Goal: Task Accomplishment & Management: Use online tool/utility

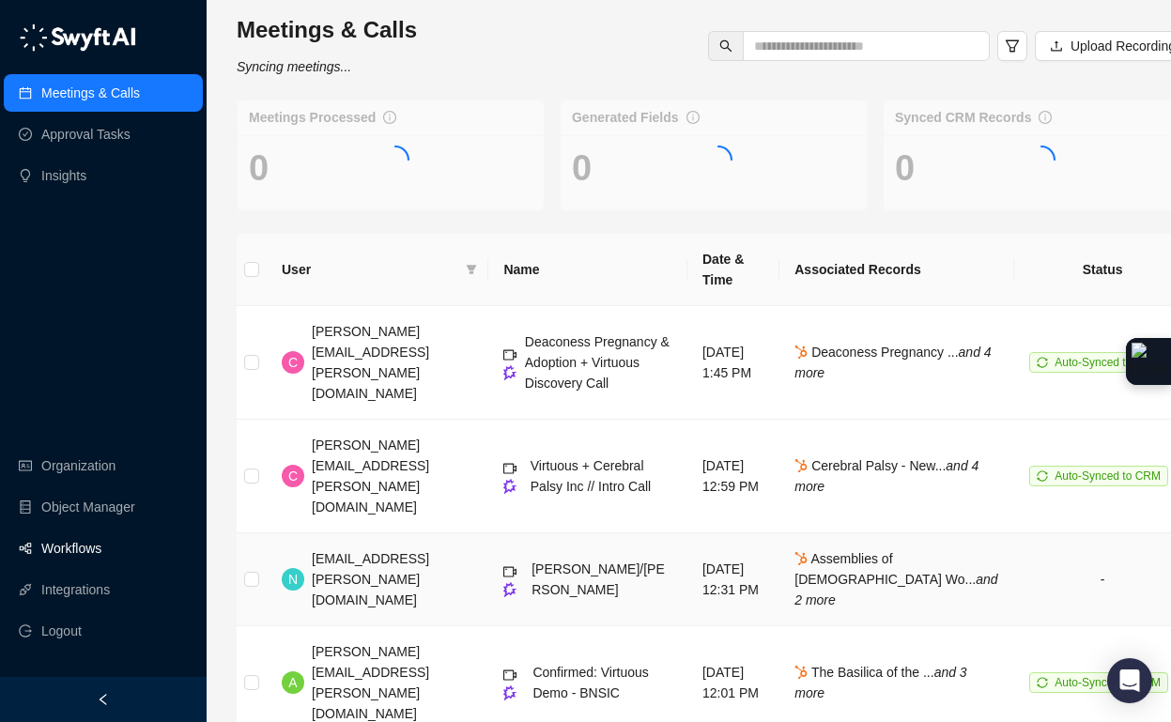
click at [101, 565] on link "Workflows" at bounding box center [71, 549] width 60 height 38
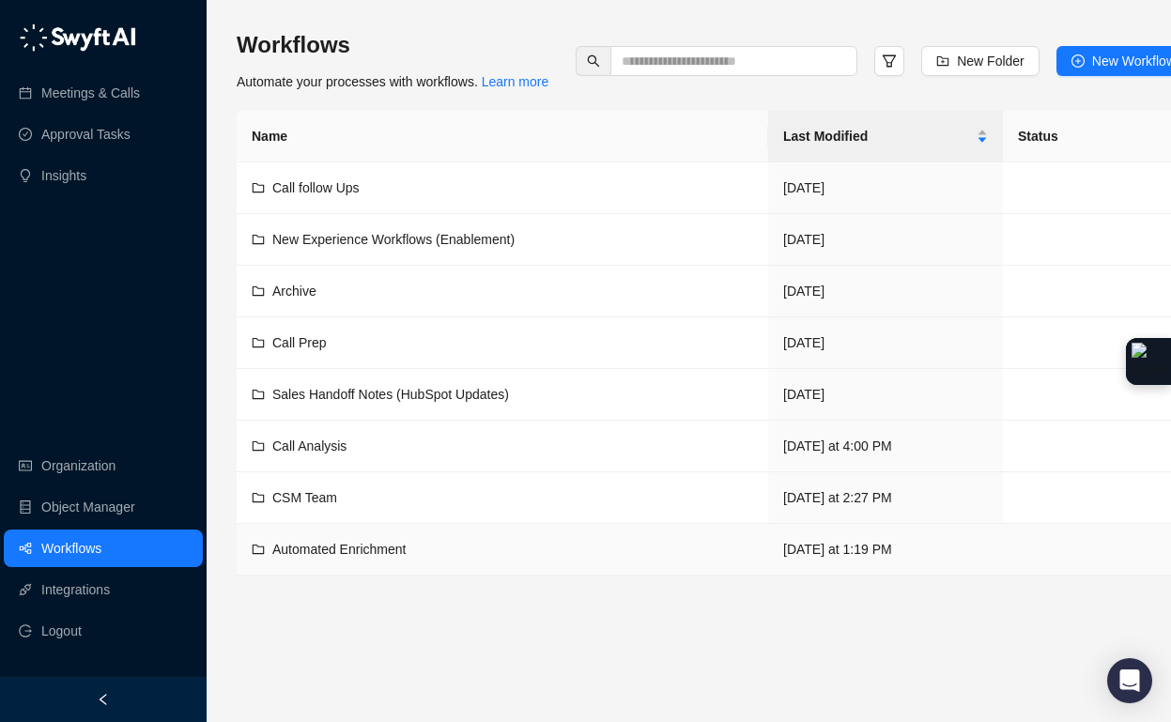
scroll to position [4, 0]
click at [296, 335] on span "Call Prep" at bounding box center [299, 342] width 54 height 15
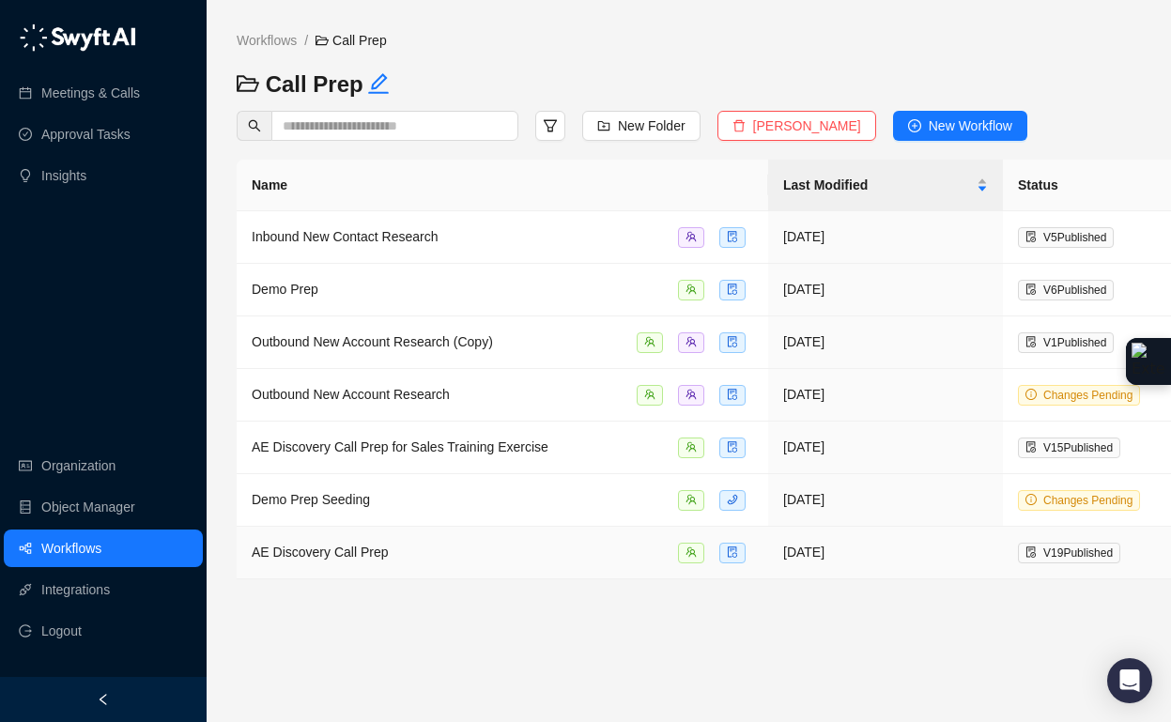
click at [350, 550] on span "AE Discovery Call Prep" at bounding box center [320, 552] width 137 height 15
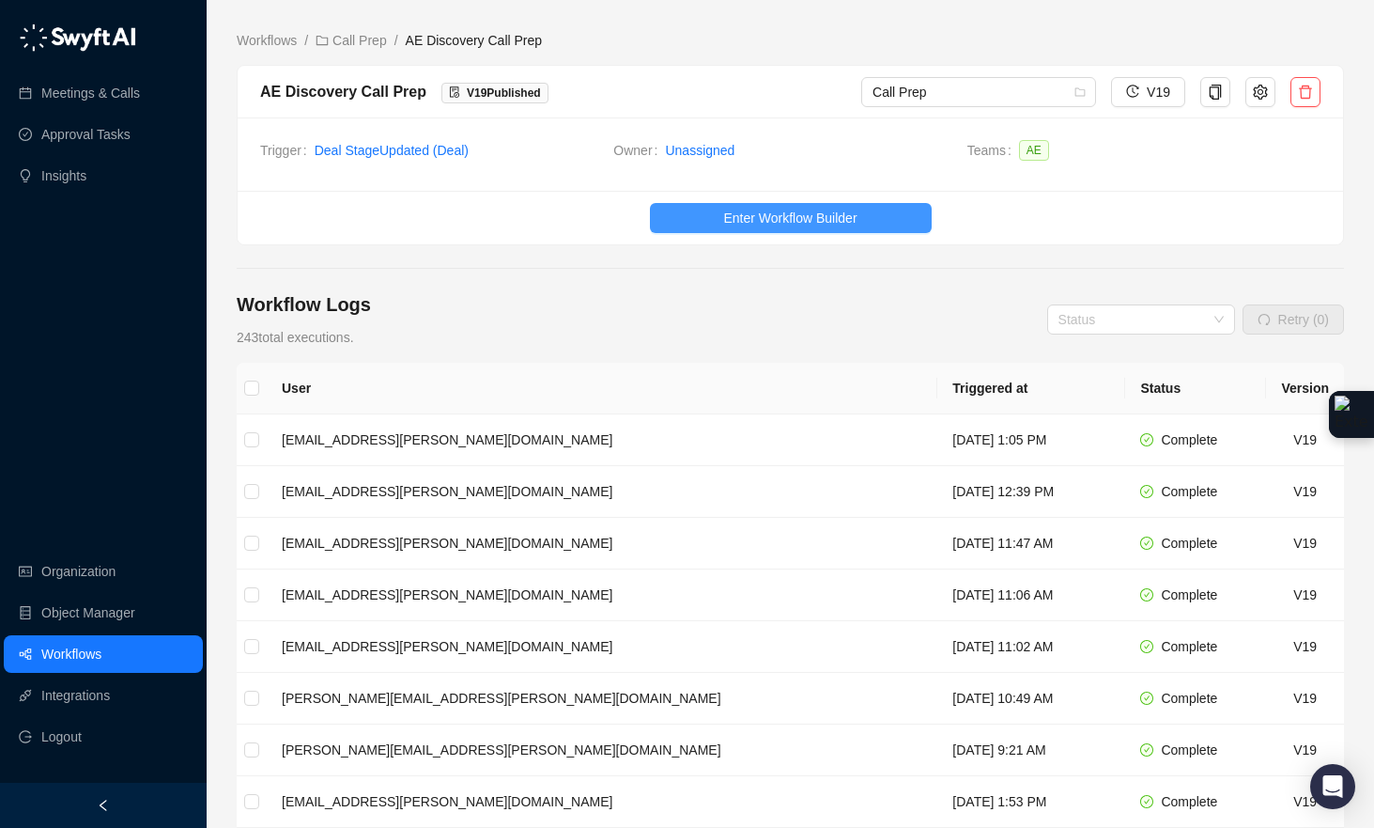
click at [750, 225] on span "Enter Workflow Builder" at bounding box center [789, 218] width 133 height 21
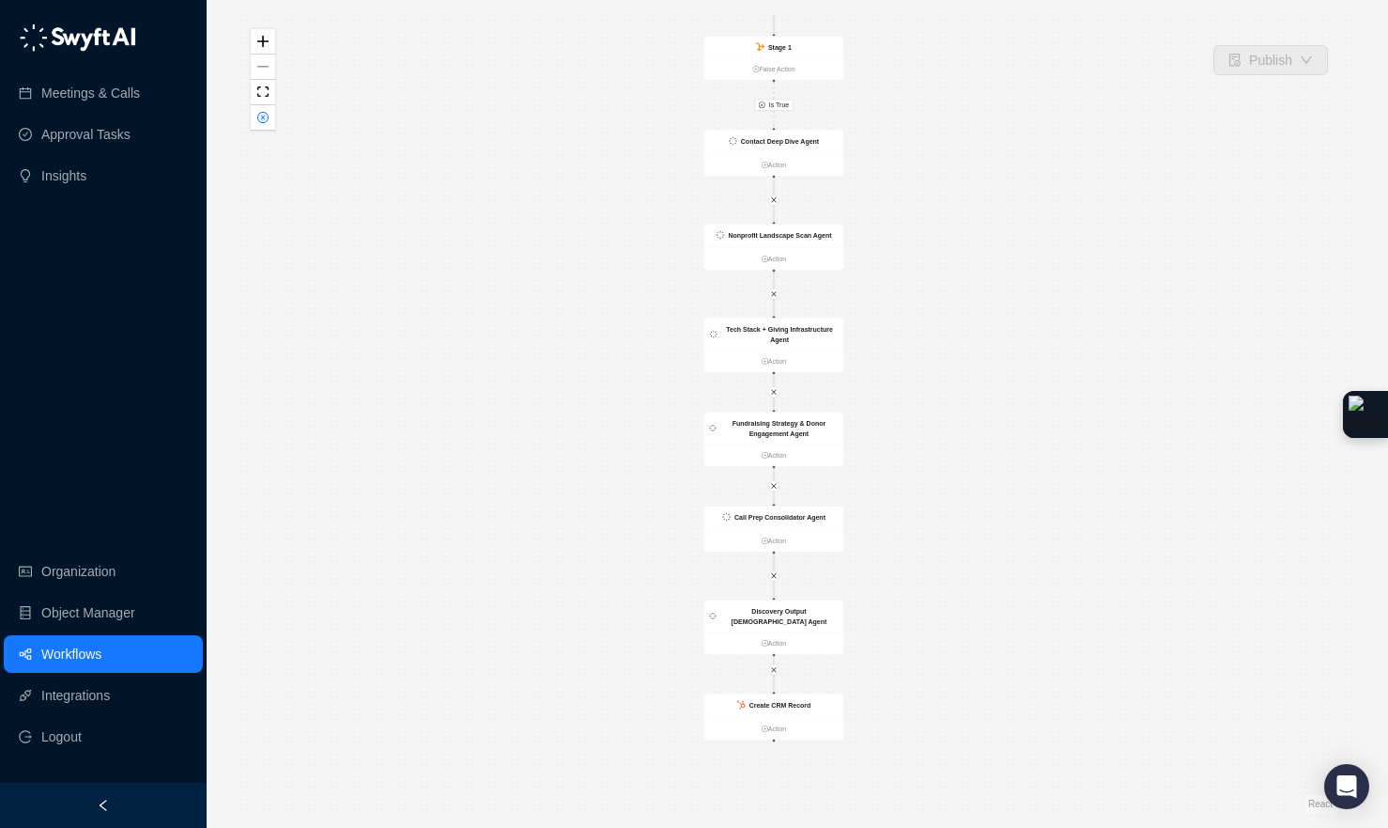
click at [1054, 379] on div "Is True CRM Record Updated Action Stage 1 False Action Contact Deep Dive Agent …" at bounding box center [798, 413] width 1122 height 797
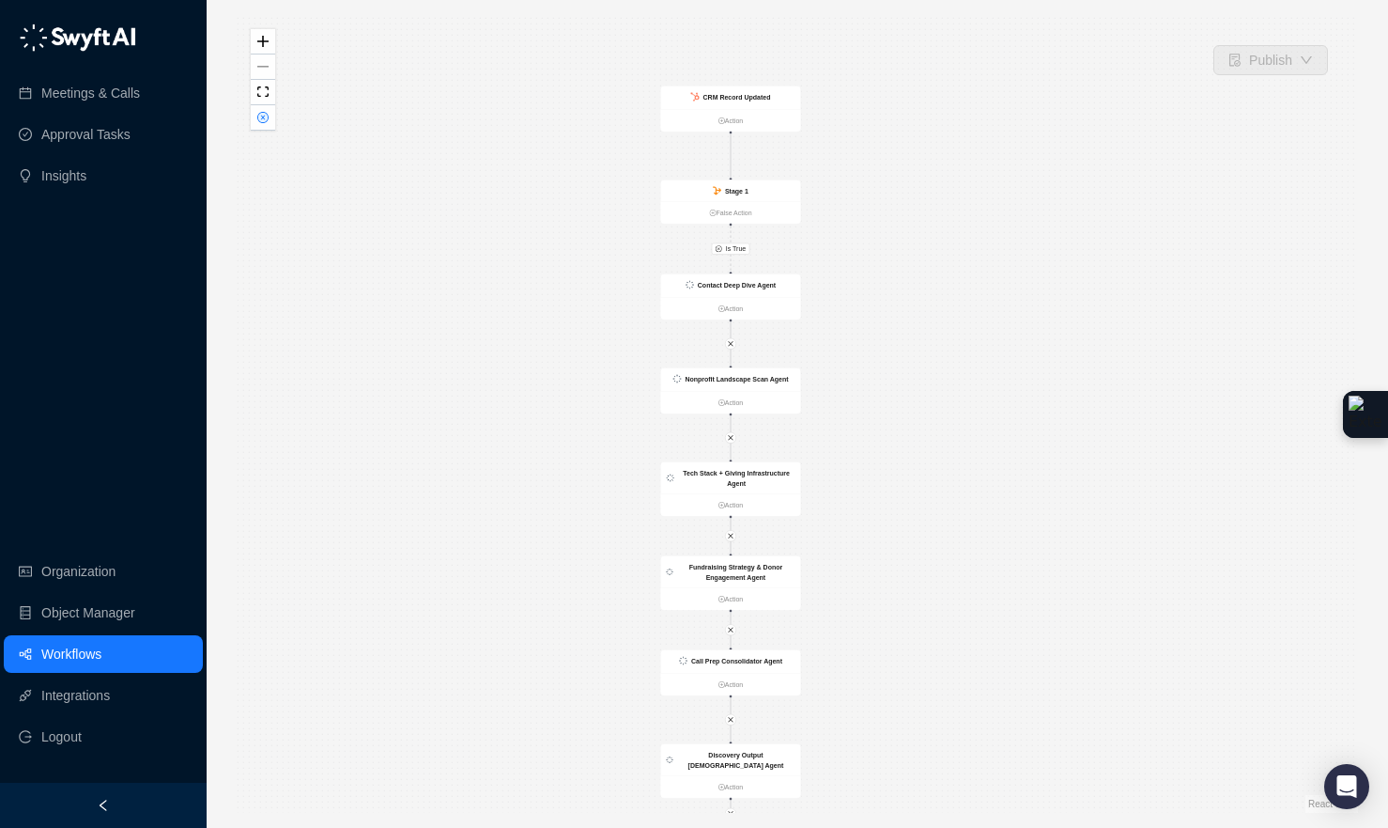
drag, startPoint x: 1016, startPoint y: 352, endPoint x: 971, endPoint y: 491, distance: 146.2
click at [973, 495] on div "Is True CRM Record Updated Action Stage 1 False Action Contact Deep Dive Agent …" at bounding box center [798, 413] width 1122 height 797
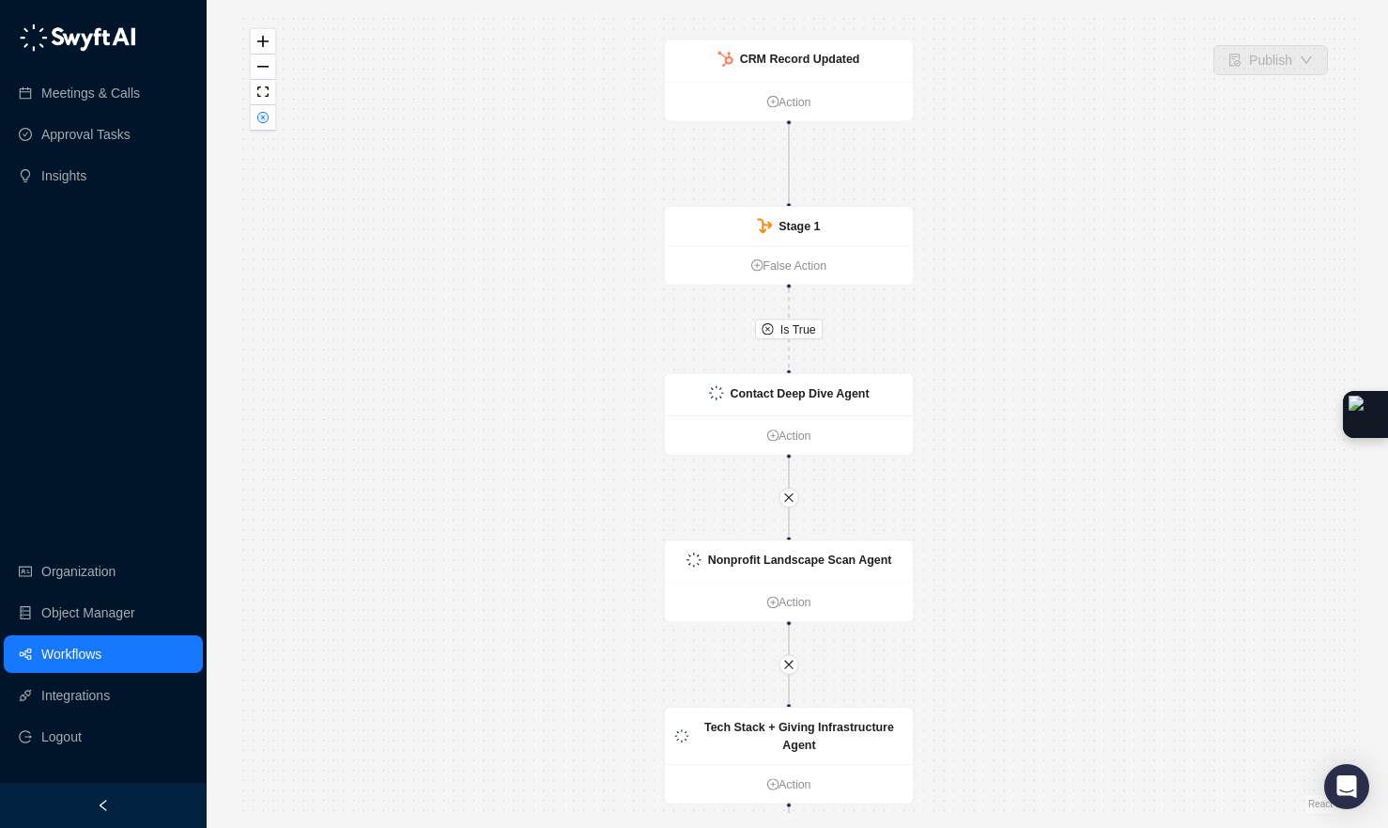
drag, startPoint x: 893, startPoint y: 208, endPoint x: 1046, endPoint y: 211, distance: 153.2
click at [1046, 211] on div "Is True CRM Record Updated Action Stage 1 False Action Contact Deep Dive Agent …" at bounding box center [798, 413] width 1122 height 797
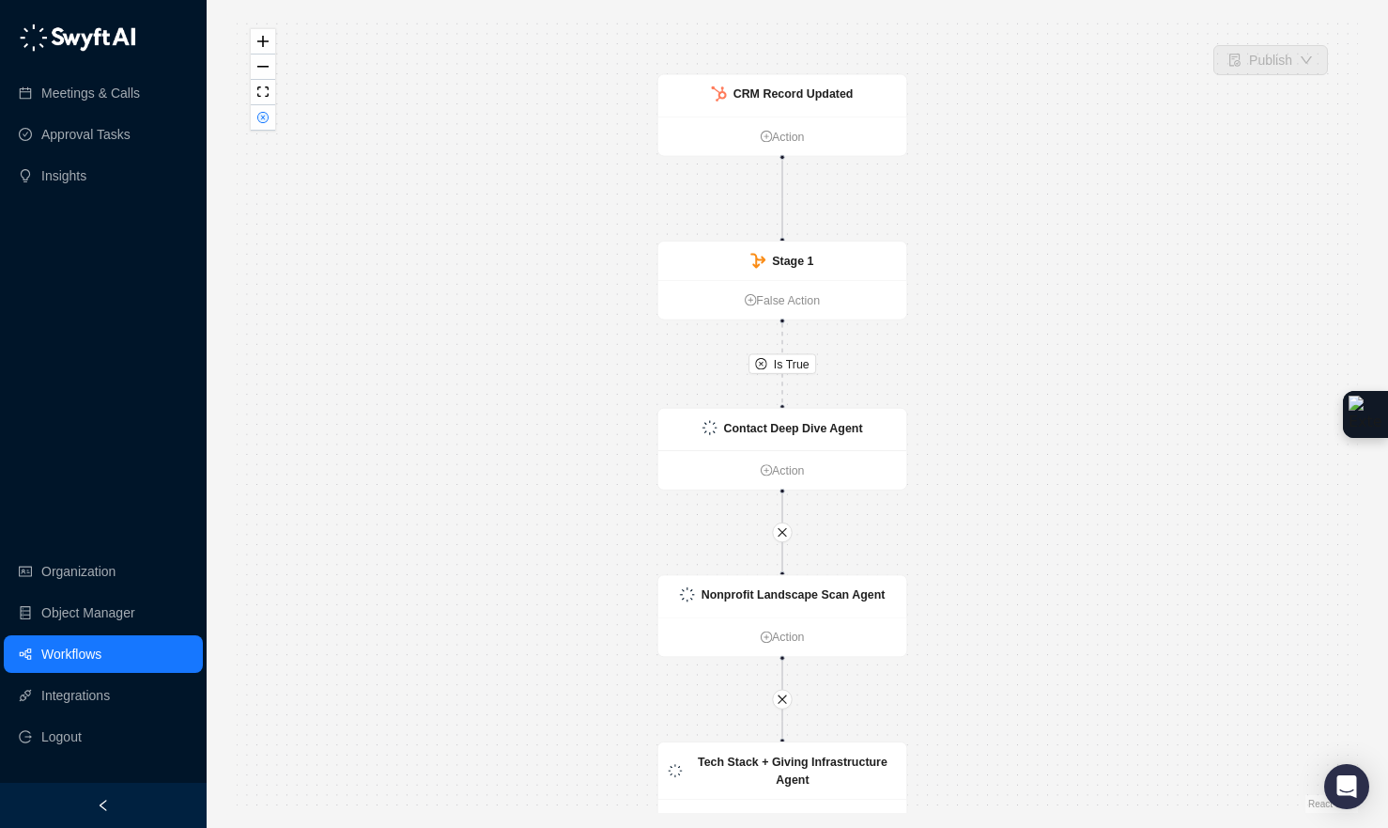
drag, startPoint x: 1011, startPoint y: 410, endPoint x: 1006, endPoint y: 458, distance: 49.1
click at [1006, 458] on div "Is True CRM Record Updated Action Stage 1 False Action Contact Deep Dive Agent …" at bounding box center [798, 413] width 1122 height 797
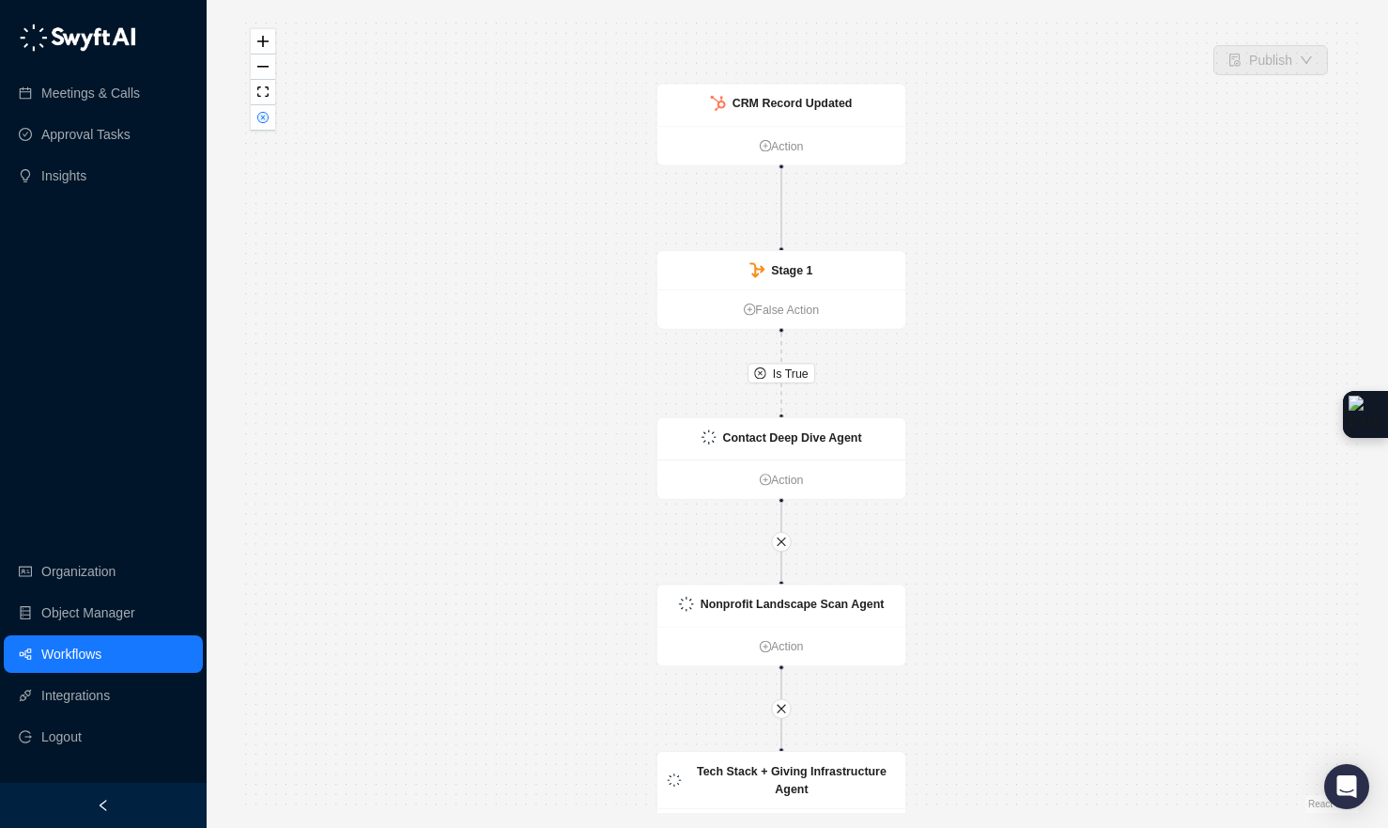
click at [66, 641] on link "Workflows" at bounding box center [71, 654] width 60 height 38
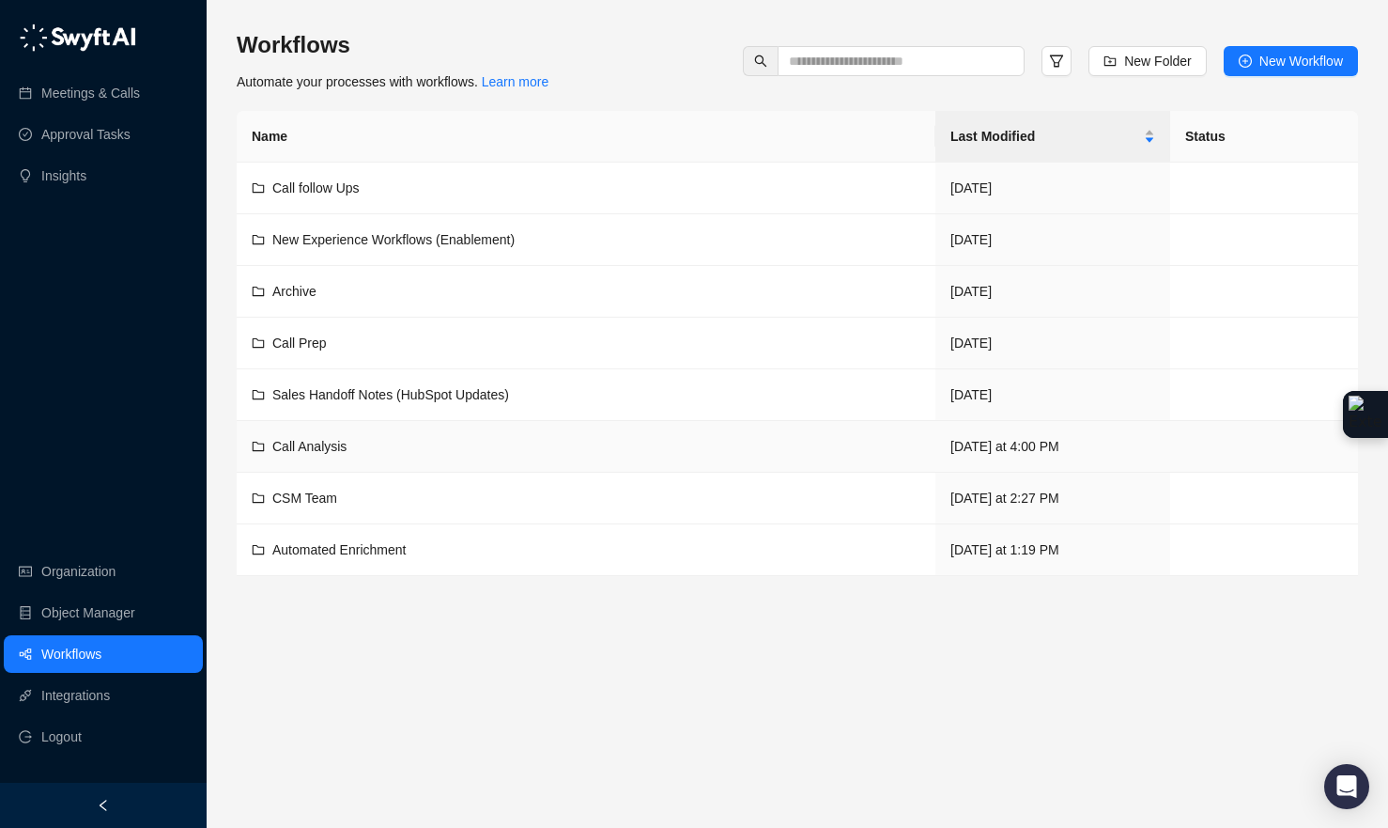
click at [366, 454] on div "Call Analysis" at bounding box center [586, 446] width 669 height 21
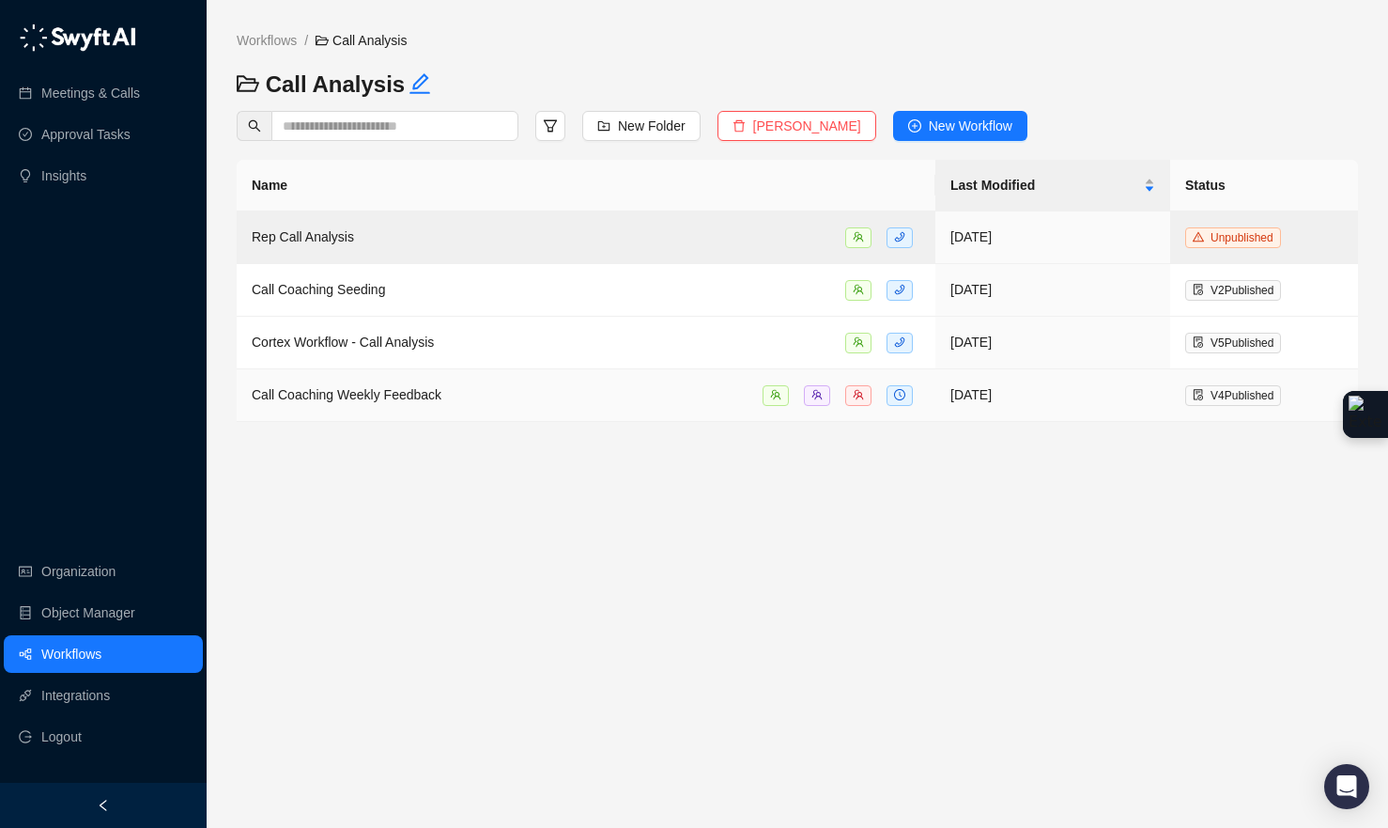
click at [431, 387] on span "Call Coaching Weekly Feedback" at bounding box center [347, 394] width 190 height 15
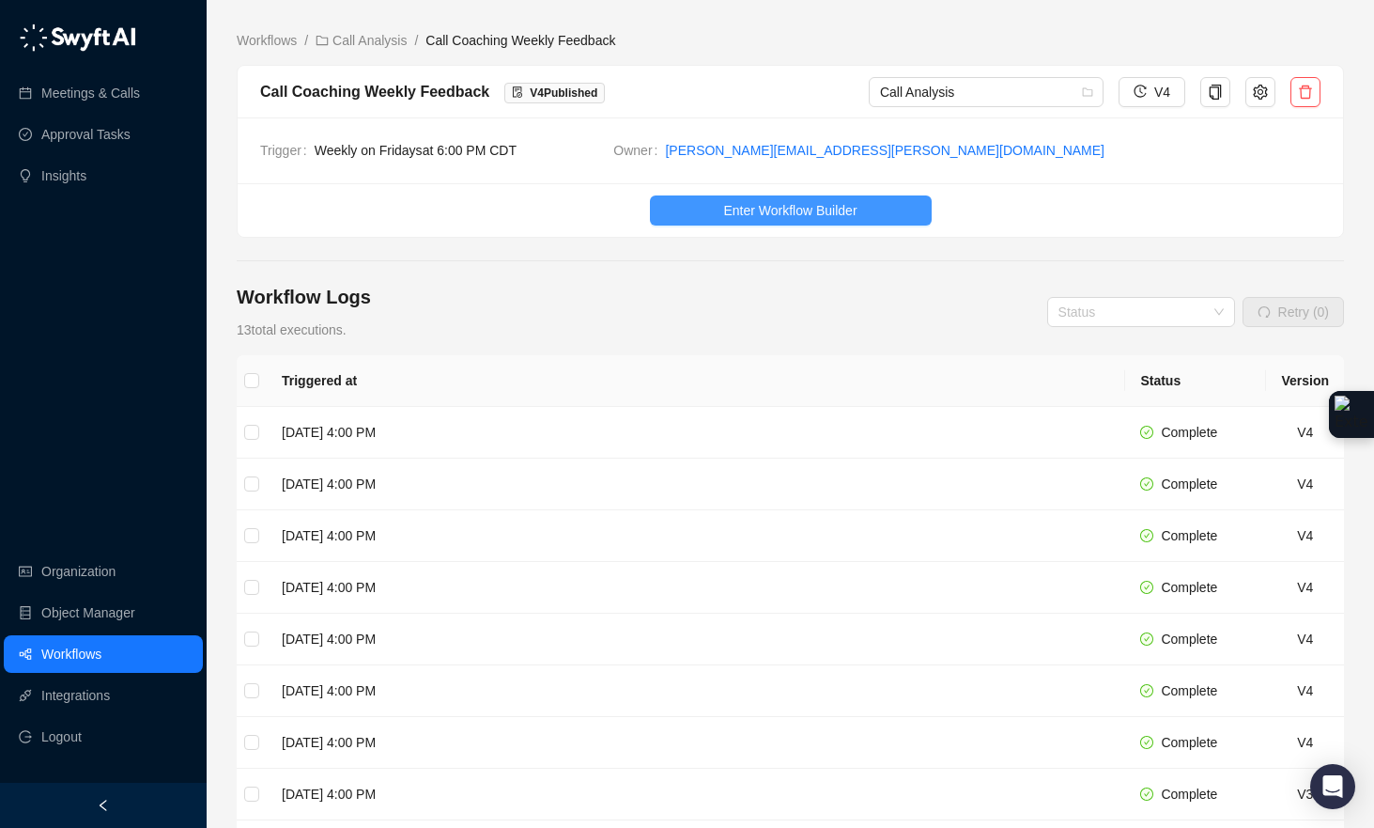
click at [807, 221] on button "Enter Workflow Builder" at bounding box center [791, 210] width 282 height 30
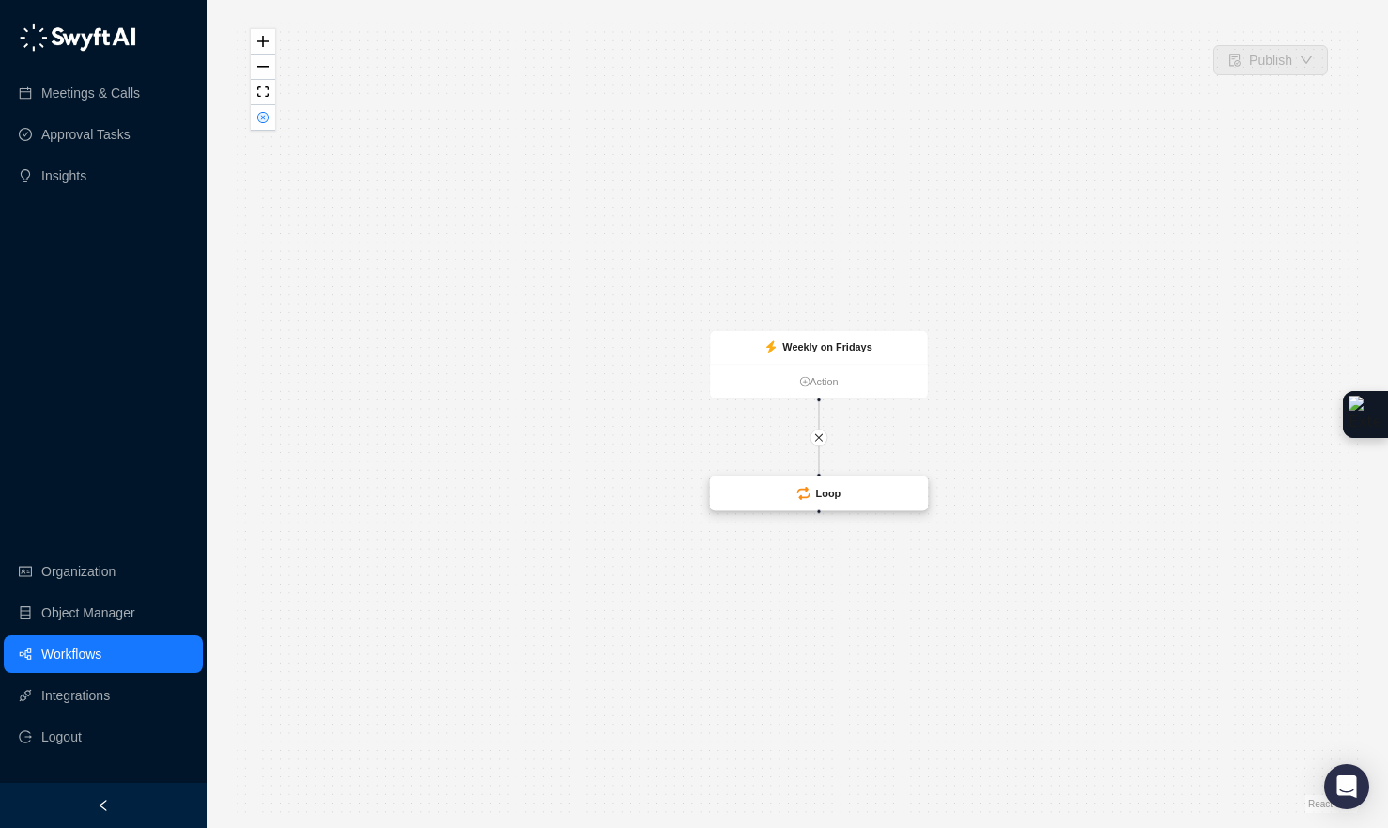
click at [808, 492] on icon at bounding box center [803, 493] width 13 height 13
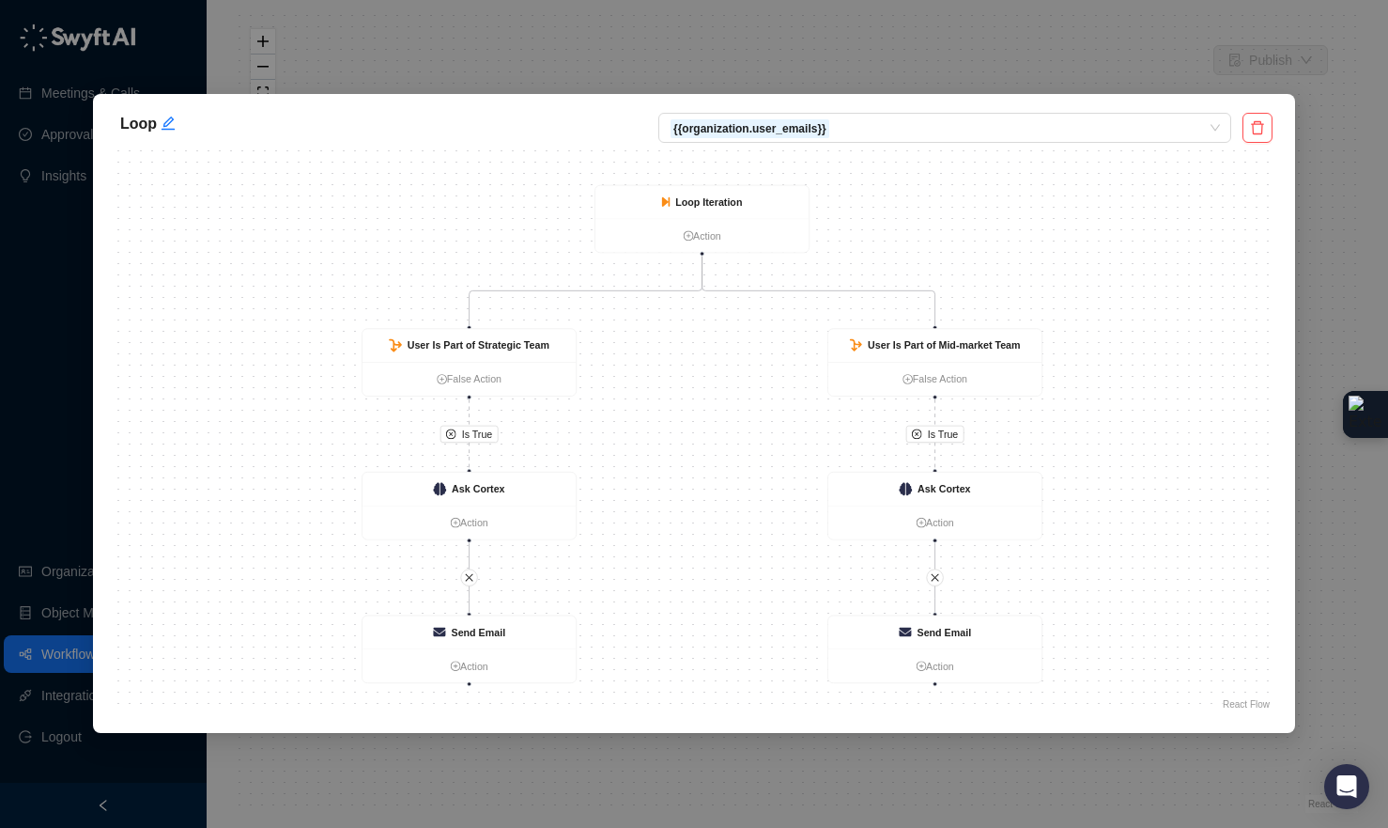
click at [929, 29] on div "Loop {{organization.user_emails}} Is True Is True Loop Iteration Action User Is…" at bounding box center [694, 414] width 1388 height 828
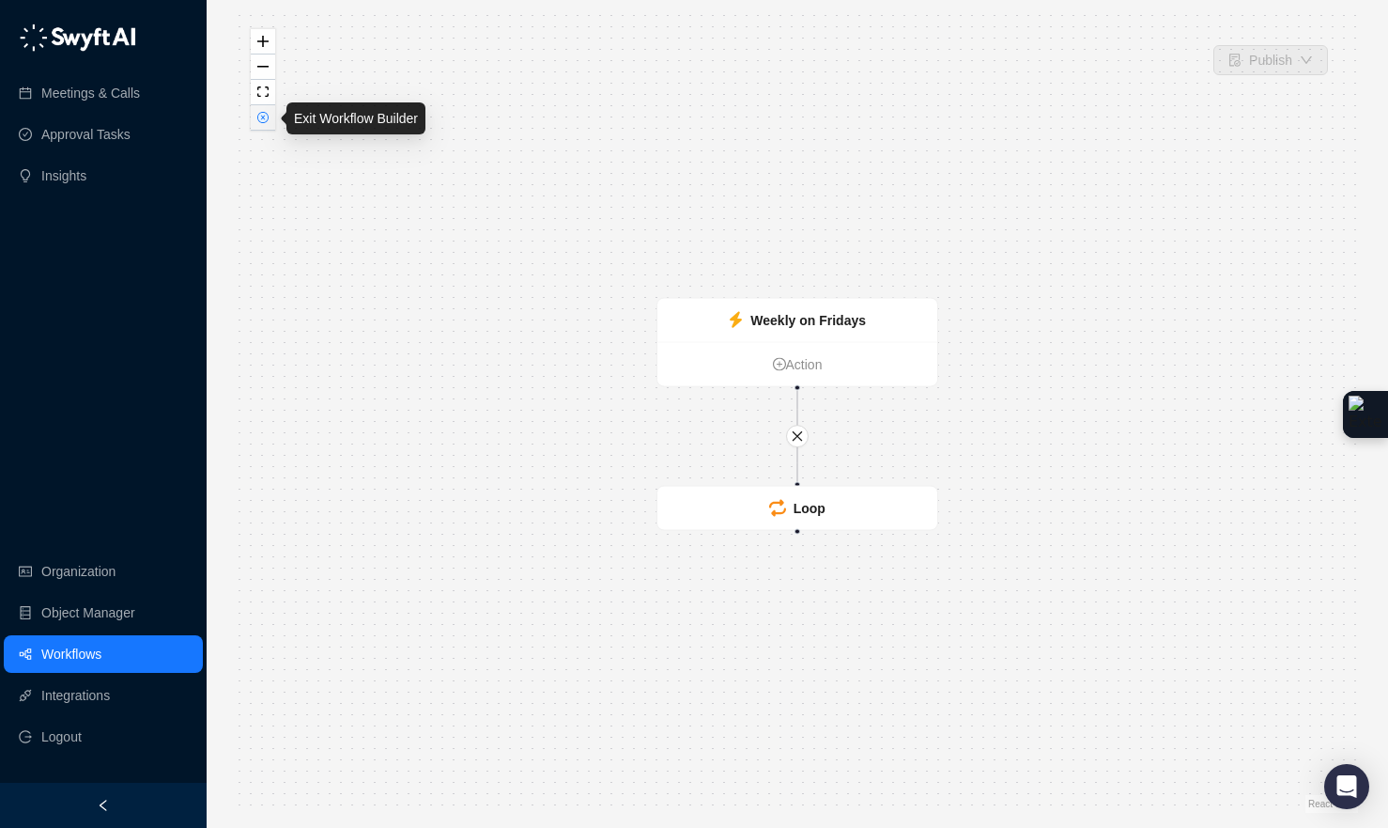
click at [266, 121] on icon "close-circle" at bounding box center [262, 117] width 11 height 11
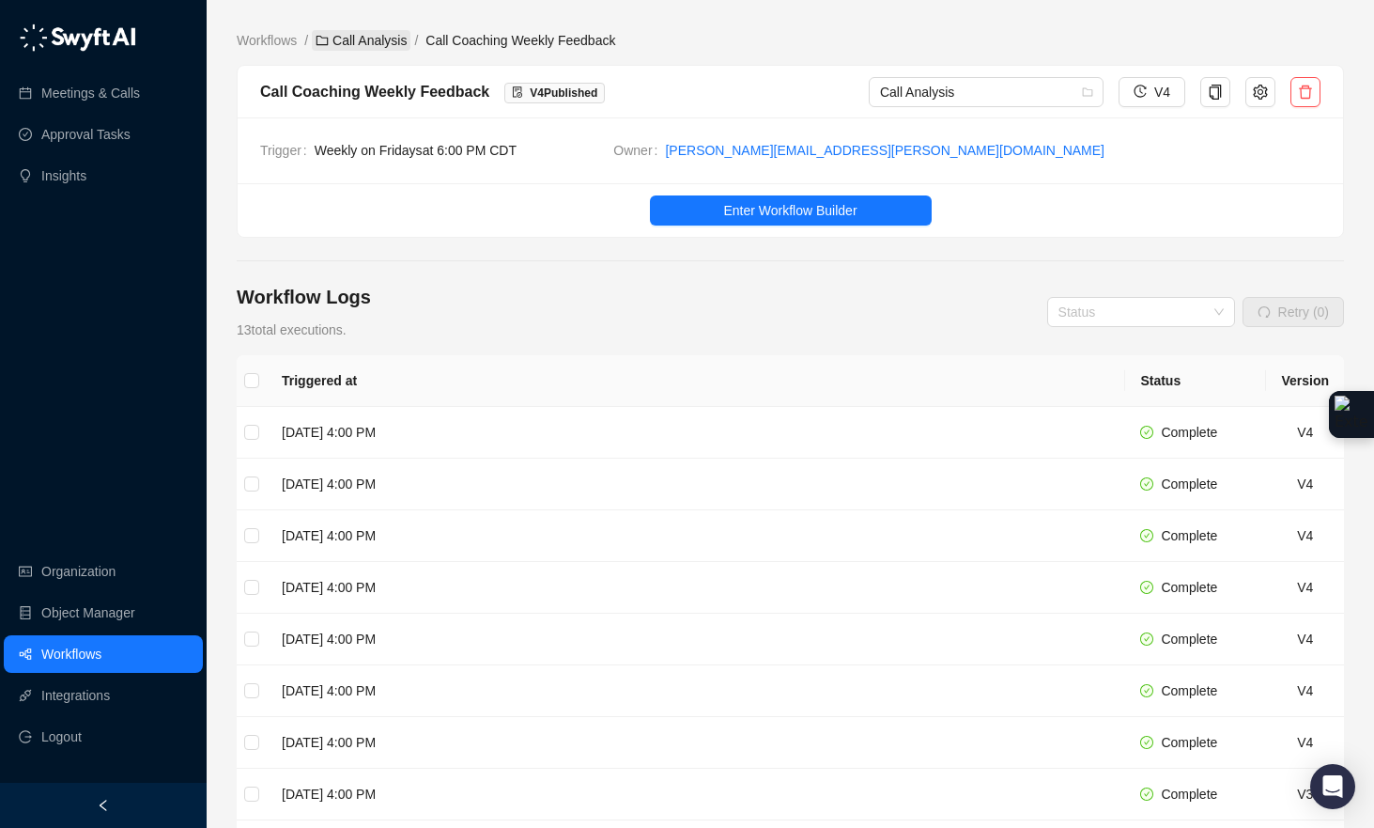
click at [395, 44] on link "Call Analysis" at bounding box center [361, 40] width 99 height 21
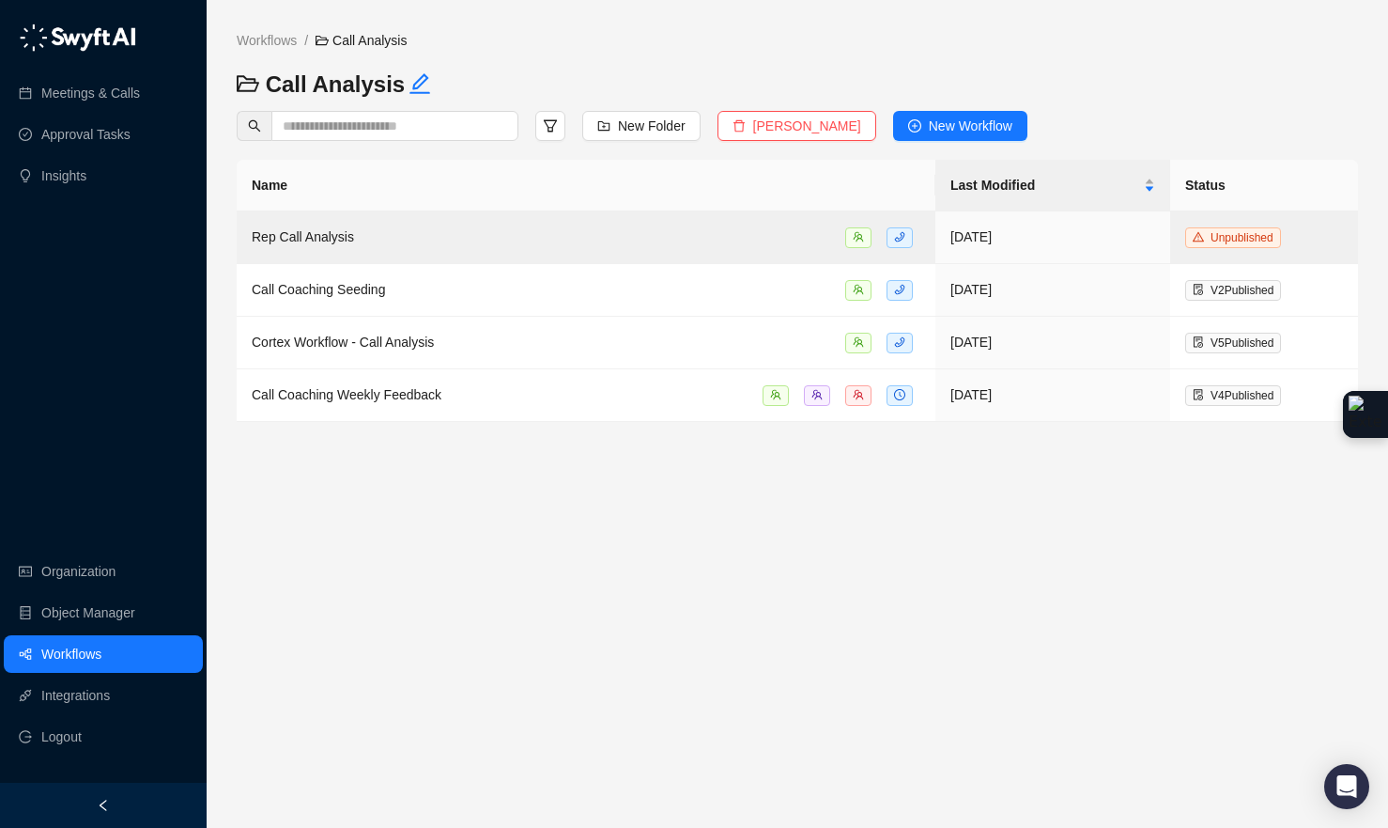
click at [334, 44] on span "Call Analysis" at bounding box center [361, 40] width 91 height 15
click at [286, 45] on link "Workflows" at bounding box center [267, 40] width 68 height 21
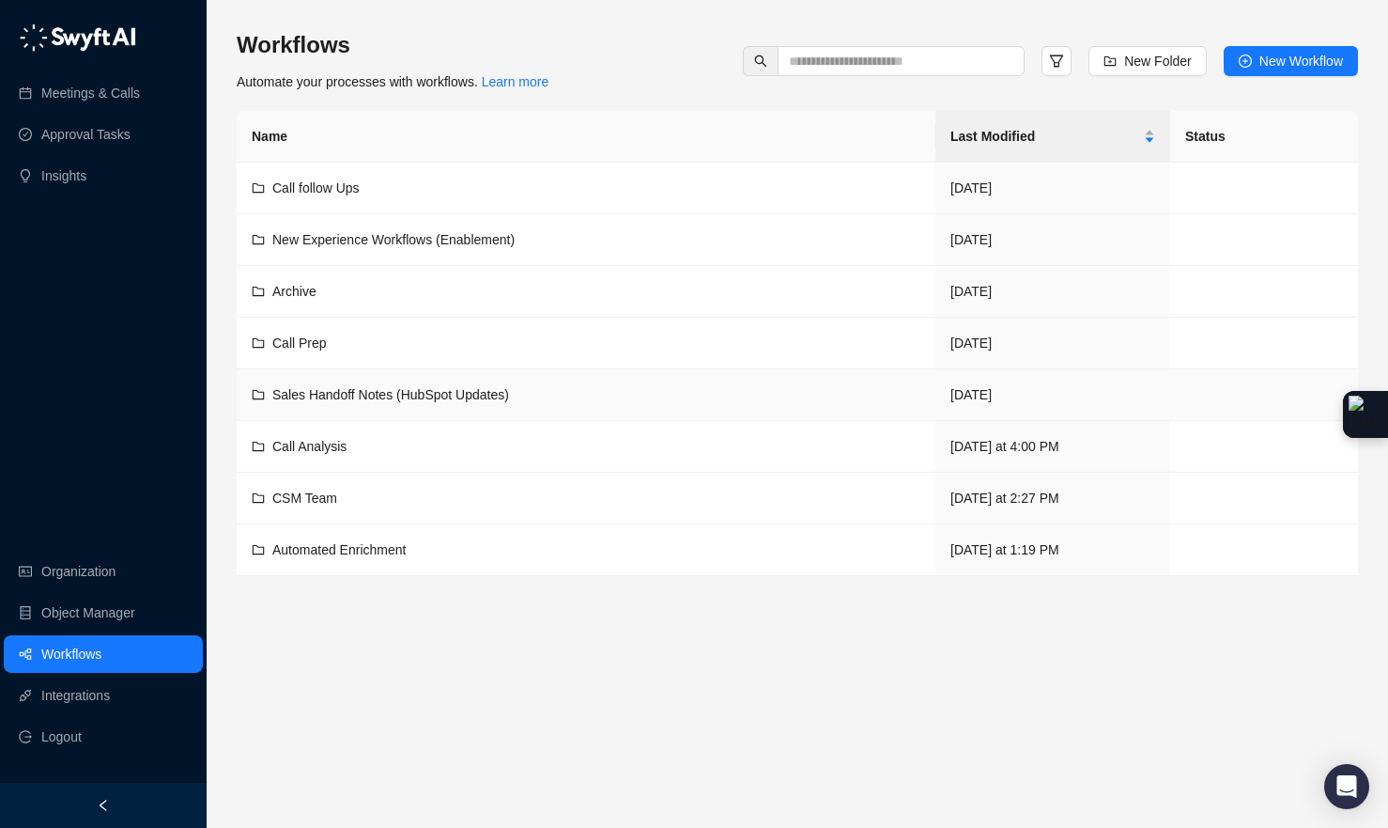
click at [377, 395] on span "Sales Handoff Notes (HubSpot Updates)" at bounding box center [390, 394] width 237 height 15
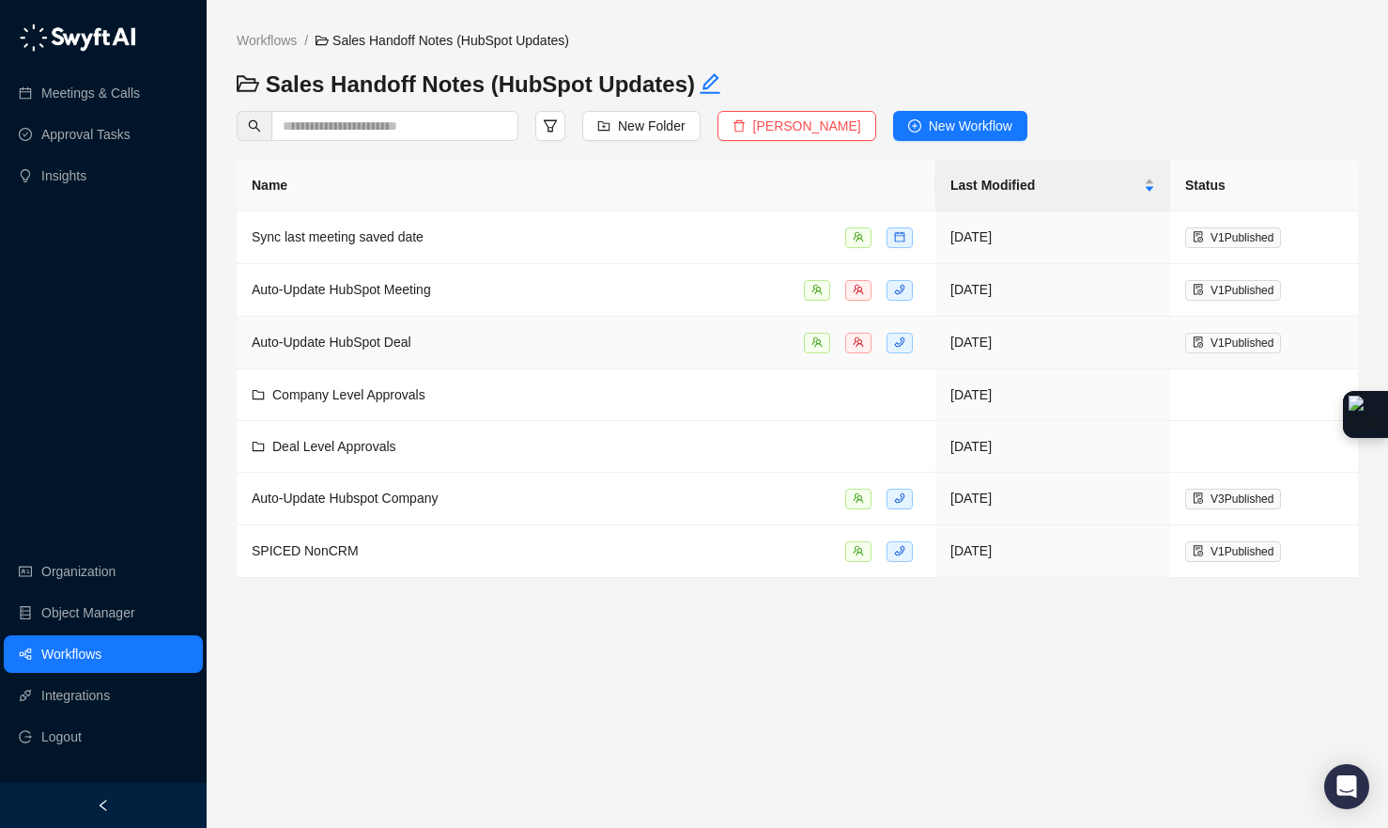
click at [471, 332] on div "Auto-Update HubSpot Deal" at bounding box center [586, 343] width 669 height 22
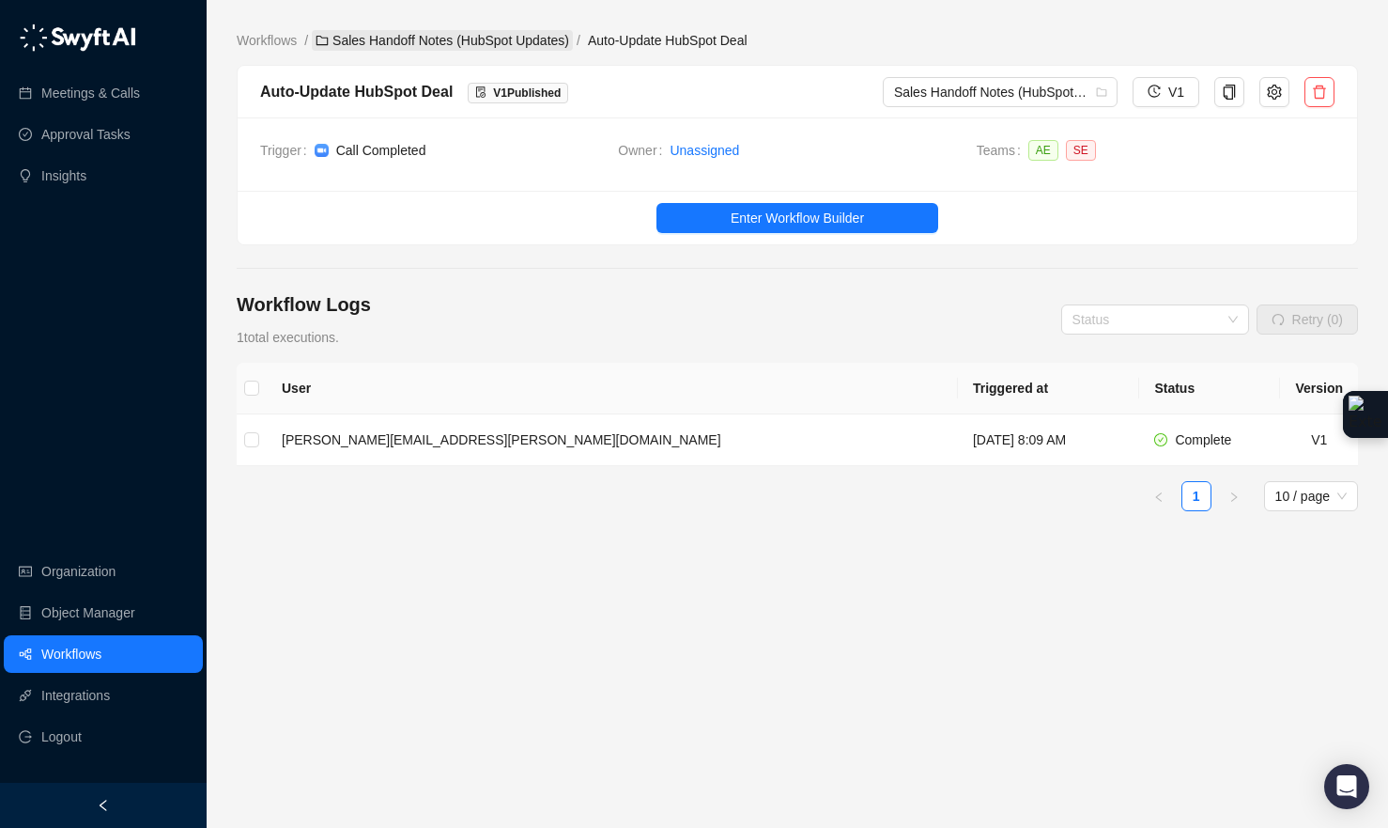
click at [546, 35] on link "Sales Handoff Notes (HubSpot Updates)" at bounding box center [442, 40] width 261 height 21
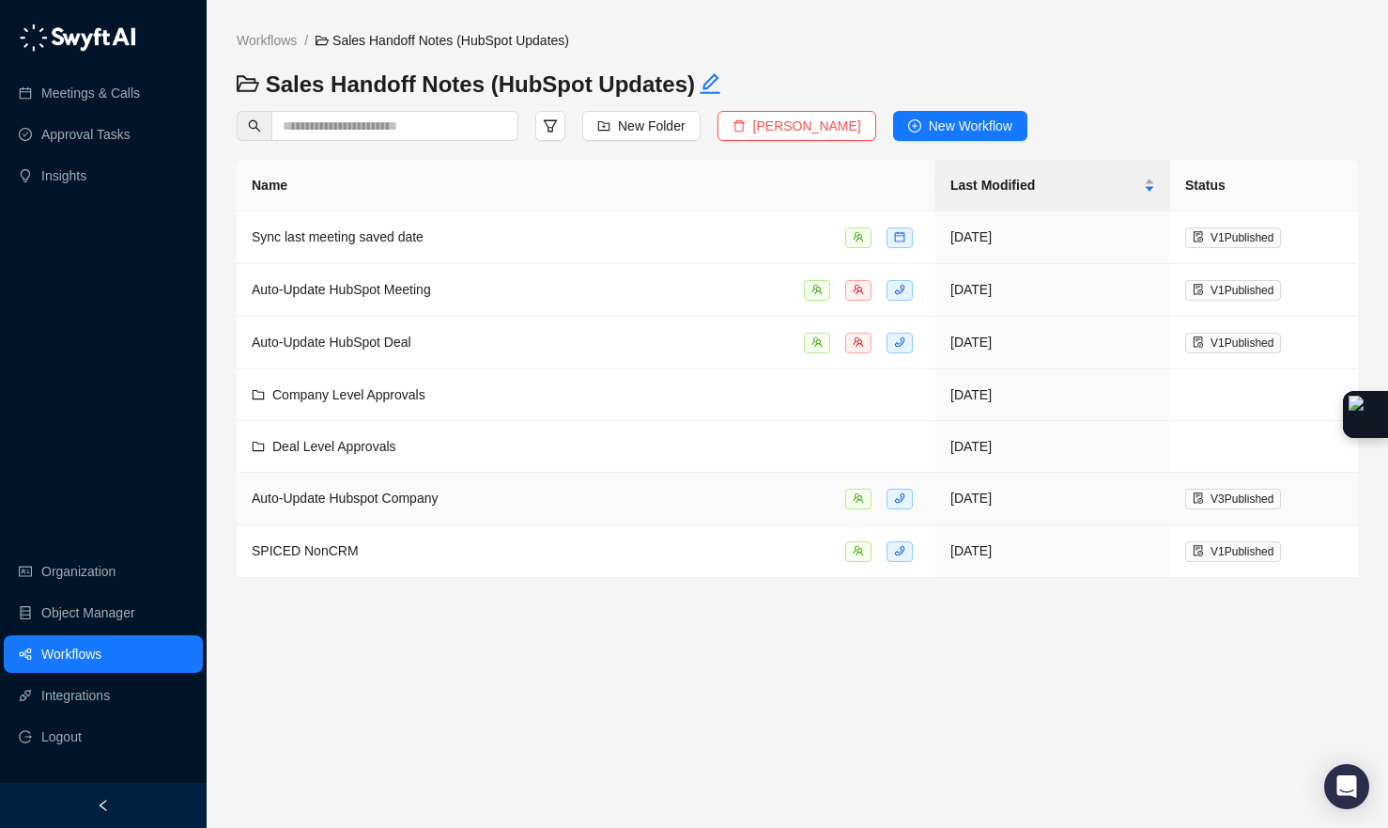
click at [493, 503] on div "Auto-Update Hubspot Company" at bounding box center [586, 499] width 669 height 22
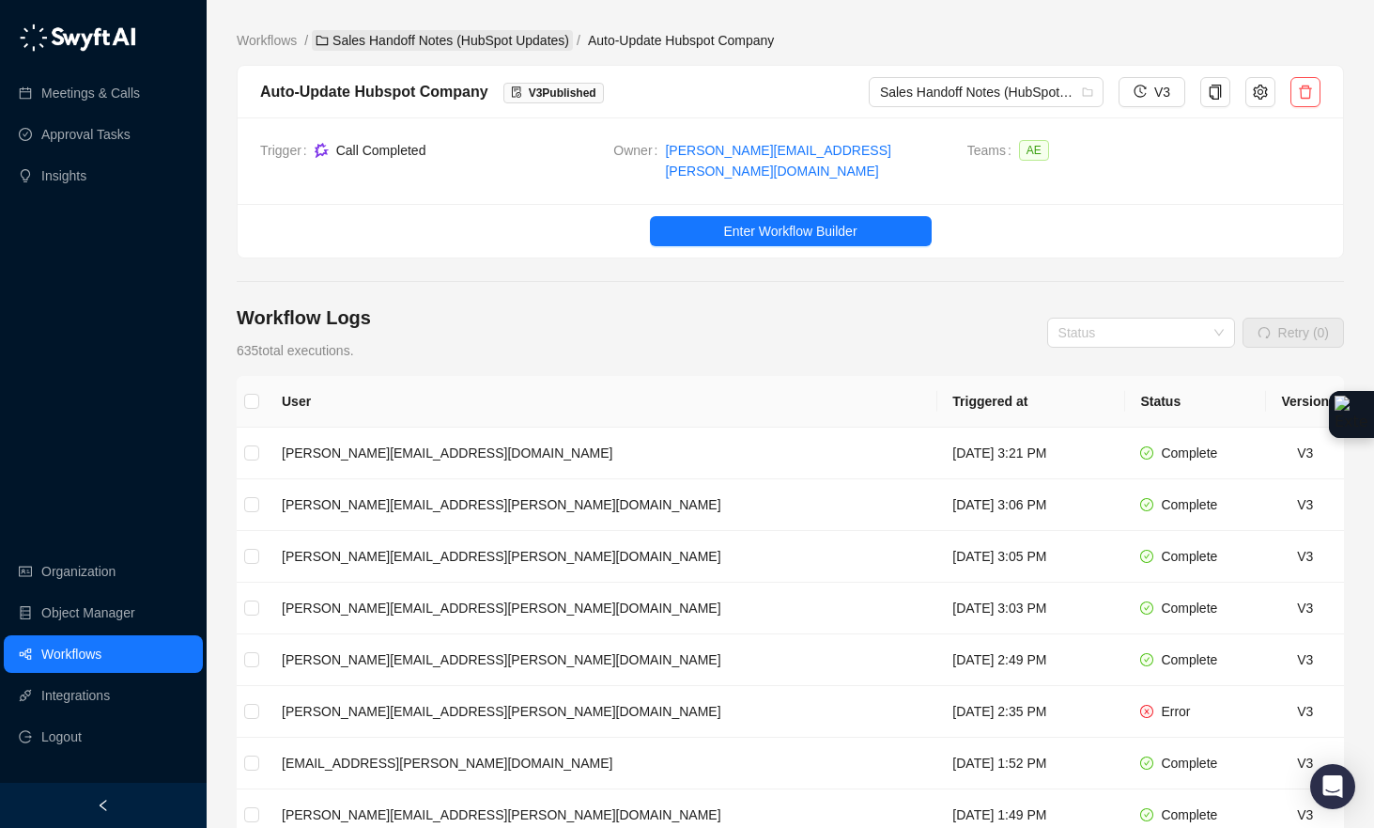
click at [425, 41] on link "Sales Handoff Notes (HubSpot Updates)" at bounding box center [442, 40] width 261 height 21
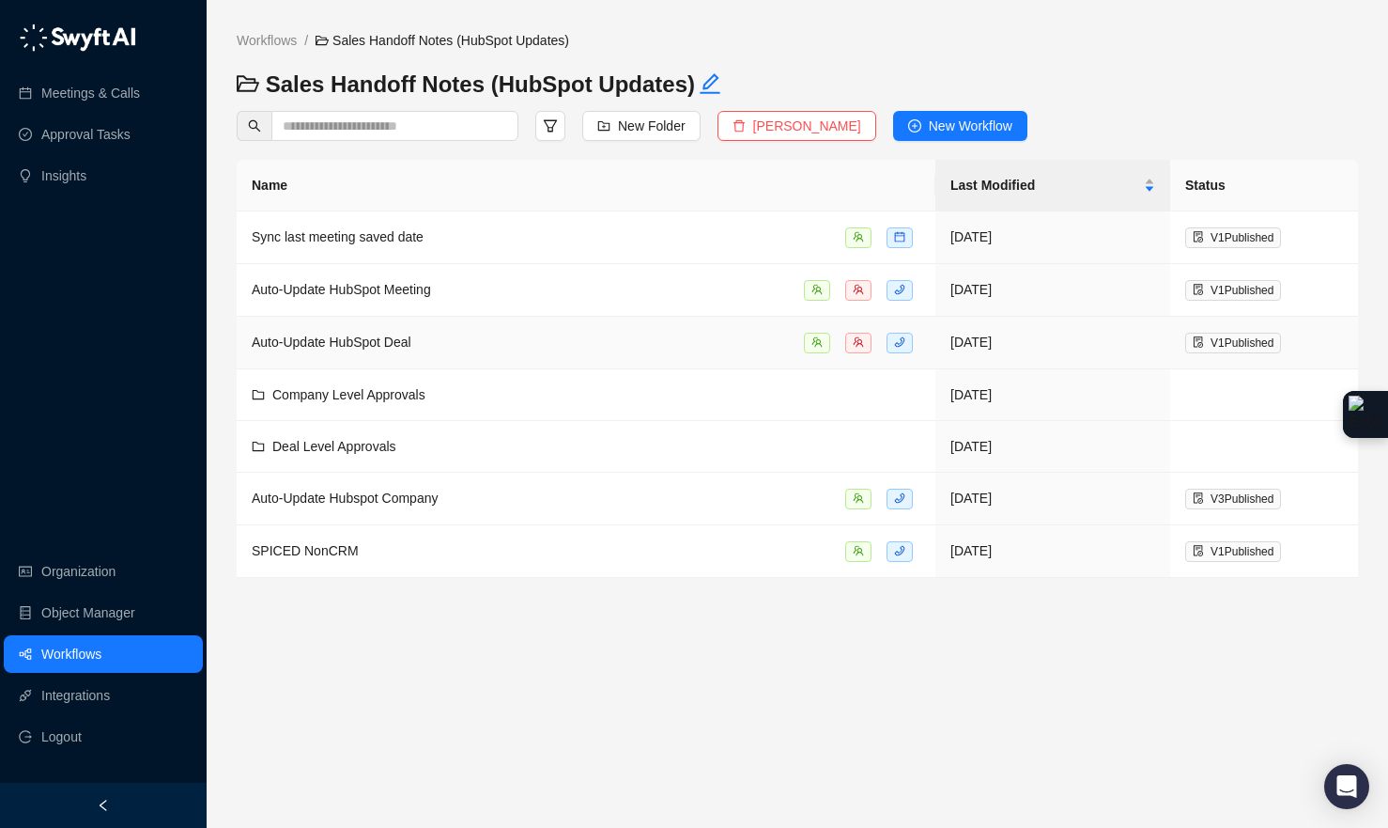
click at [482, 340] on div "Auto-Update HubSpot Deal" at bounding box center [586, 343] width 669 height 22
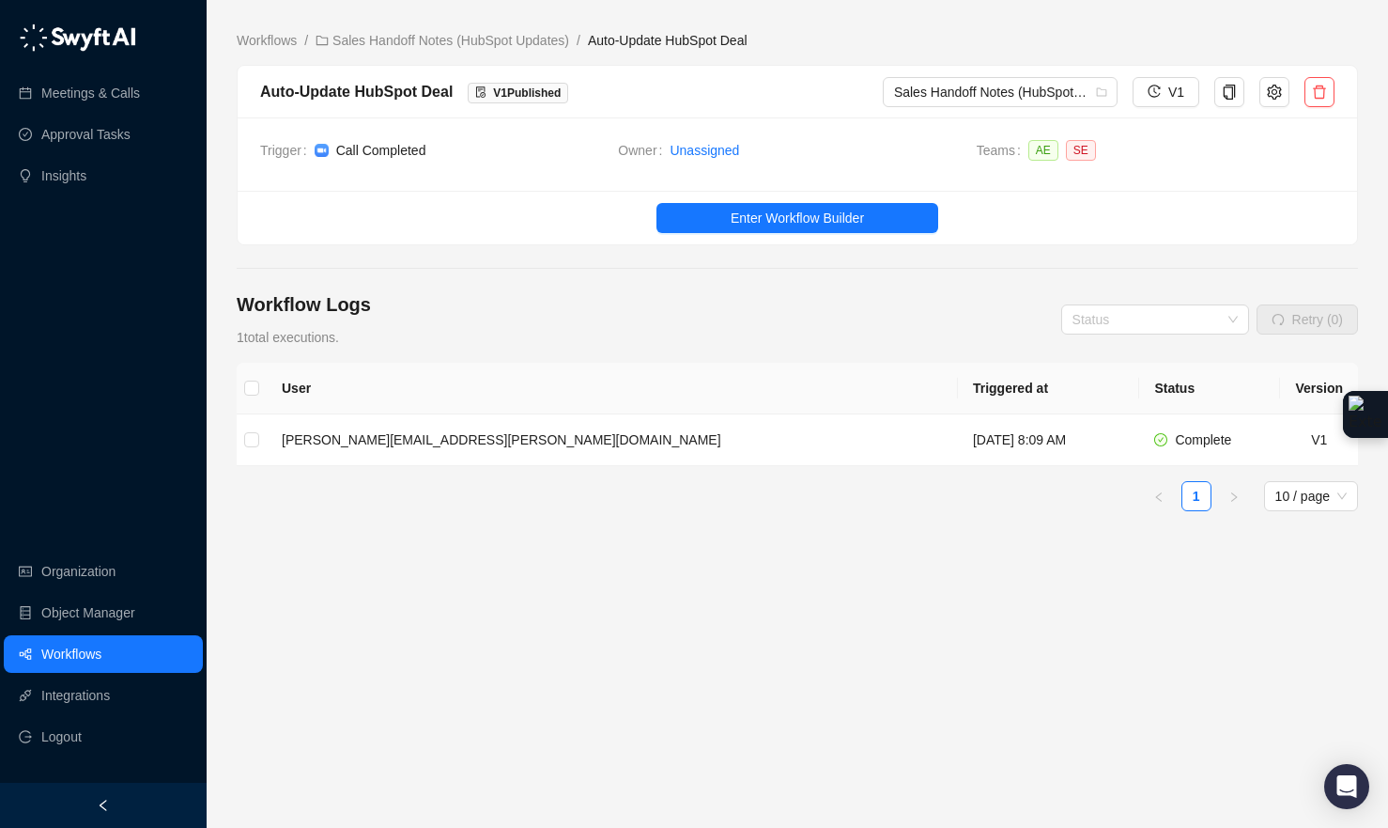
click at [782, 233] on ul "Enter Workflow Builder" at bounding box center [798, 218] width 1120 height 54
click at [786, 223] on span "Enter Workflow Builder" at bounding box center [797, 218] width 133 height 21
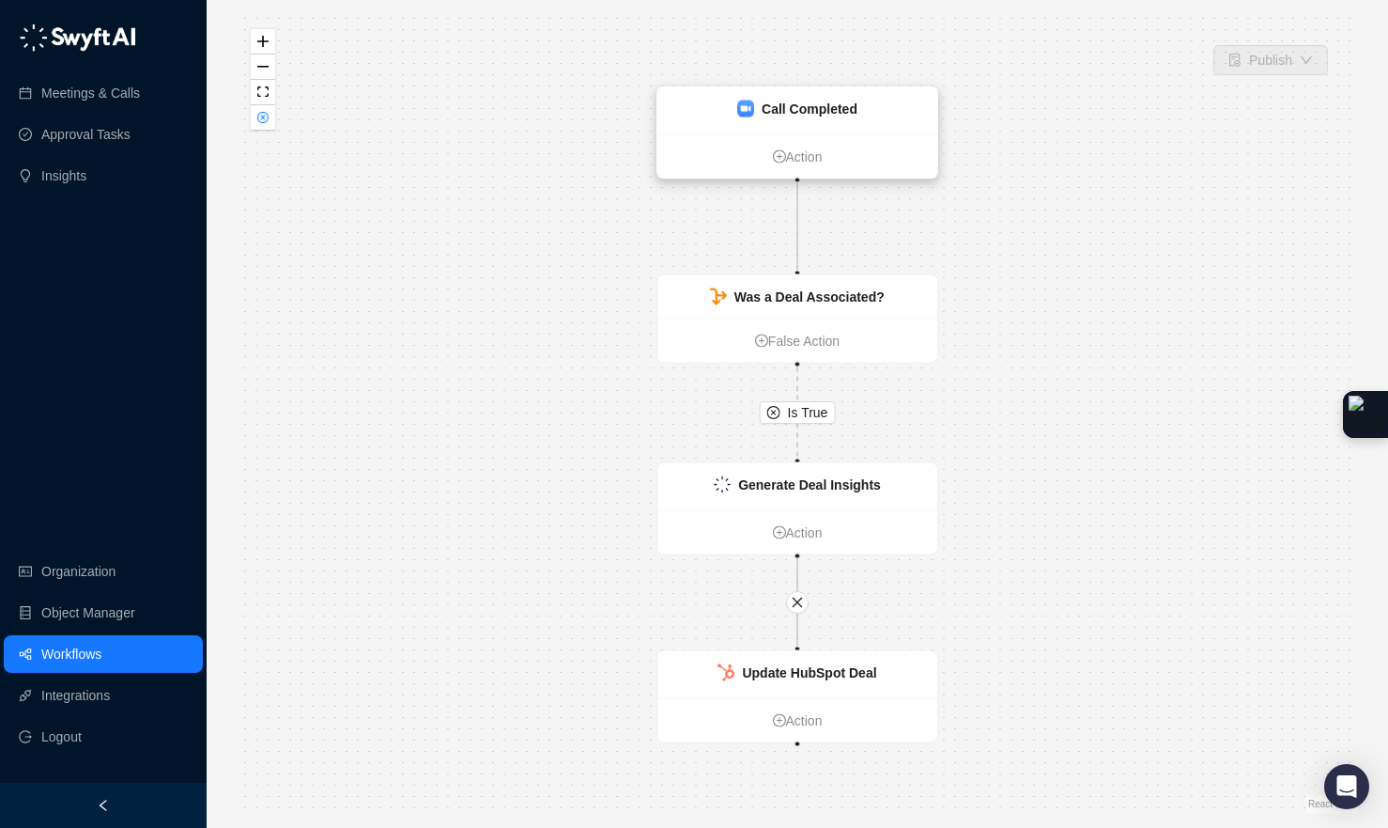
click at [872, 124] on div "Call Completed" at bounding box center [798, 110] width 280 height 47
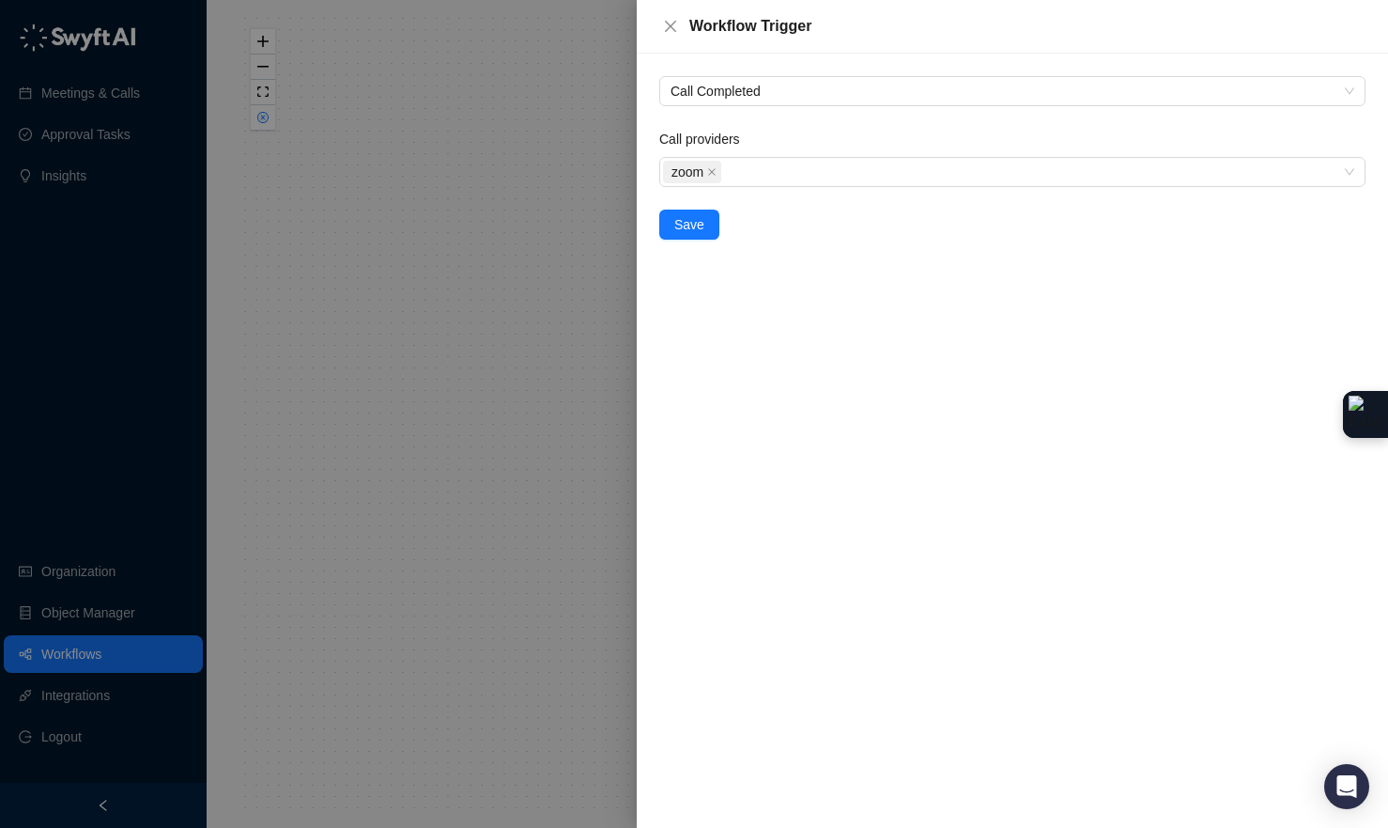
click at [500, 252] on div at bounding box center [694, 414] width 1388 height 828
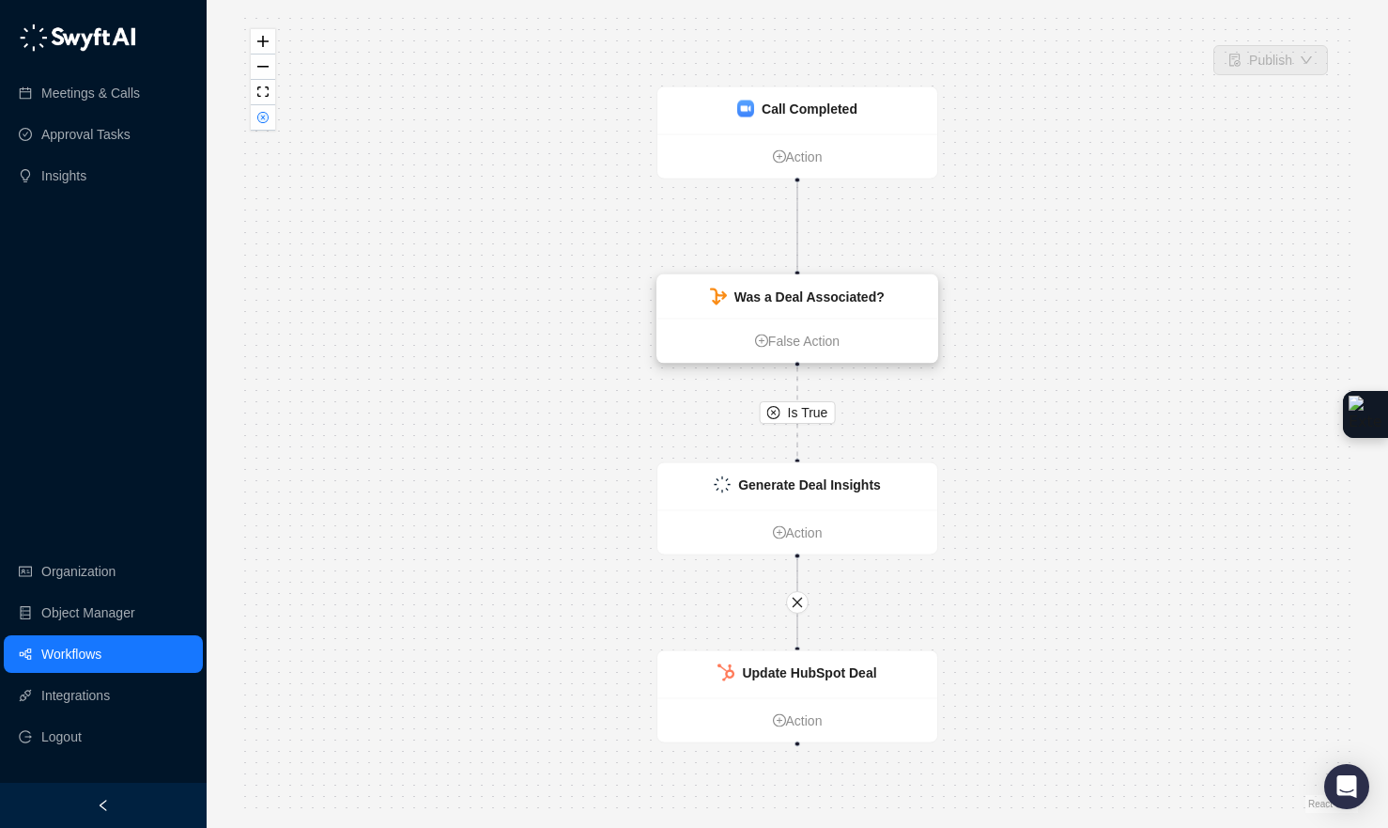
click at [850, 283] on div "Was a Deal Associated?" at bounding box center [798, 296] width 280 height 43
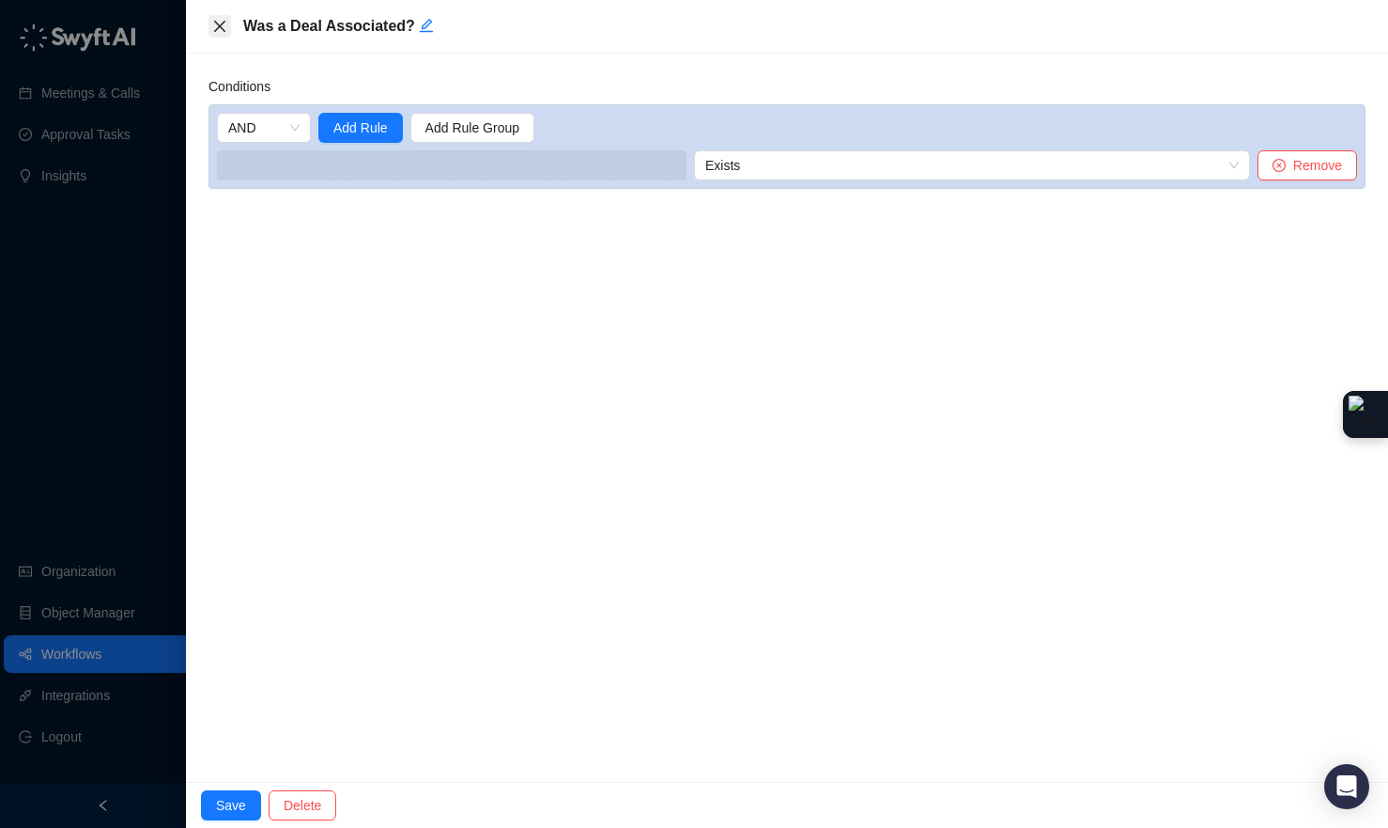
click at [224, 33] on icon "close" at bounding box center [219, 26] width 15 height 15
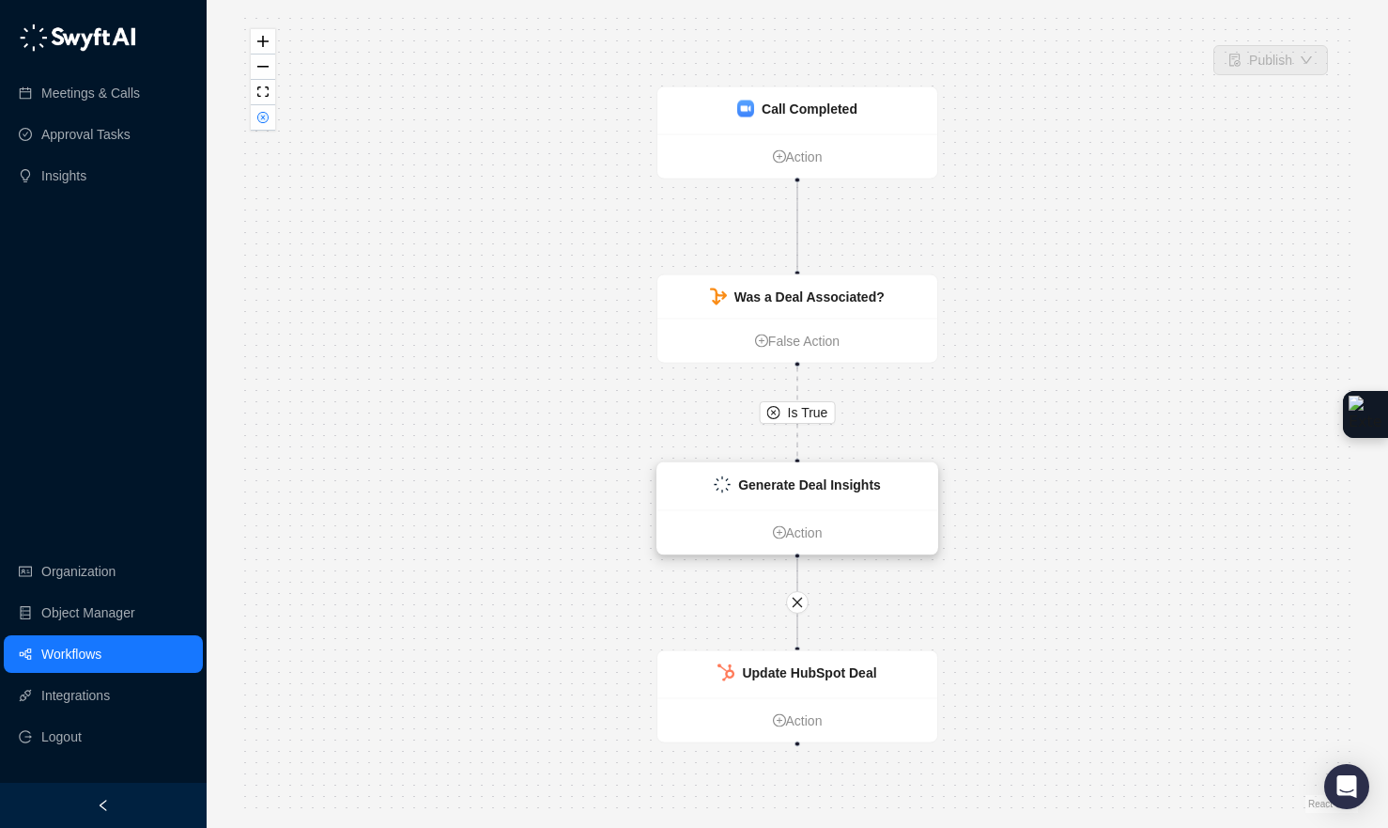
click at [848, 510] on ul "Action" at bounding box center [798, 532] width 280 height 44
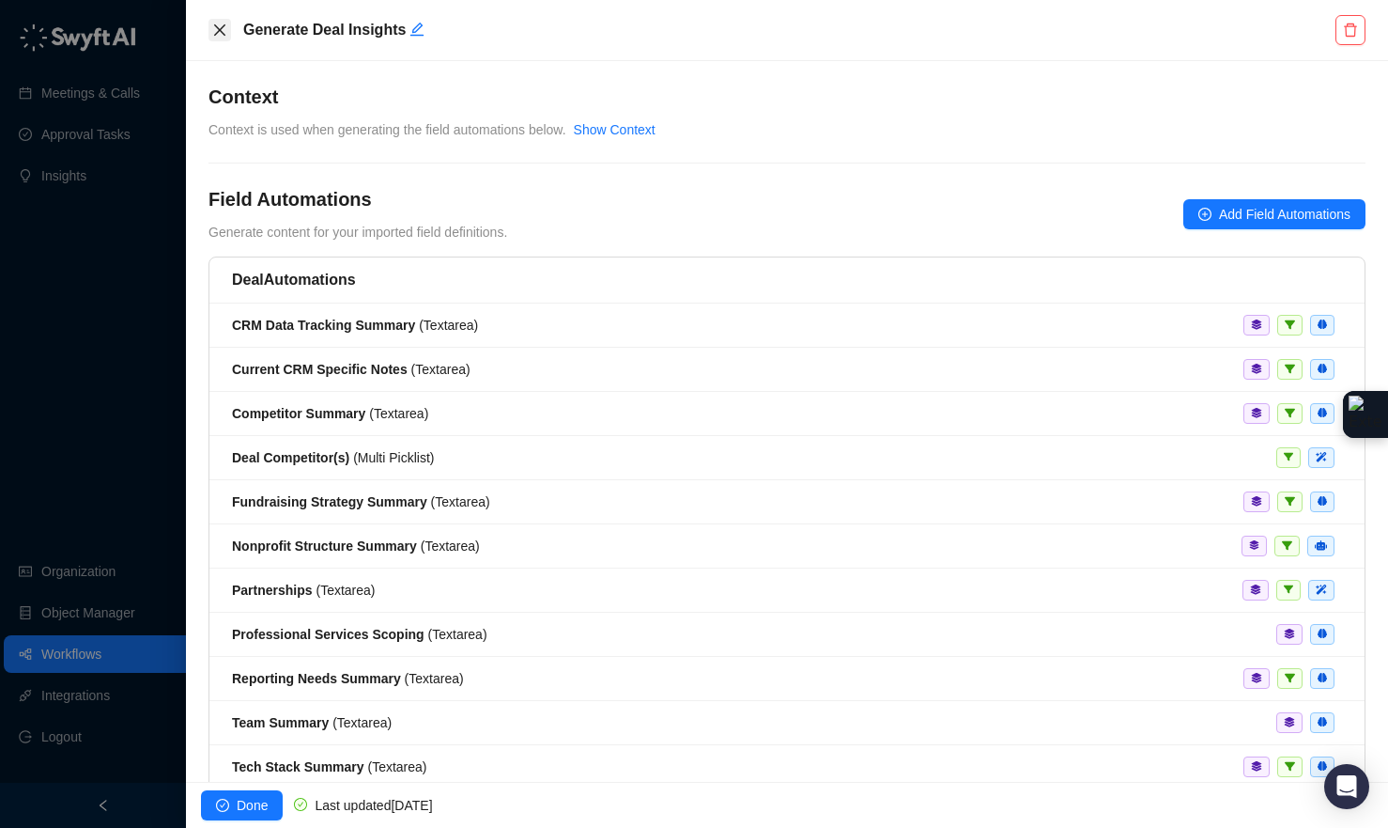
click at [218, 37] on icon "close" at bounding box center [219, 30] width 15 height 15
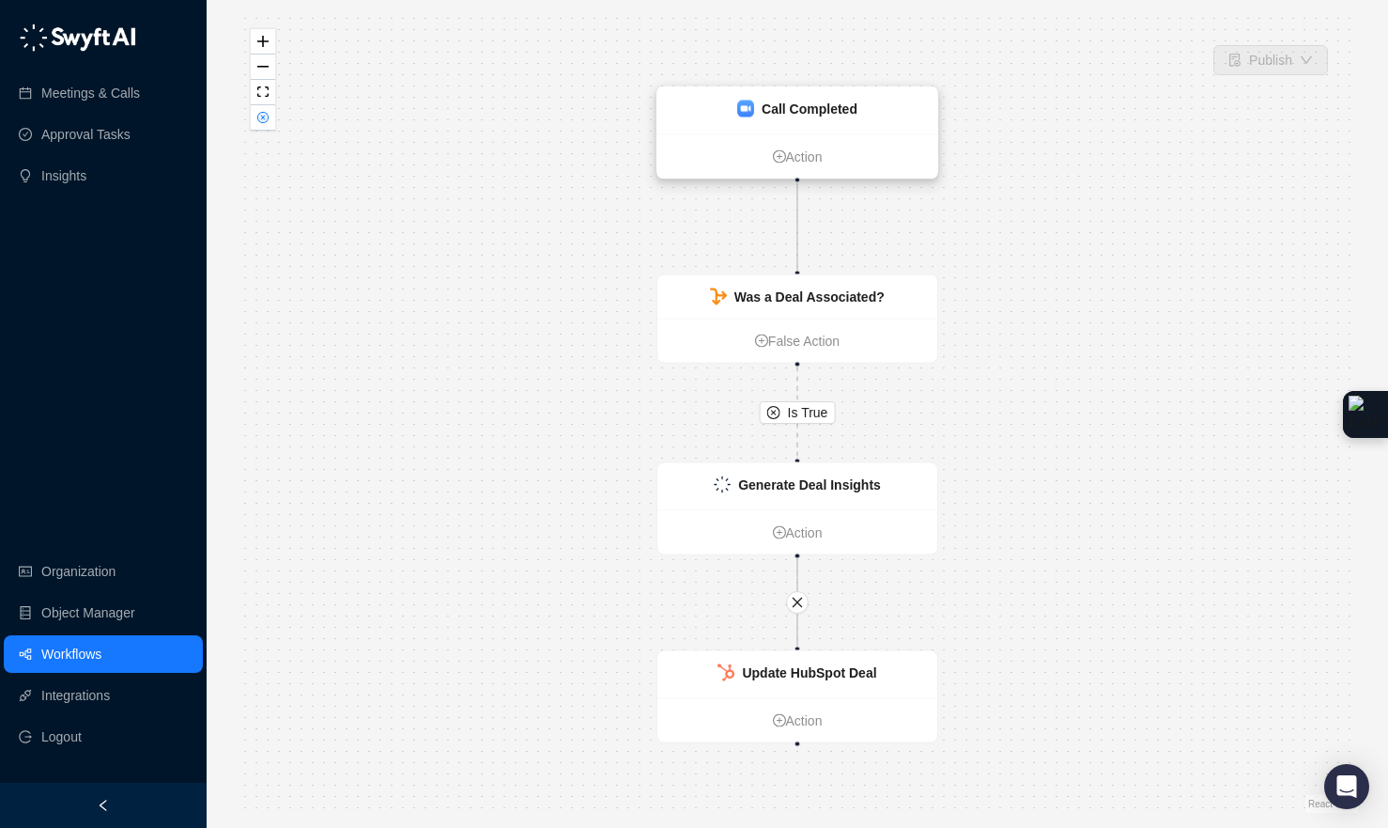
click at [878, 125] on div "Call Completed" at bounding box center [798, 110] width 280 height 47
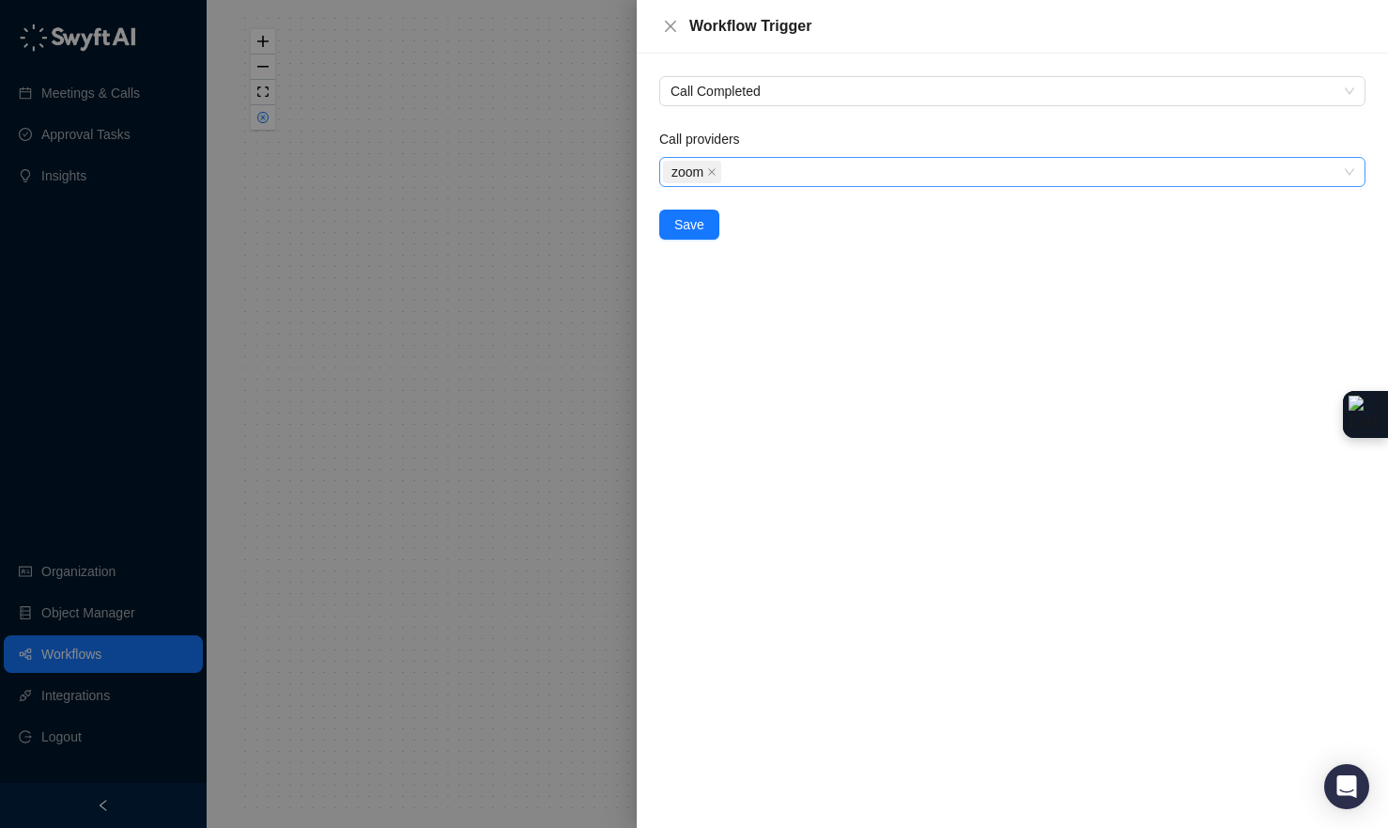
click at [779, 181] on div "zoom" at bounding box center [1002, 172] width 679 height 26
click at [268, 126] on div at bounding box center [694, 414] width 1388 height 828
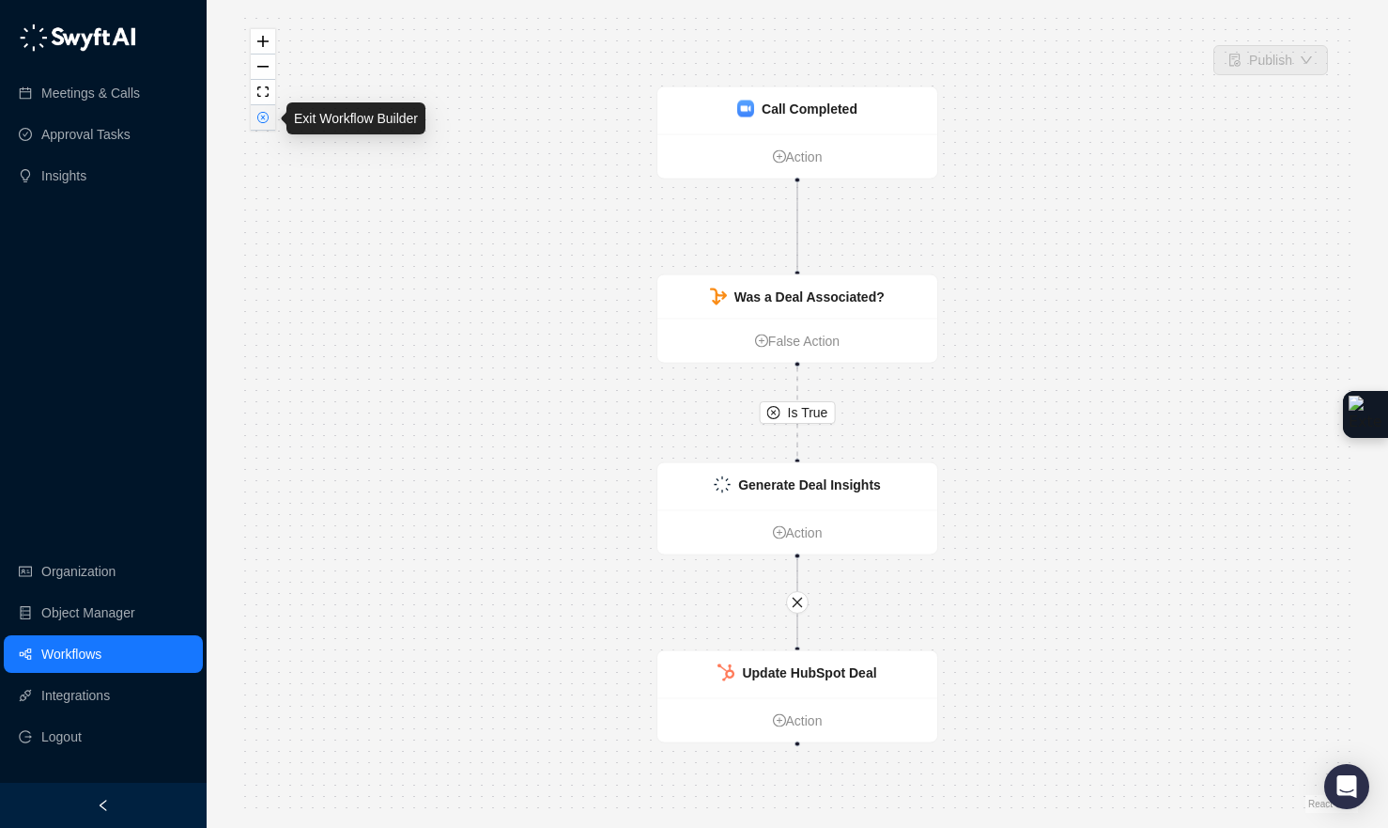
click at [262, 122] on icon "close-circle" at bounding box center [262, 117] width 11 height 11
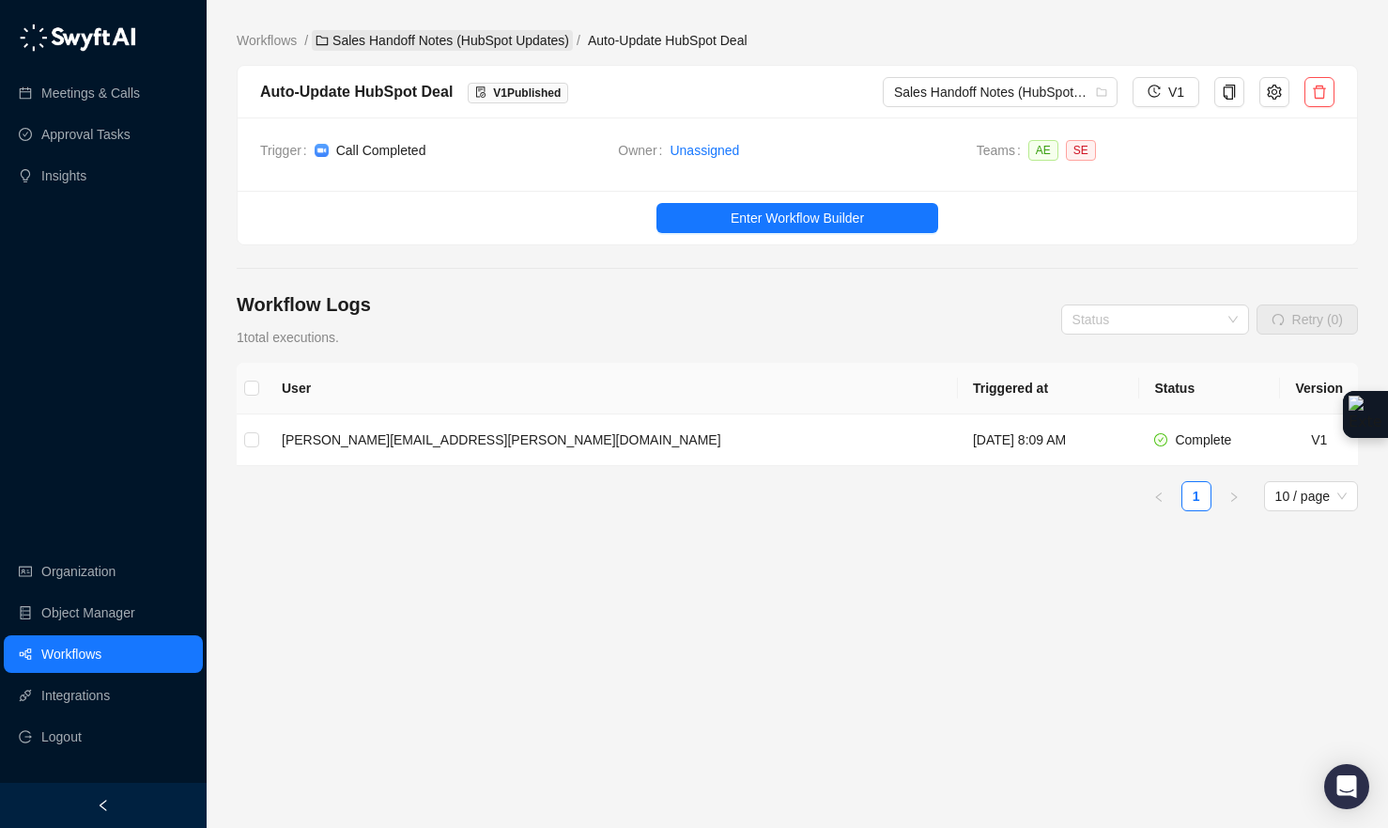
click at [405, 42] on link "Sales Handoff Notes (HubSpot Updates)" at bounding box center [442, 40] width 261 height 21
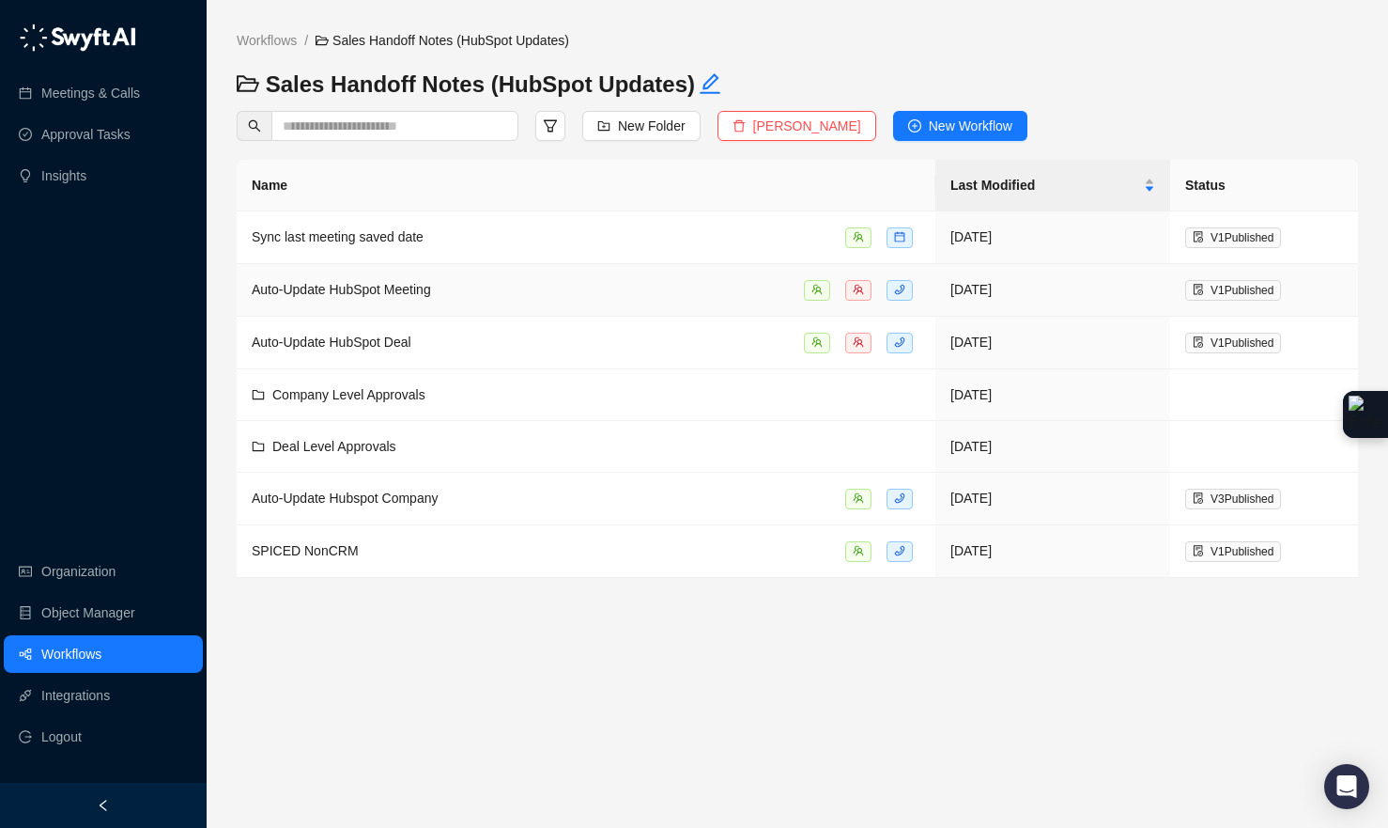
click at [451, 281] on div "Auto-Update HubSpot Meeting" at bounding box center [586, 290] width 669 height 22
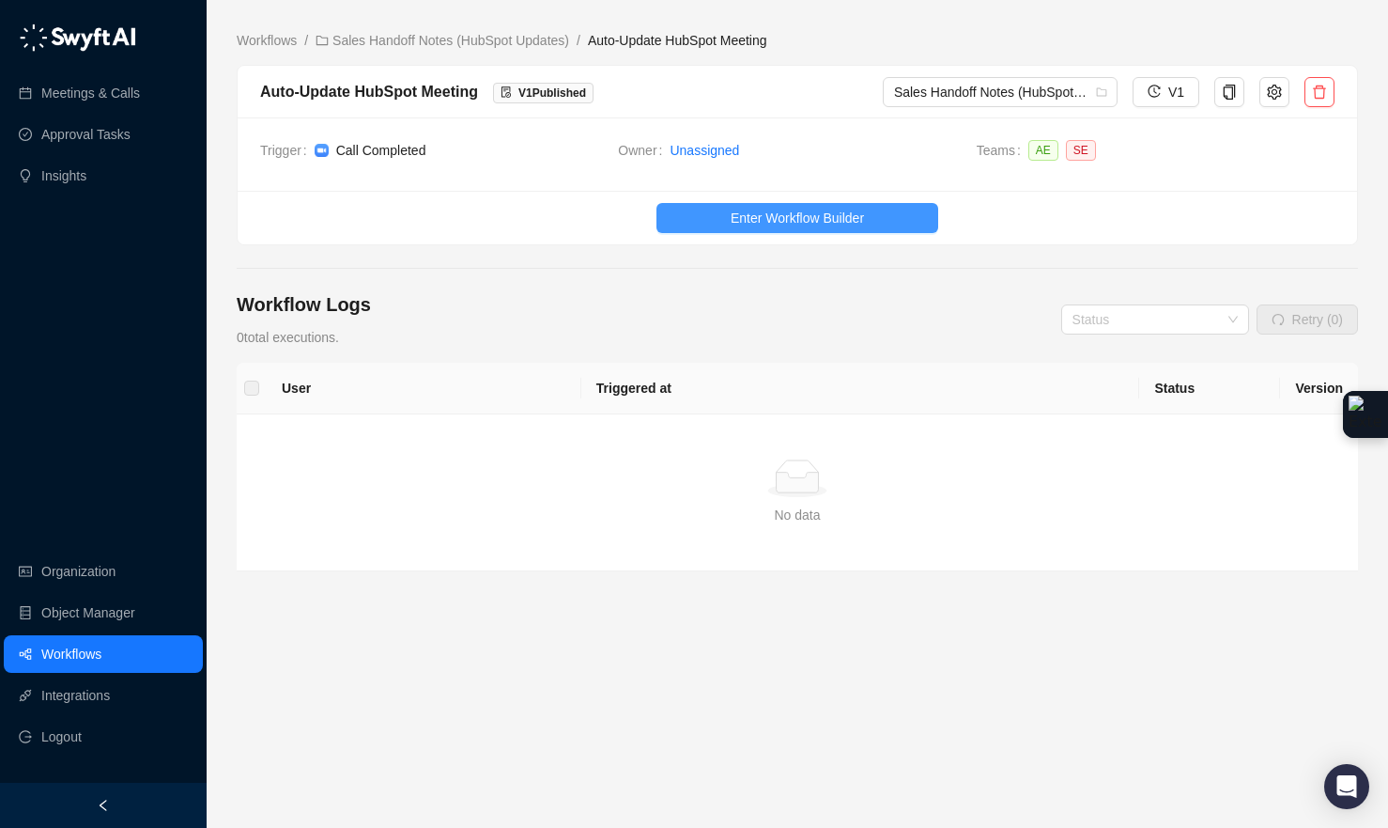
click at [824, 228] on button "Enter Workflow Builder" at bounding box center [798, 218] width 282 height 30
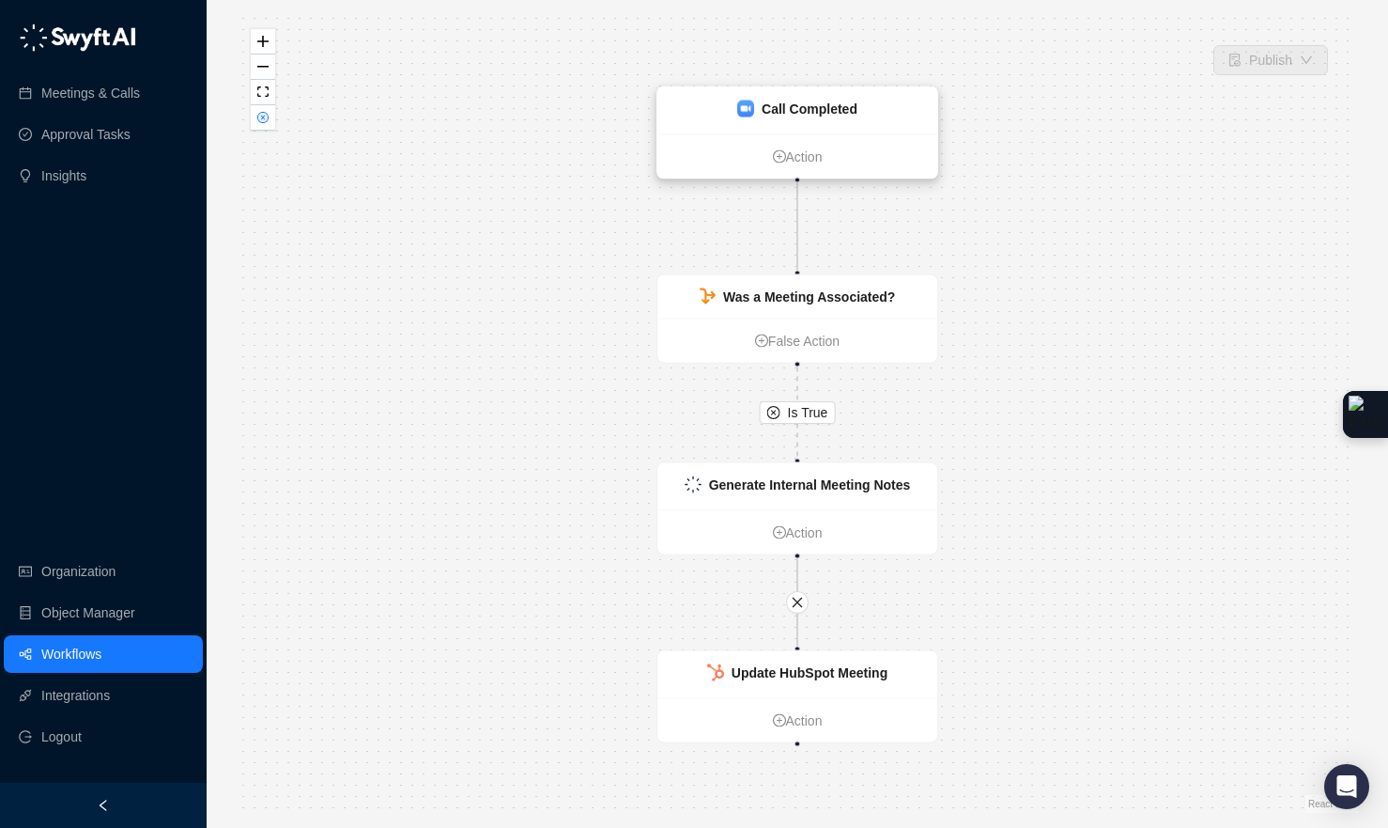
click at [854, 112] on strong "Call Completed" at bounding box center [810, 108] width 96 height 15
click at [861, 116] on div "Call Completed" at bounding box center [798, 109] width 280 height 47
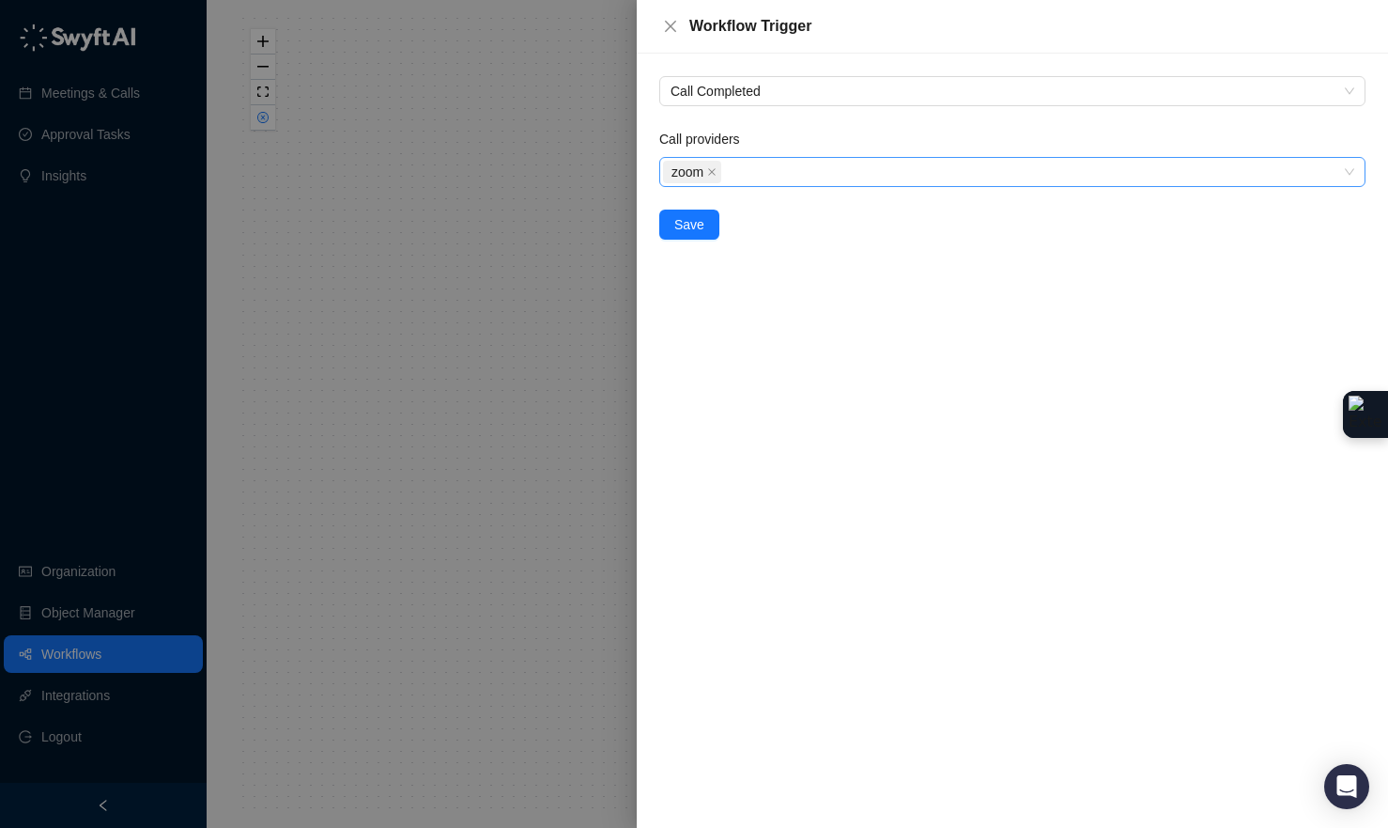
click at [714, 172] on icon "close" at bounding box center [711, 171] width 9 height 9
click at [725, 174] on div at bounding box center [1002, 172] width 679 height 14
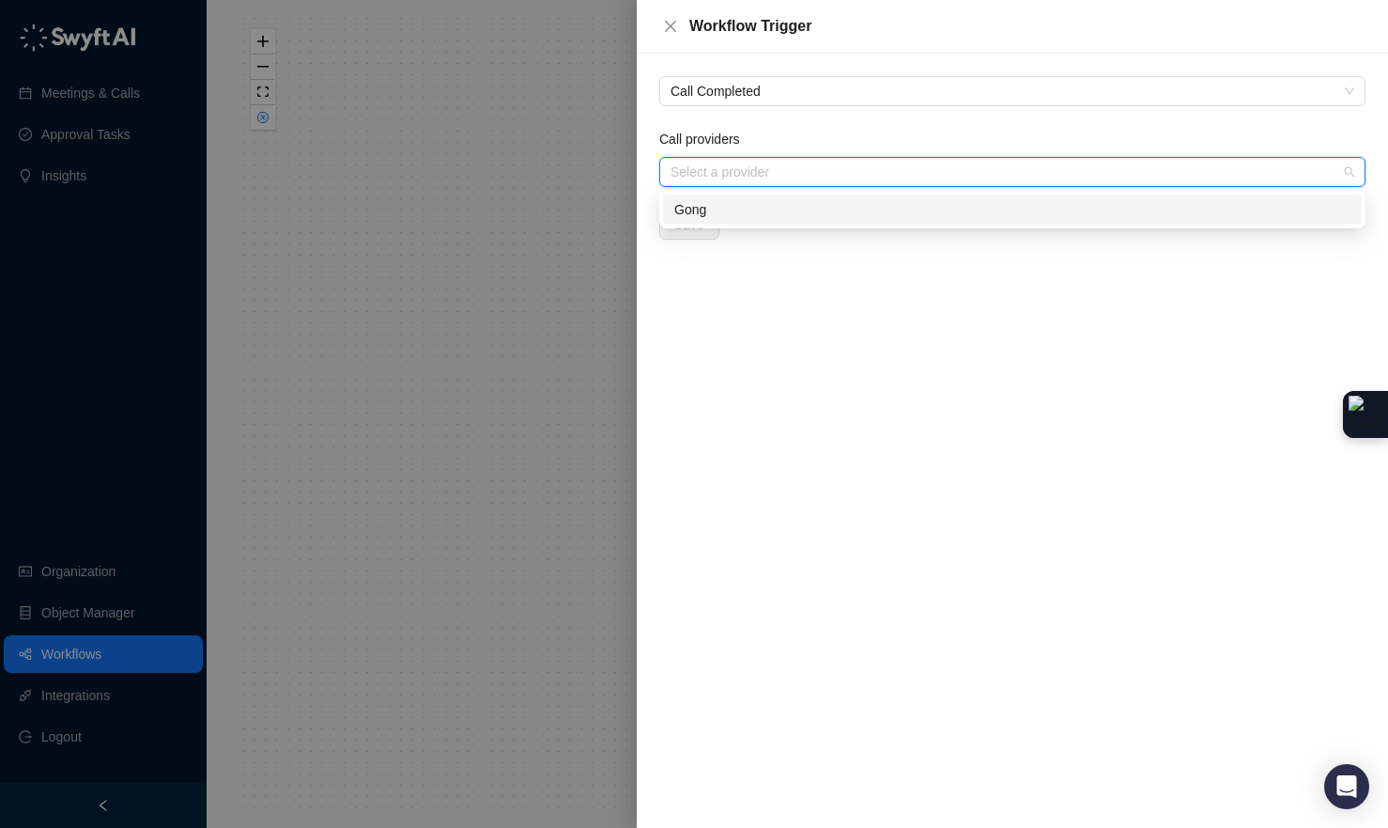
type input "*"
click at [711, 218] on div "Gong" at bounding box center [1012, 209] width 676 height 21
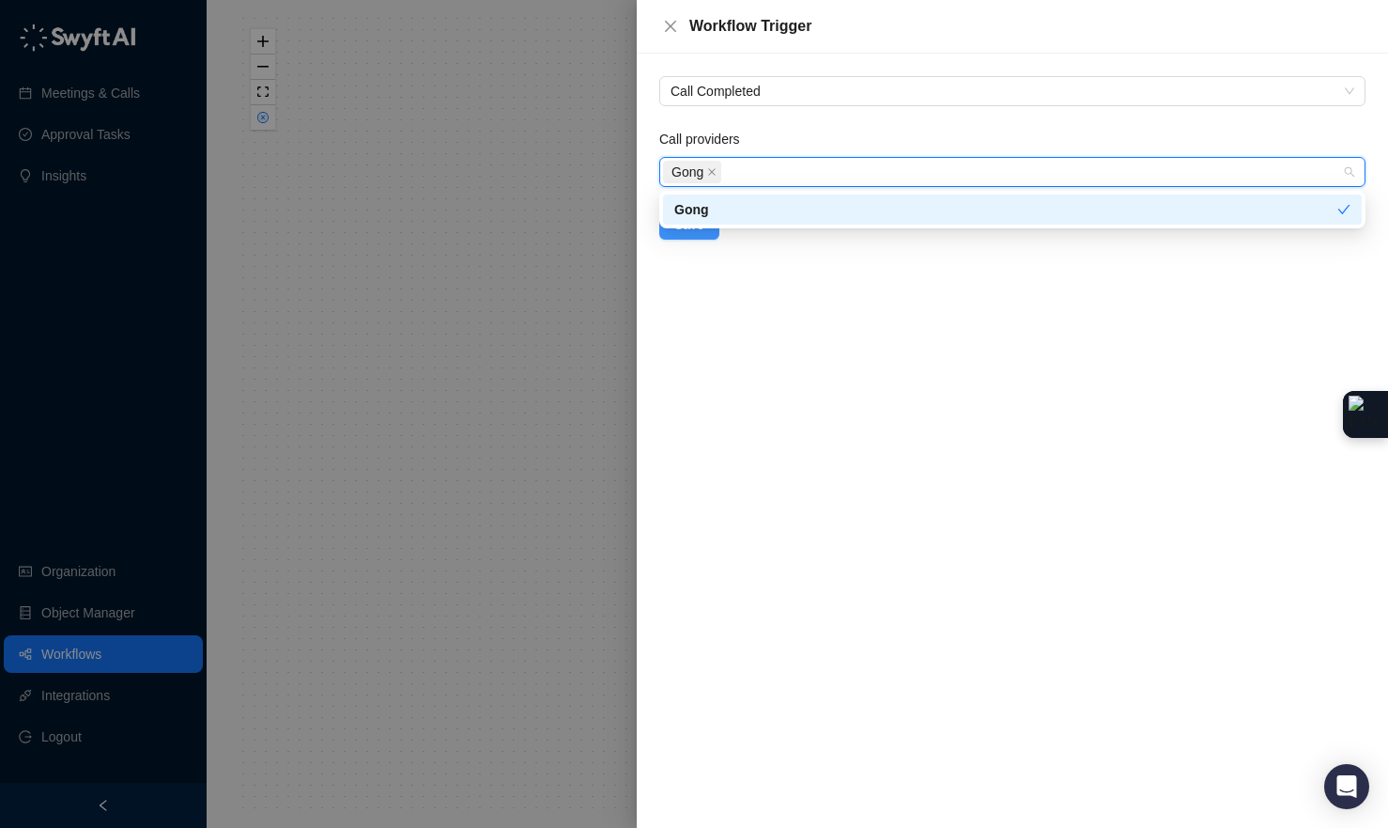
click at [680, 230] on span "Save" at bounding box center [689, 224] width 30 height 21
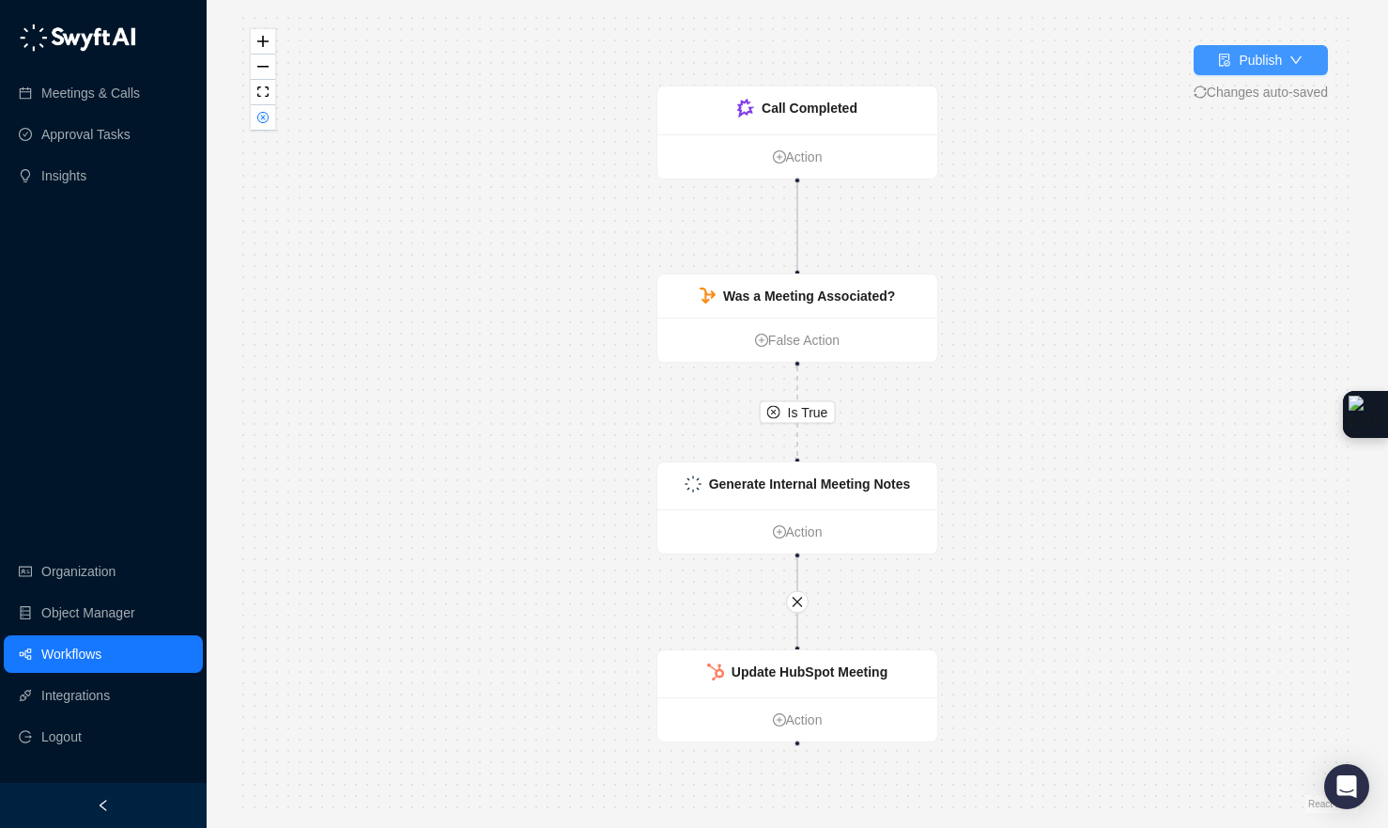
drag, startPoint x: 266, startPoint y: 117, endPoint x: 1241, endPoint y: 58, distance: 976.8
click at [1379, 9] on div "Publish Changes auto-saved Is True Call Completed Action Was a Meeting Associat…" at bounding box center [798, 414] width 1182 height 828
click at [1199, 70] on button "Publish" at bounding box center [1261, 60] width 134 height 30
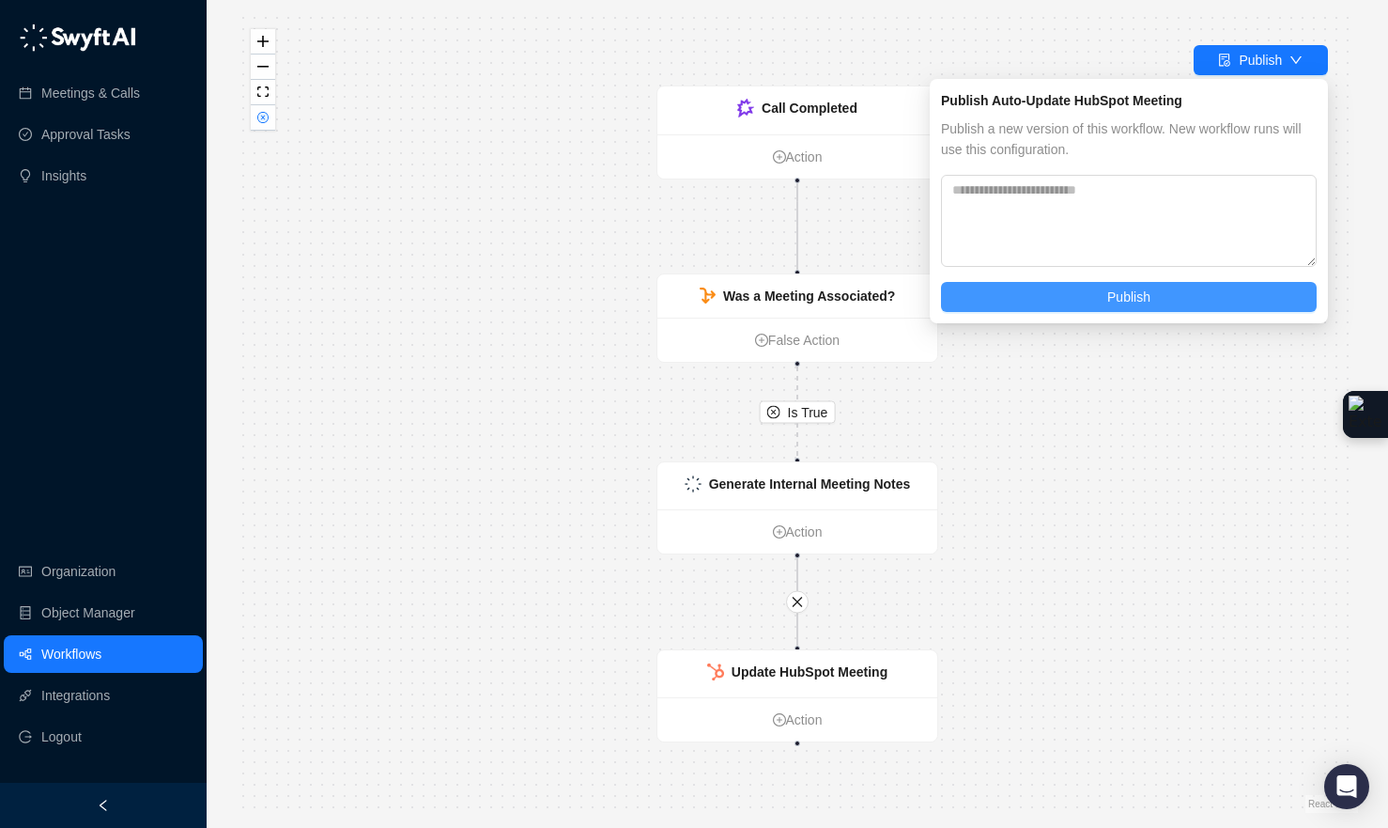
click at [1192, 287] on button "Publish" at bounding box center [1129, 297] width 376 height 30
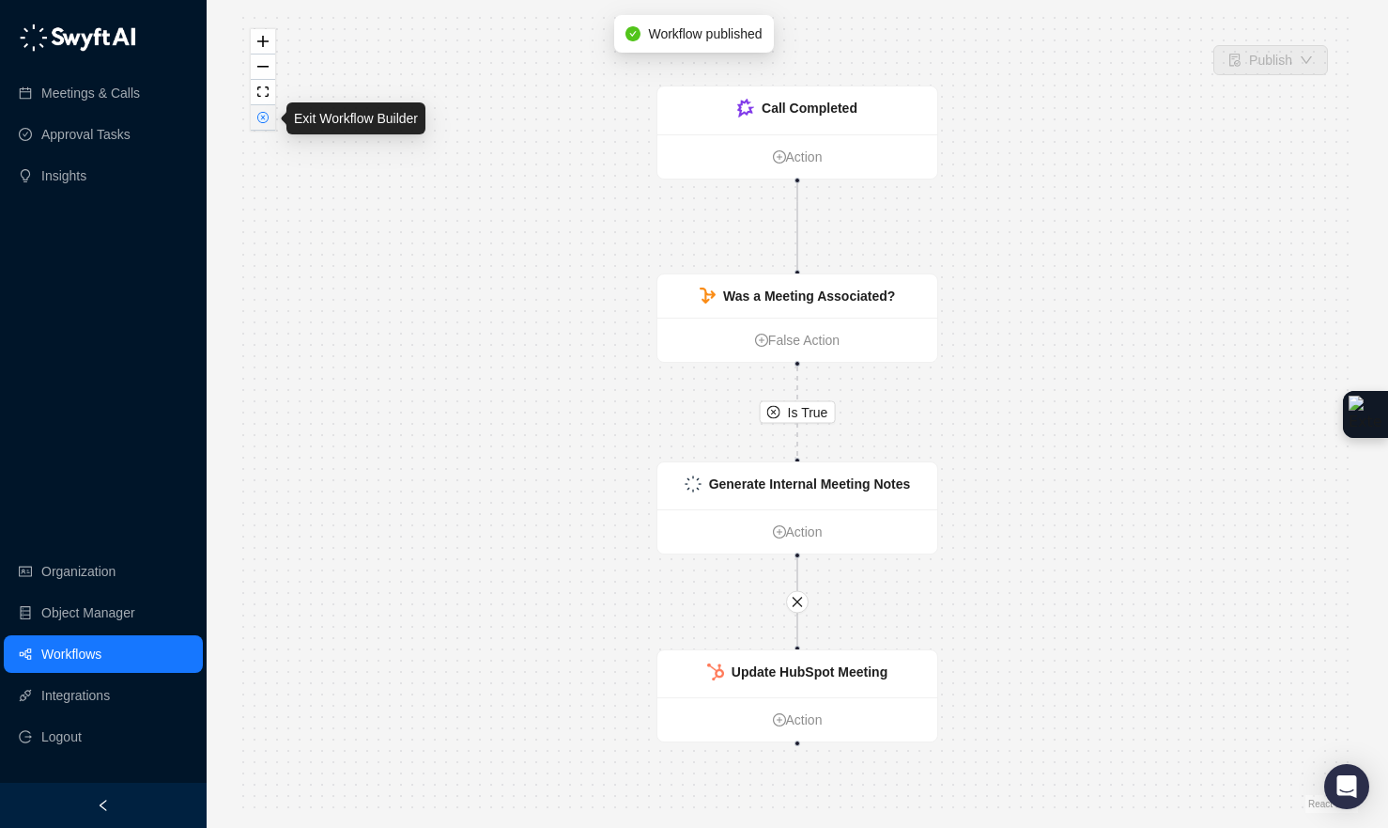
click at [266, 127] on button "button" at bounding box center [263, 117] width 24 height 25
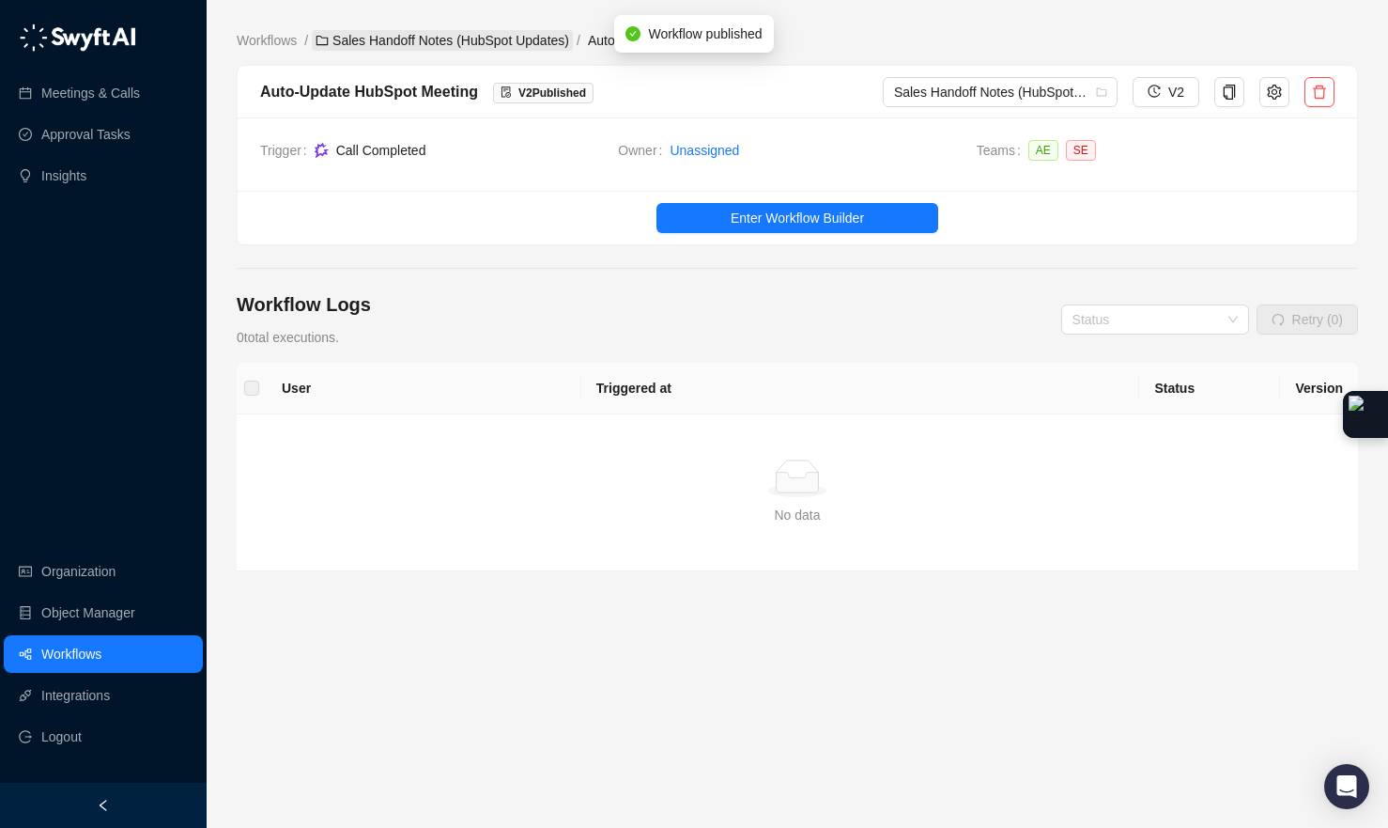
click at [496, 32] on link "Sales Handoff Notes (HubSpot Updates)" at bounding box center [442, 40] width 261 height 21
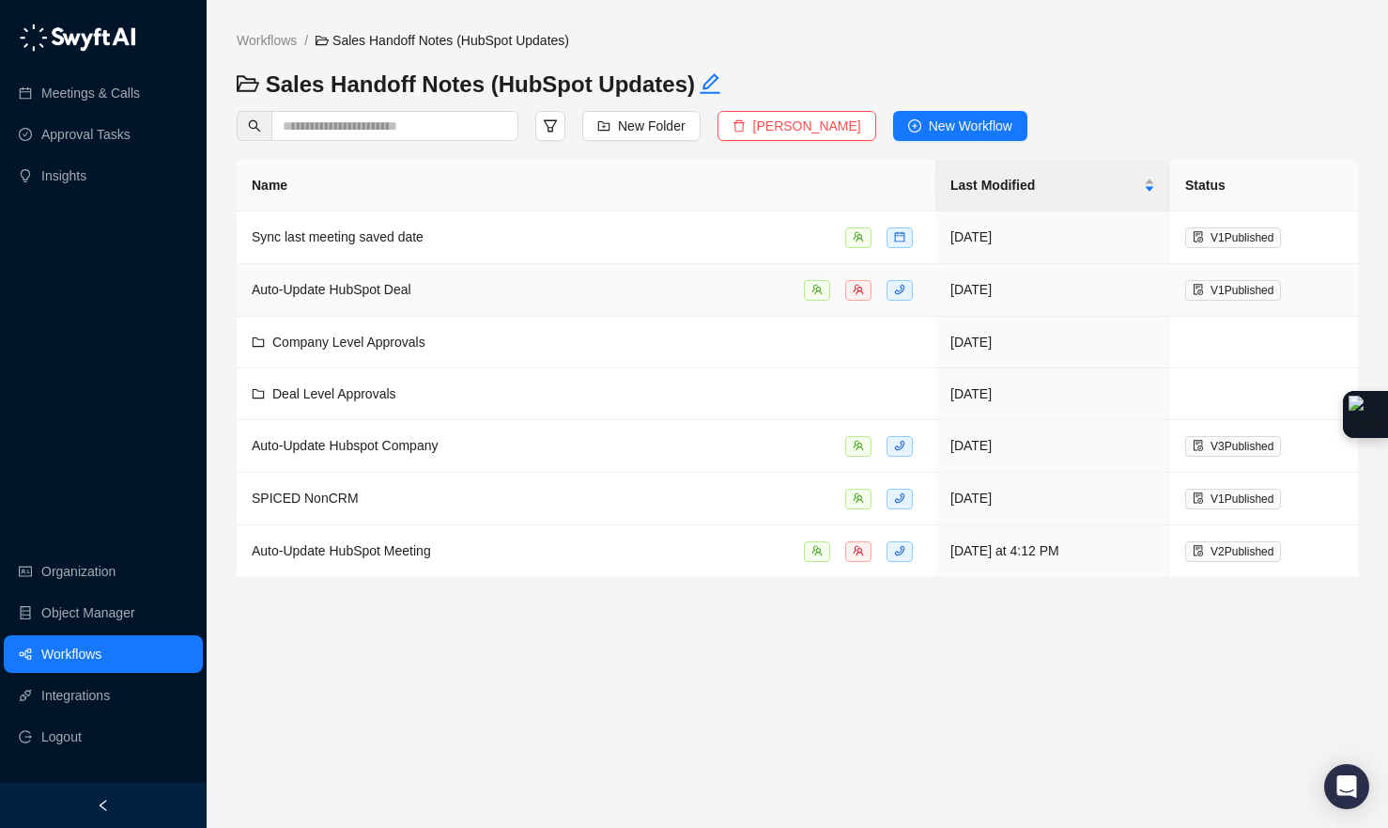
click at [479, 288] on div "Auto-Update HubSpot Deal" at bounding box center [586, 290] width 669 height 22
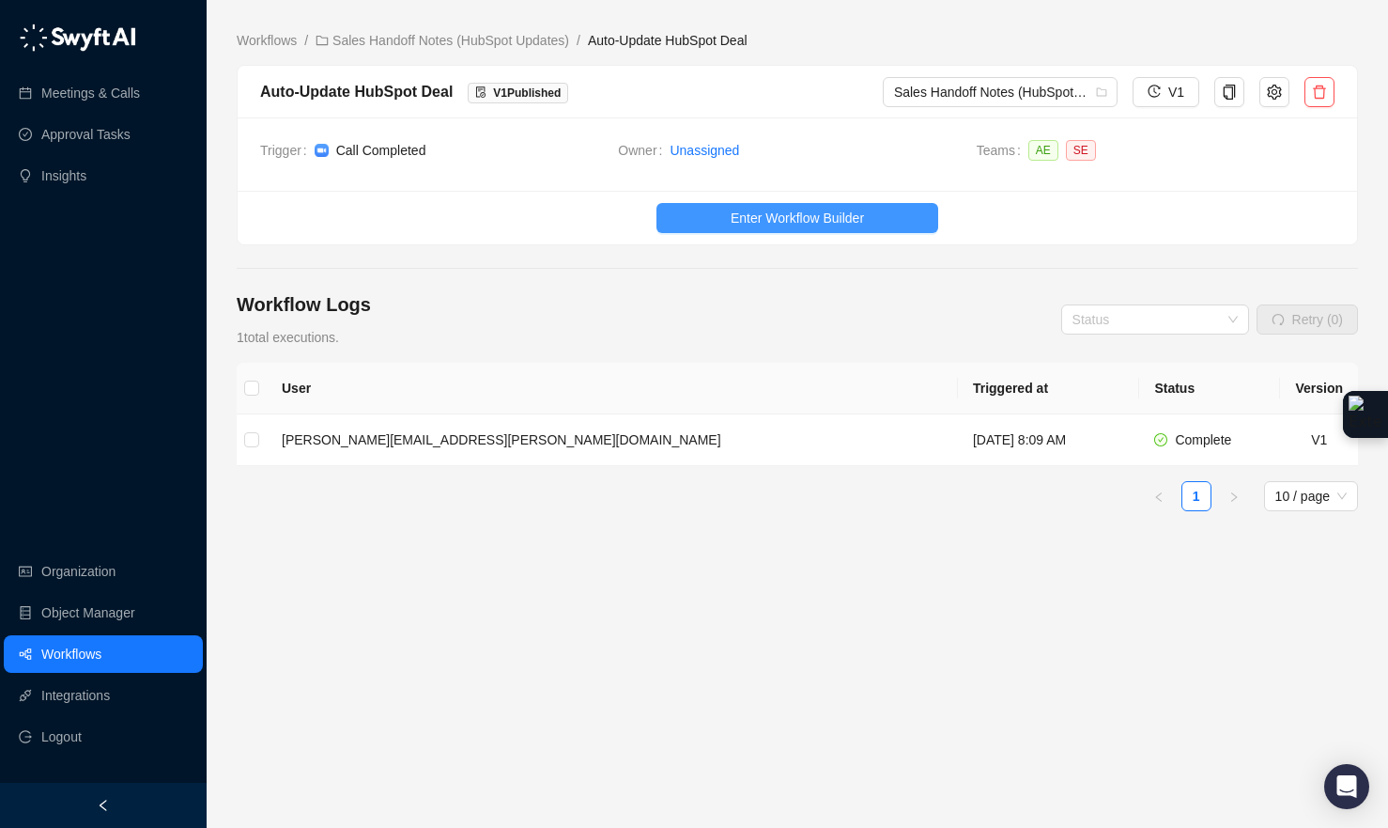
click at [792, 203] on button "Enter Workflow Builder" at bounding box center [798, 218] width 282 height 30
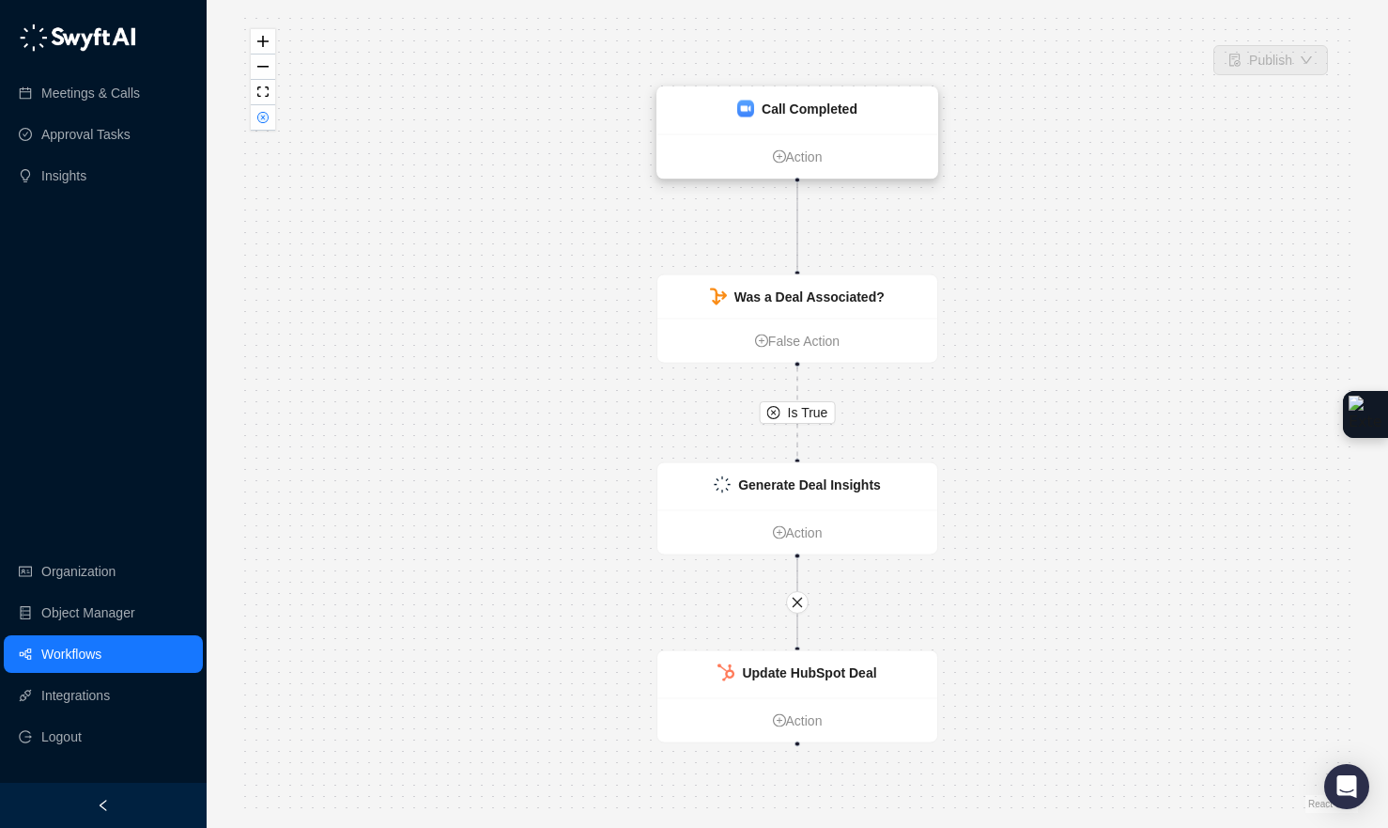
click at [821, 105] on strong "Call Completed" at bounding box center [810, 108] width 96 height 15
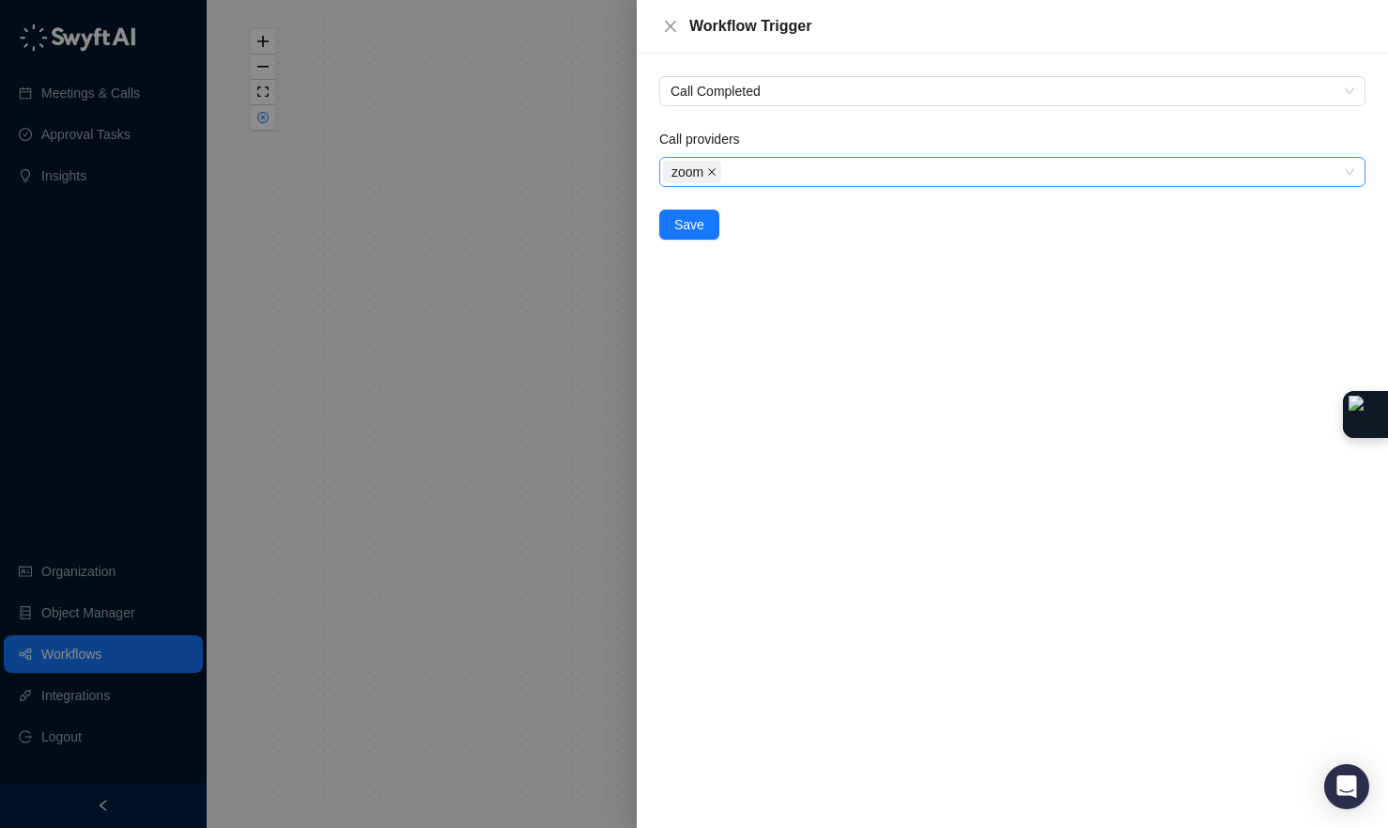
click at [710, 167] on icon "close" at bounding box center [711, 171] width 9 height 9
click at [719, 170] on div at bounding box center [1002, 172] width 679 height 14
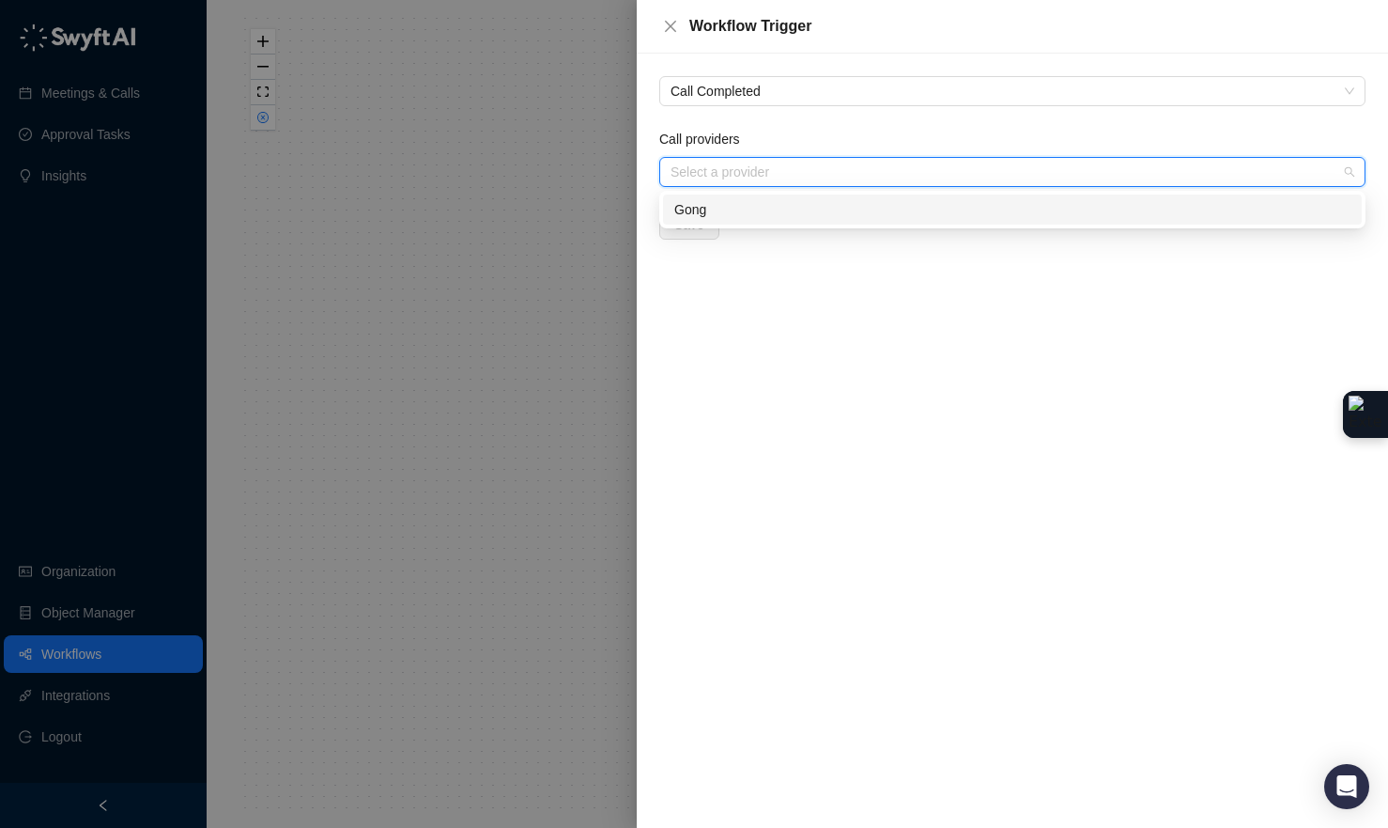
type input "*"
click at [706, 205] on div "Gong" at bounding box center [1012, 209] width 676 height 21
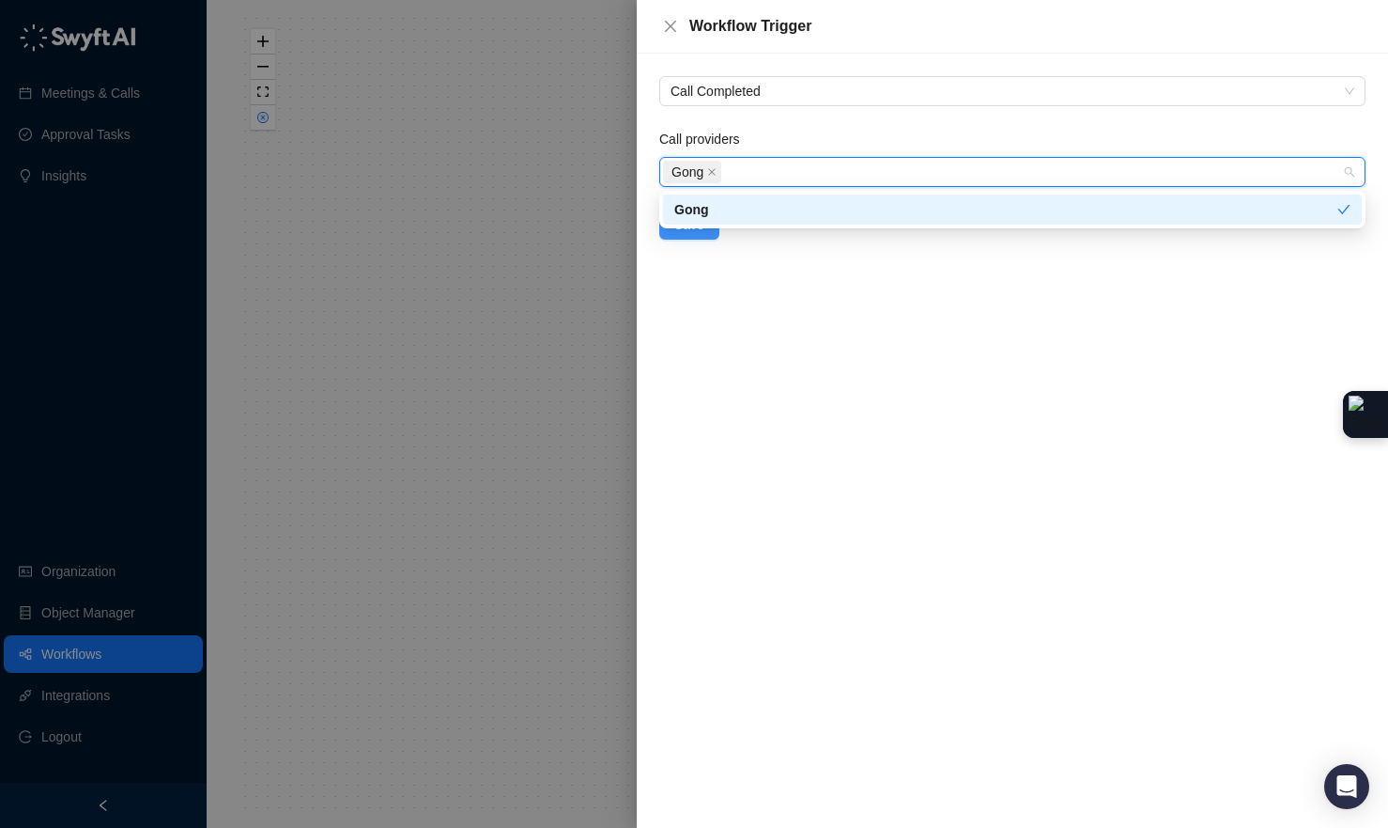
click at [698, 232] on span "Save" at bounding box center [689, 224] width 30 height 21
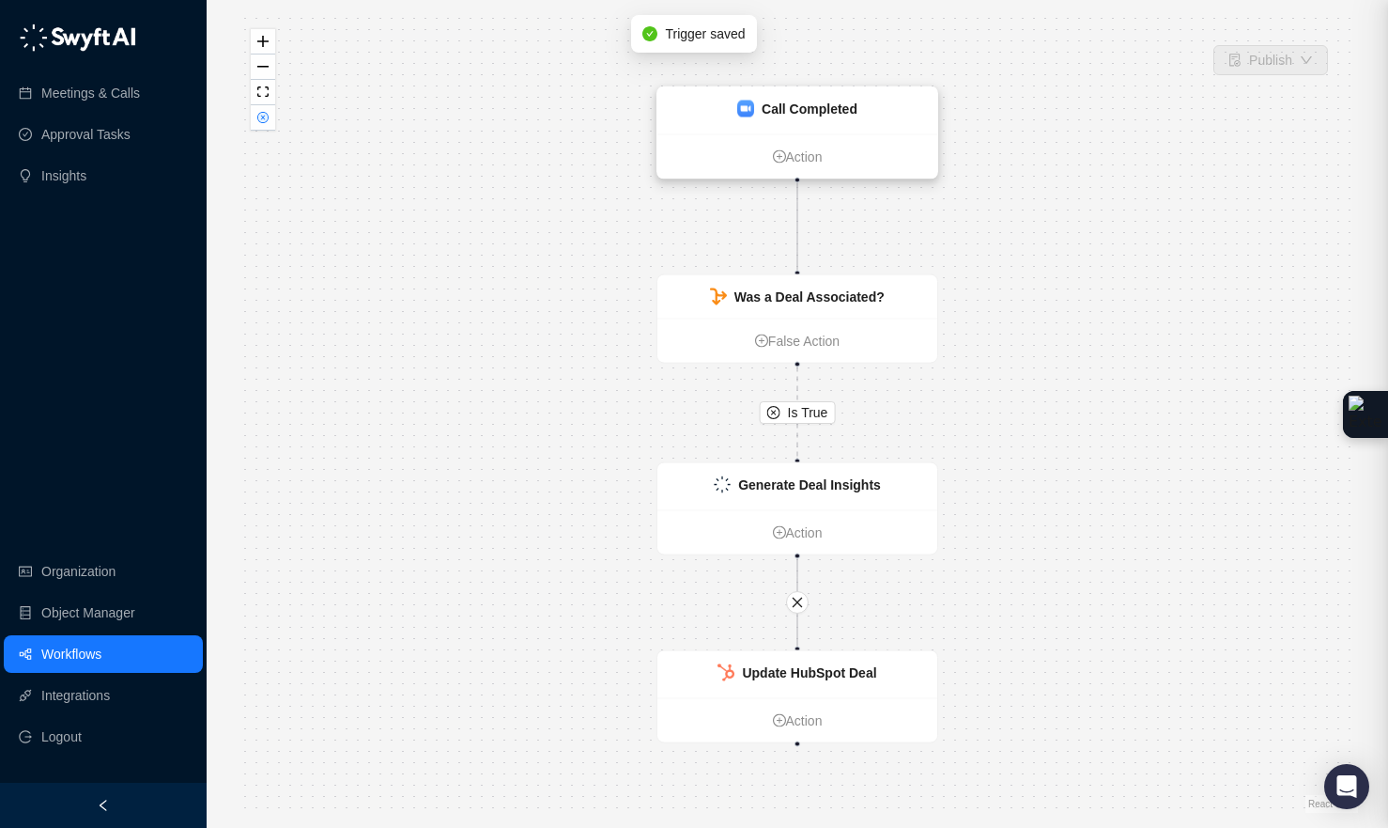
drag, startPoint x: 578, startPoint y: 240, endPoint x: 752, endPoint y: 167, distance: 189.1
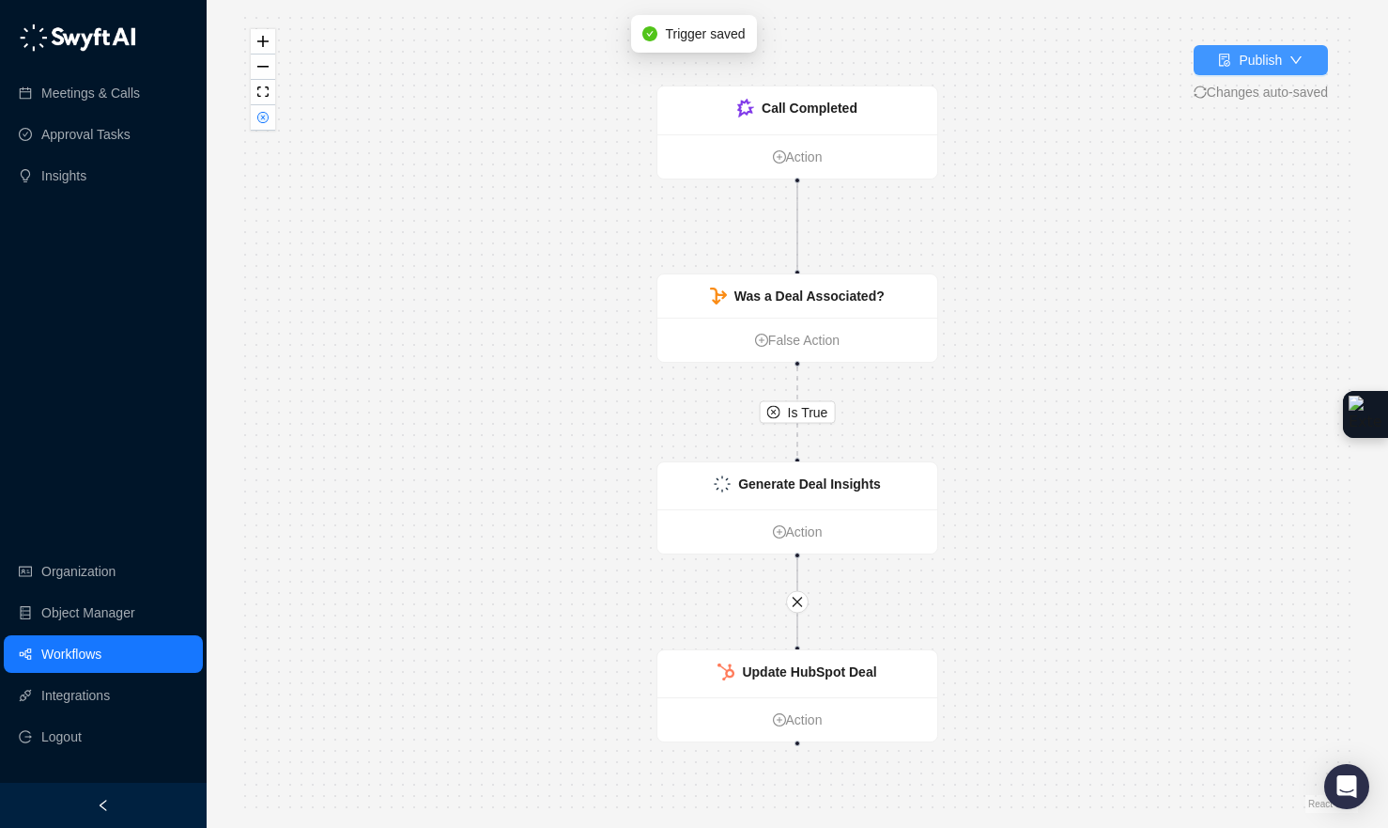
click at [1239, 66] on div "Publish" at bounding box center [1260, 60] width 43 height 21
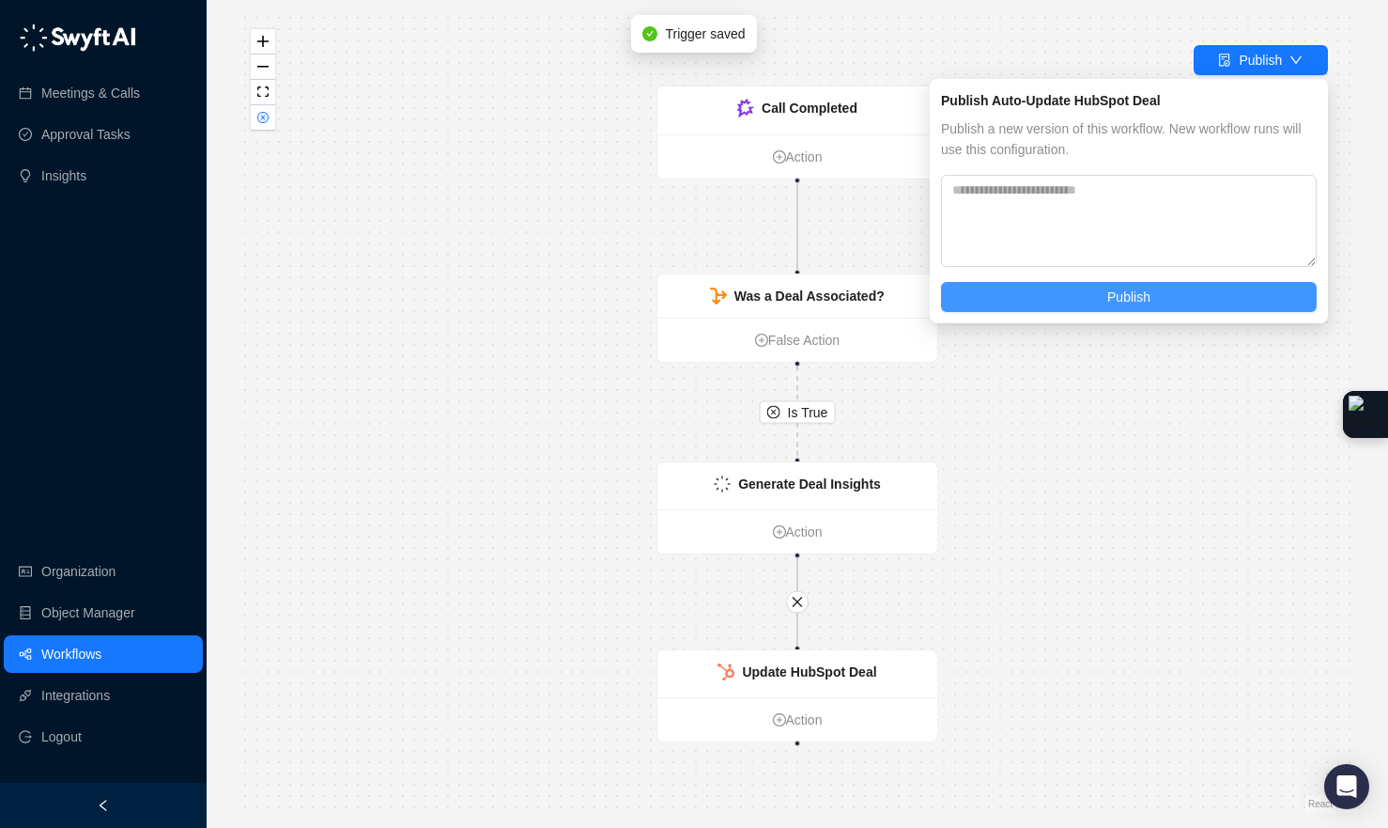
click at [1078, 303] on button "Publish" at bounding box center [1129, 297] width 376 height 30
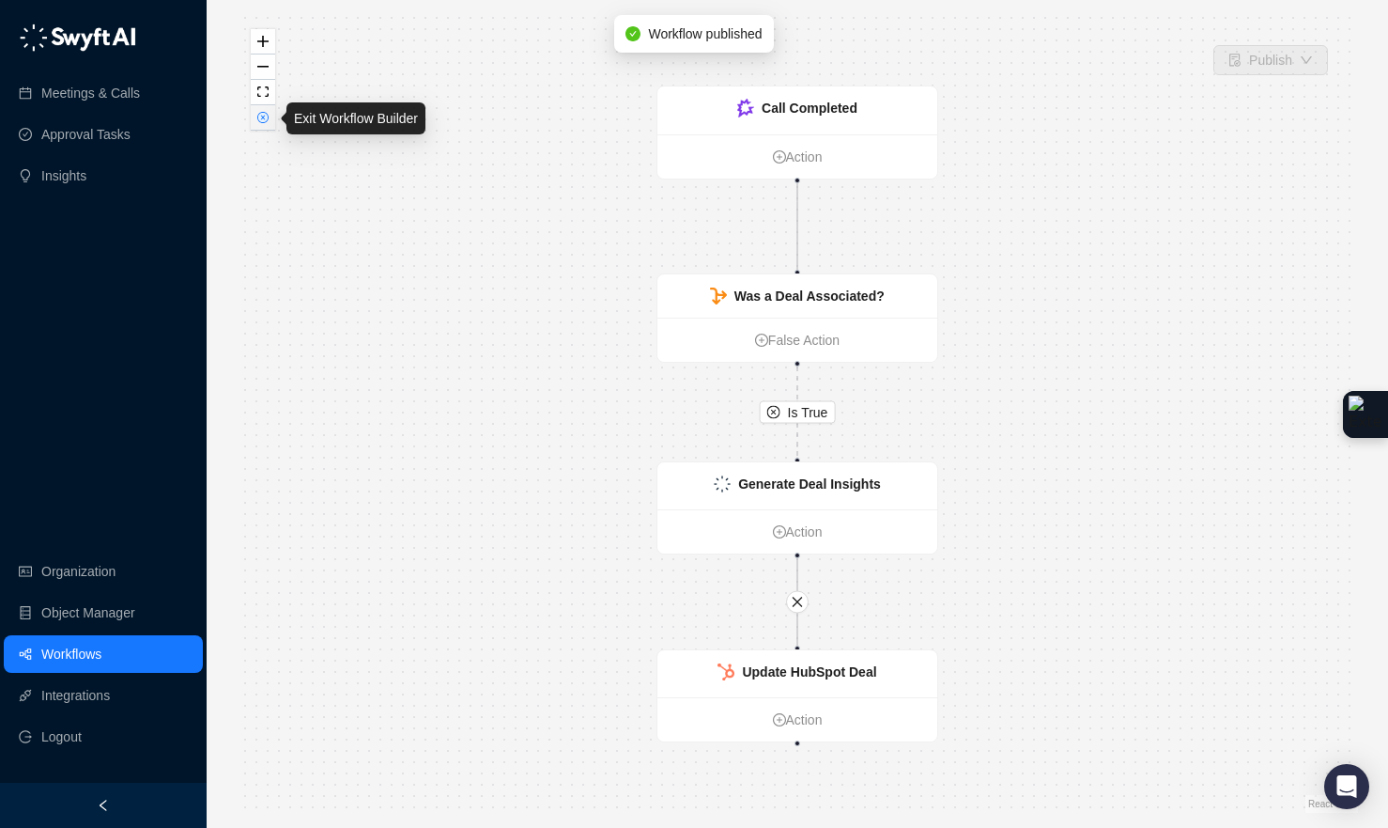
click at [267, 125] on button "button" at bounding box center [263, 117] width 24 height 25
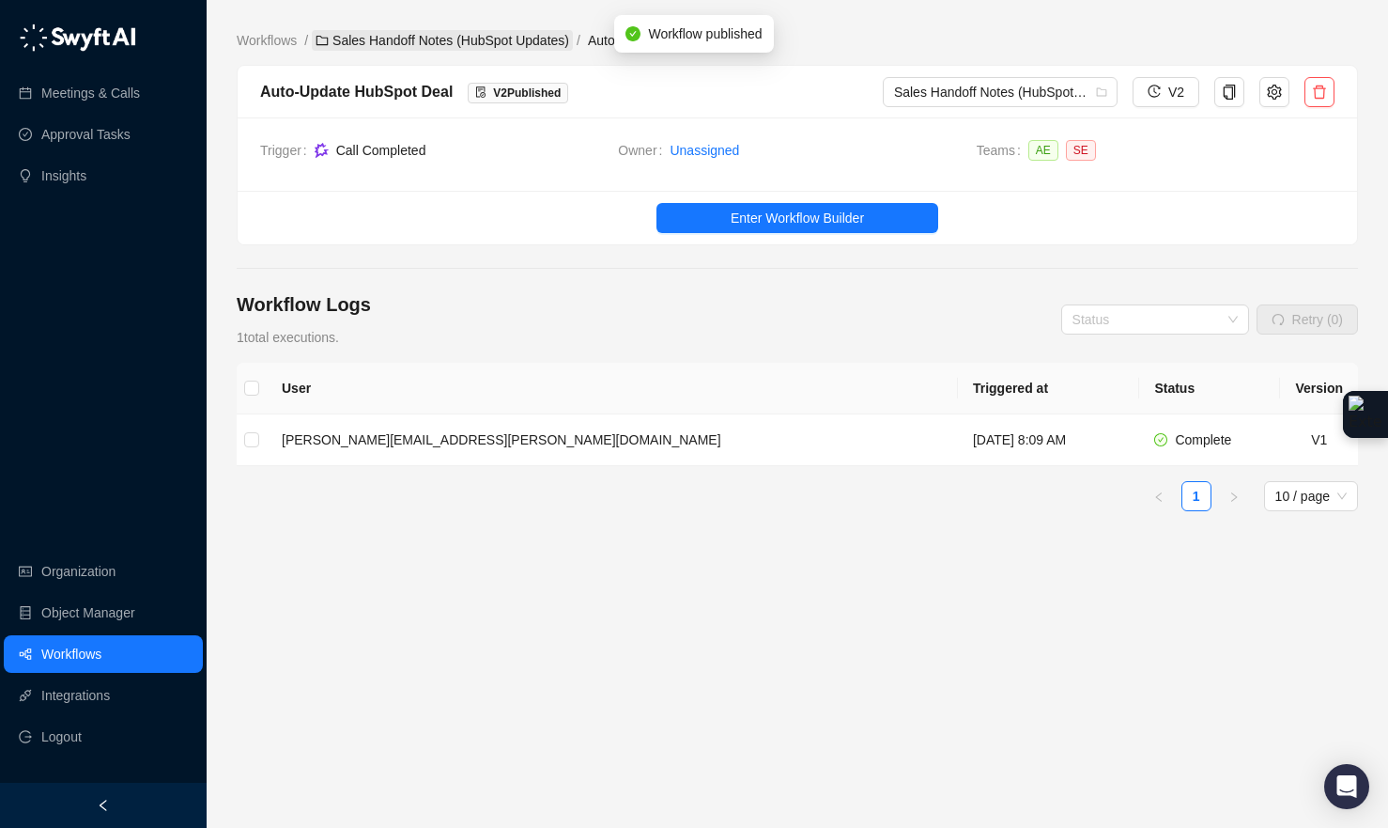
click at [455, 38] on link "Sales Handoff Notes (HubSpot Updates)" at bounding box center [442, 40] width 261 height 21
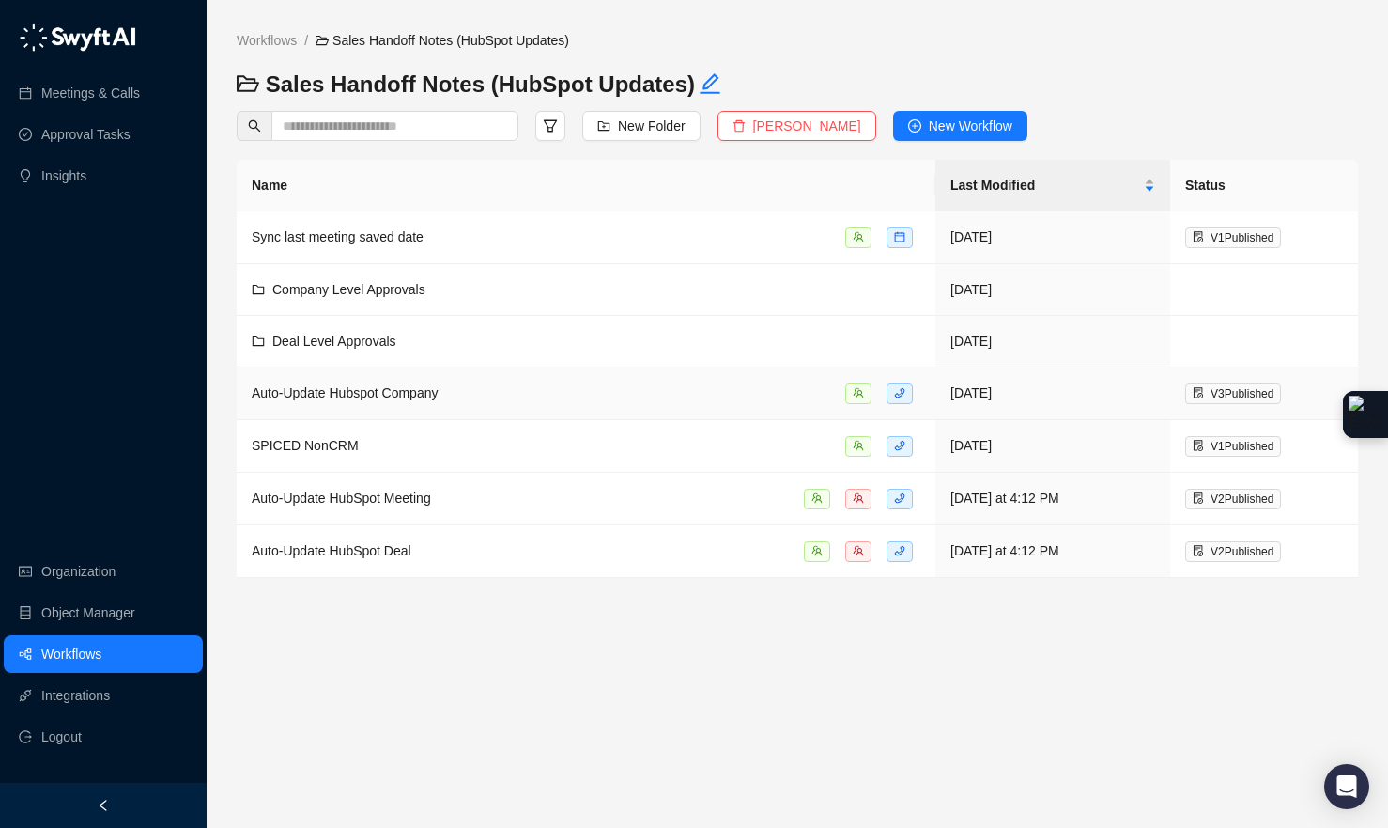
click at [373, 403] on div "Auto-Update Hubspot Company" at bounding box center [345, 392] width 186 height 21
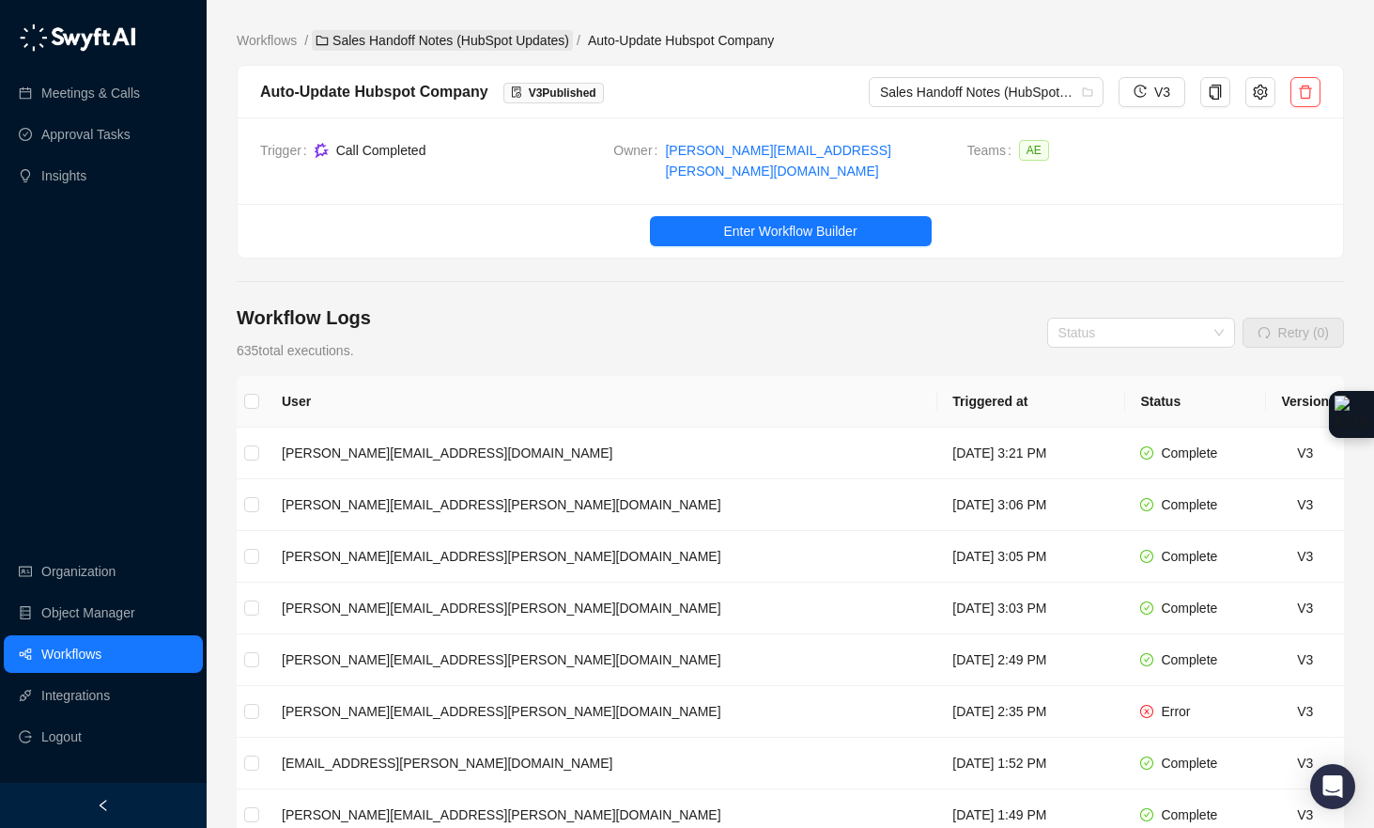
click at [437, 39] on link "Sales Handoff Notes (HubSpot Updates)" at bounding box center [442, 40] width 261 height 21
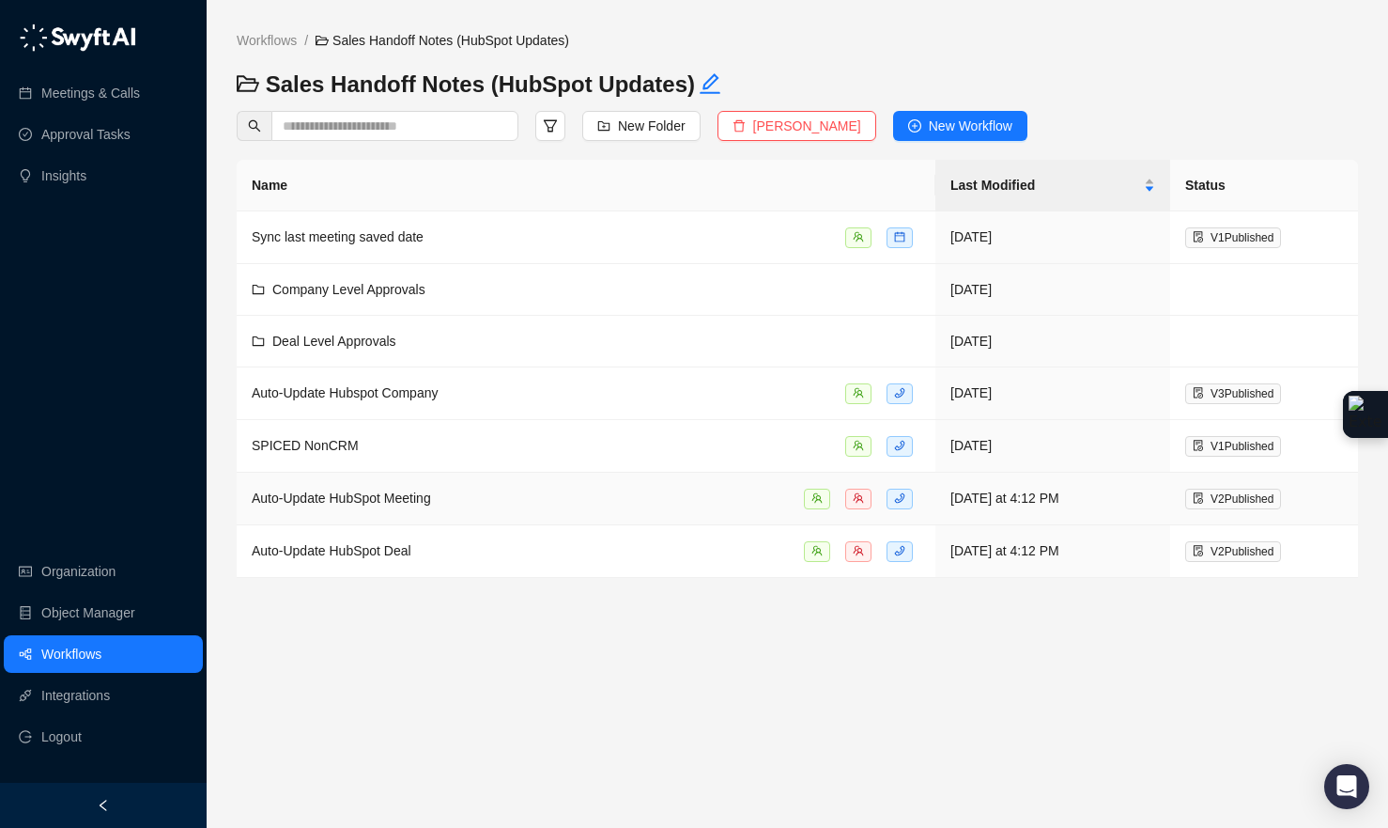
click at [328, 503] on span "Auto-Update HubSpot Meeting" at bounding box center [341, 497] width 179 height 15
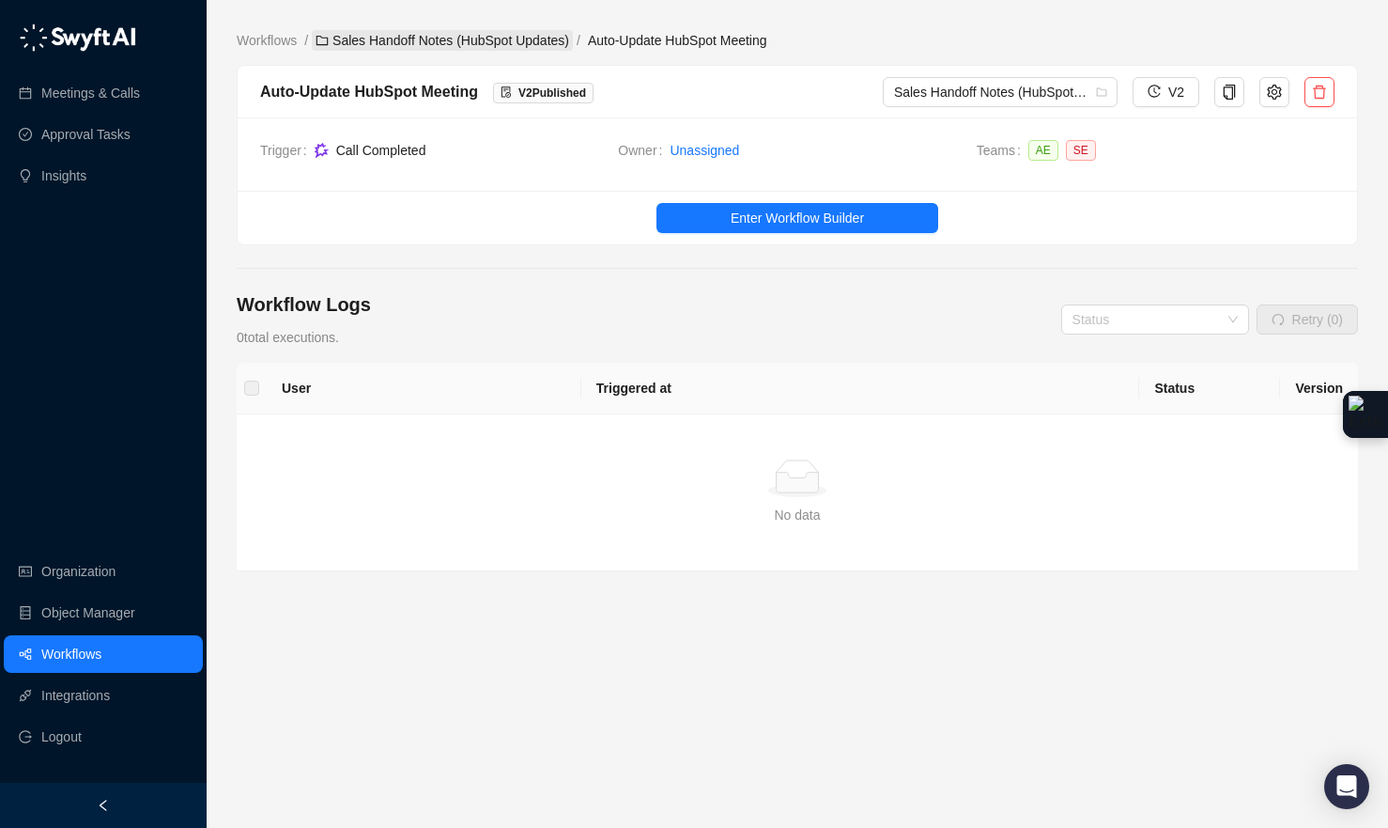
click at [472, 34] on link "Sales Handoff Notes (HubSpot Updates)" at bounding box center [442, 40] width 261 height 21
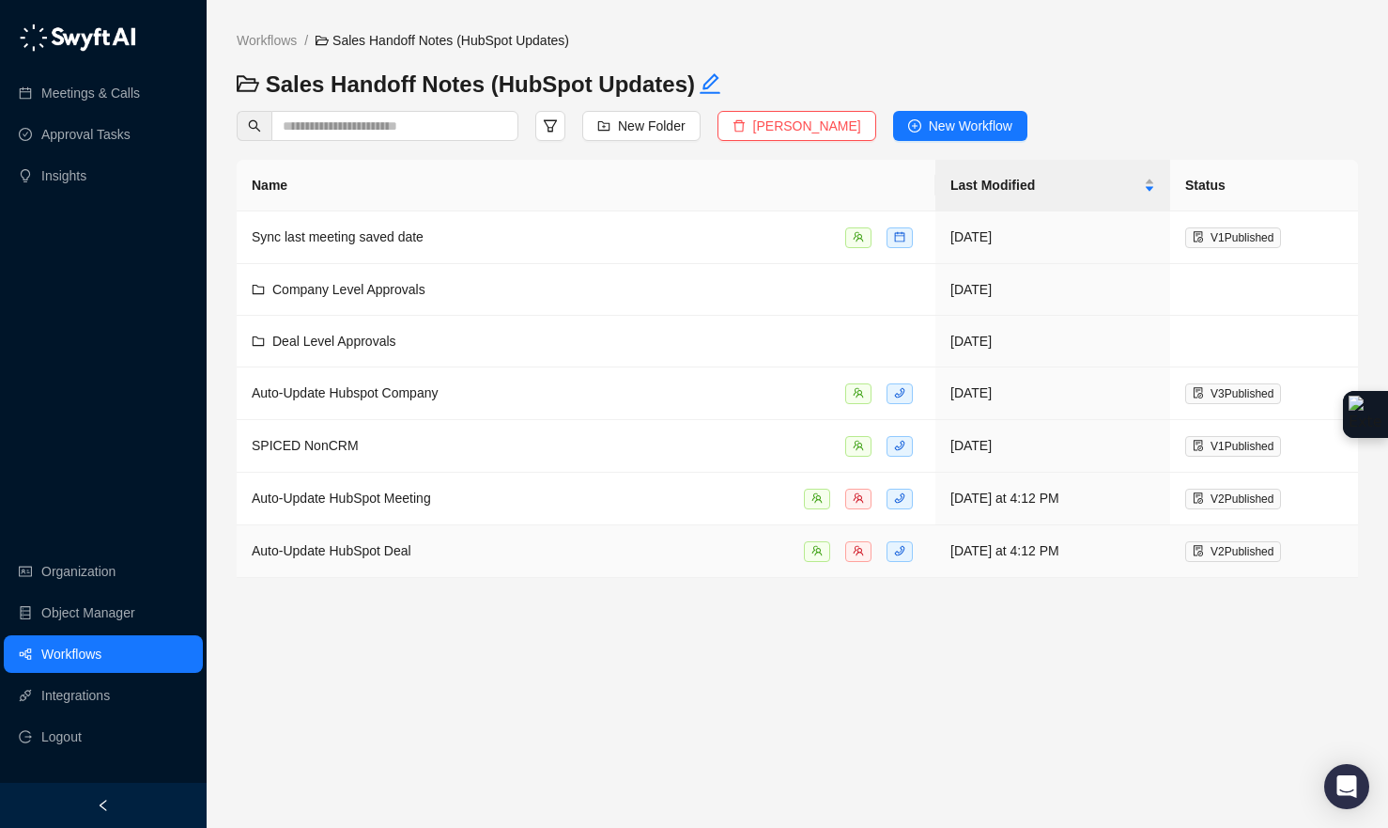
click at [305, 557] on span "Auto-Update HubSpot Deal" at bounding box center [332, 550] width 160 height 15
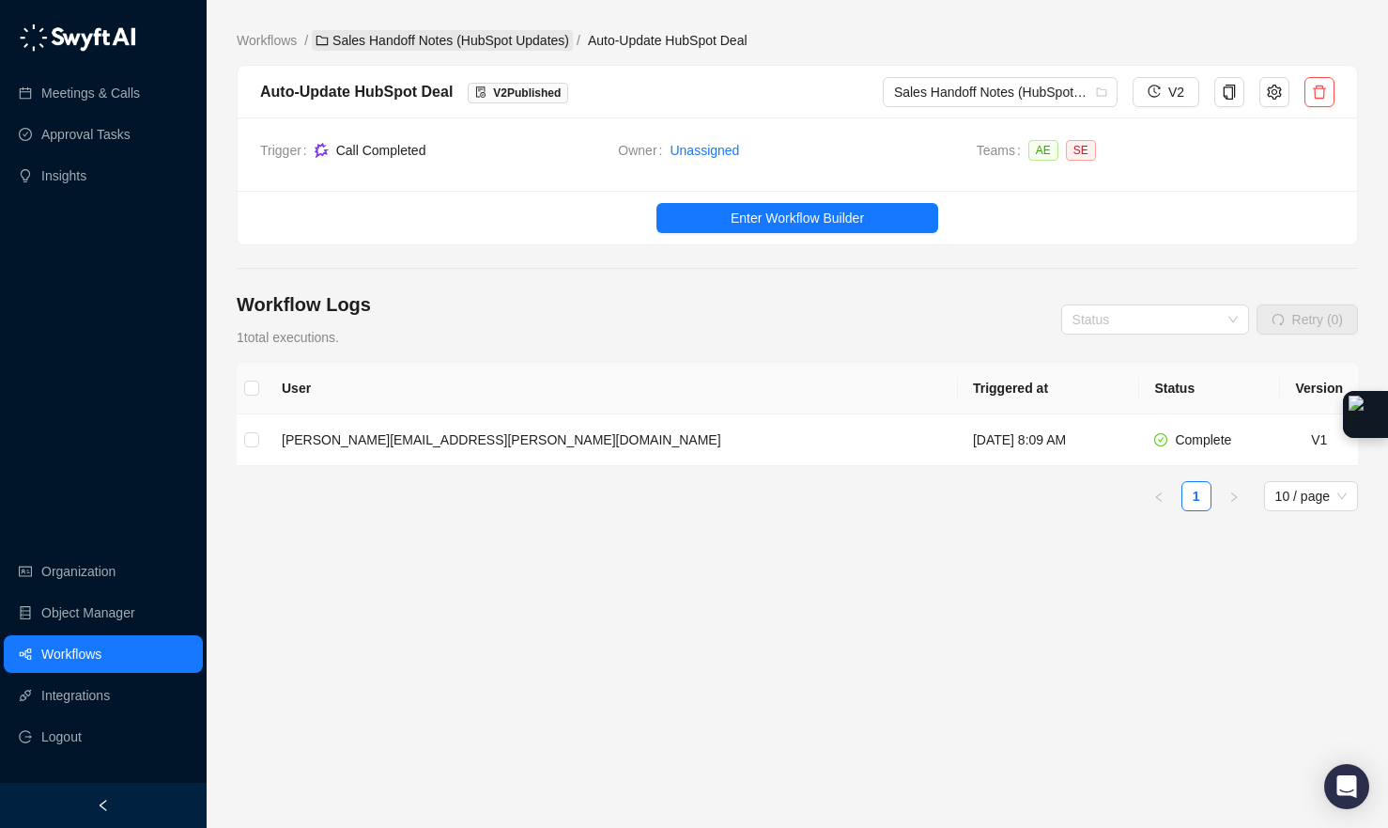
click at [468, 39] on link "Sales Handoff Notes (HubSpot Updates)" at bounding box center [442, 40] width 261 height 21
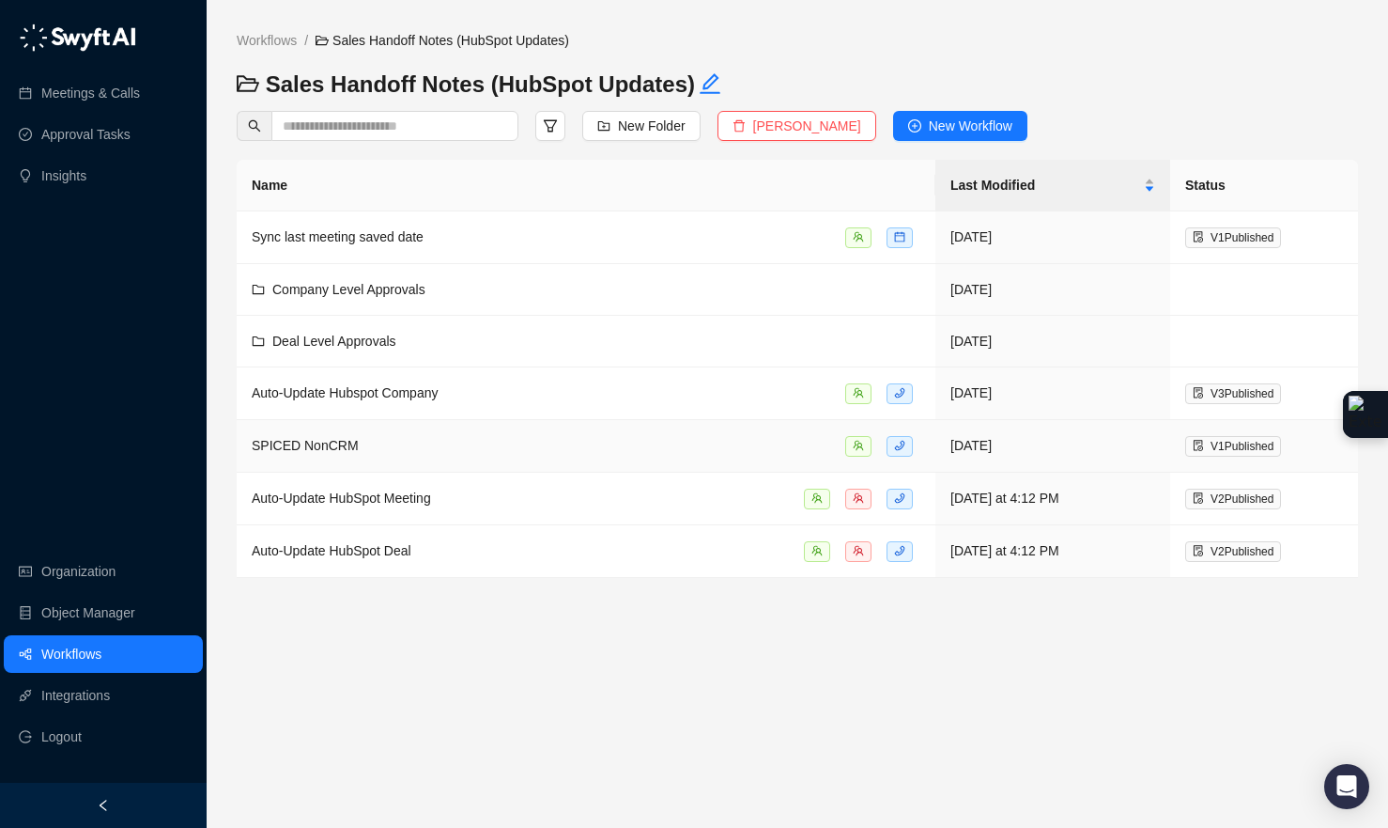
click at [391, 437] on div "SPICED NonCRM" at bounding box center [586, 446] width 669 height 22
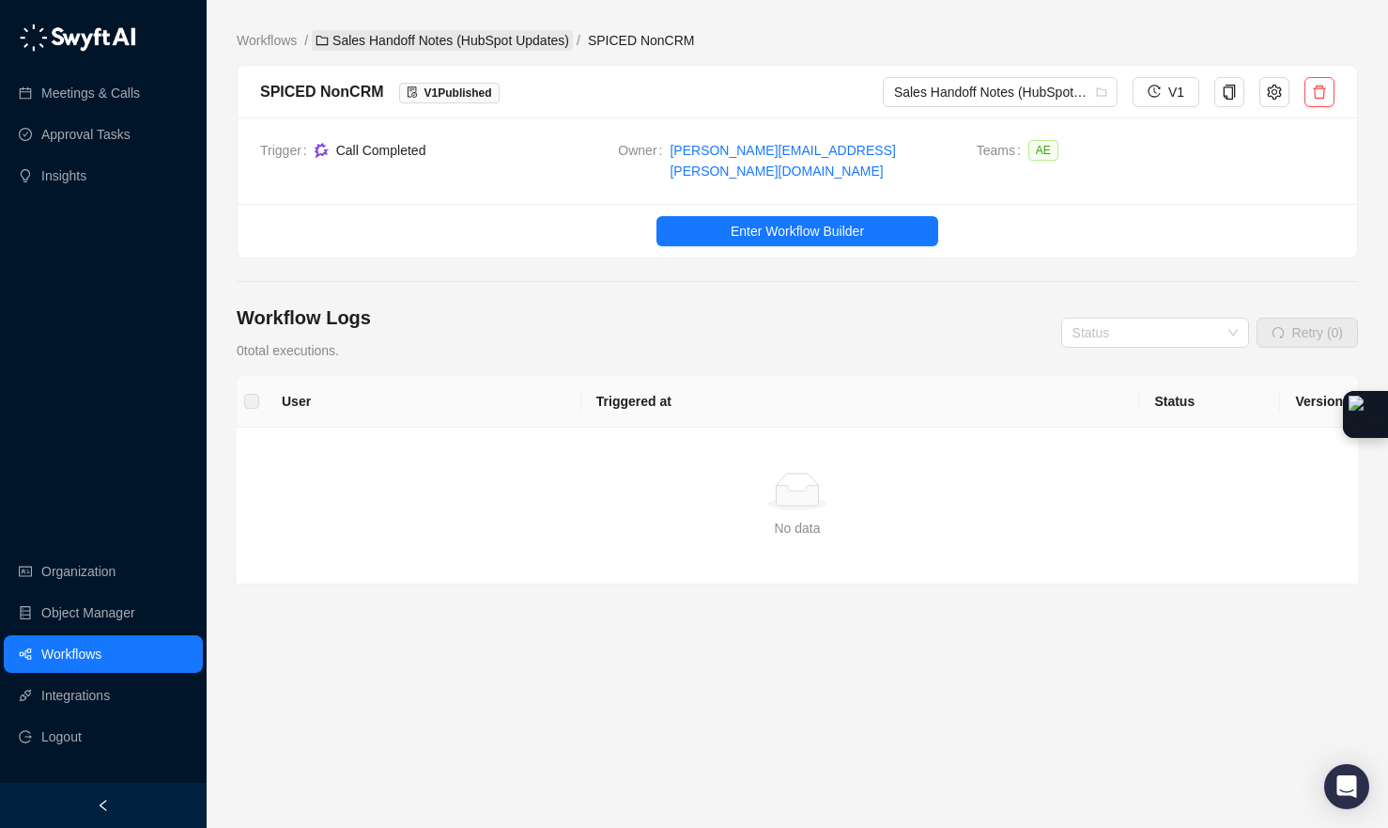
click at [469, 37] on link "Sales Handoff Notes (HubSpot Updates)" at bounding box center [442, 40] width 261 height 21
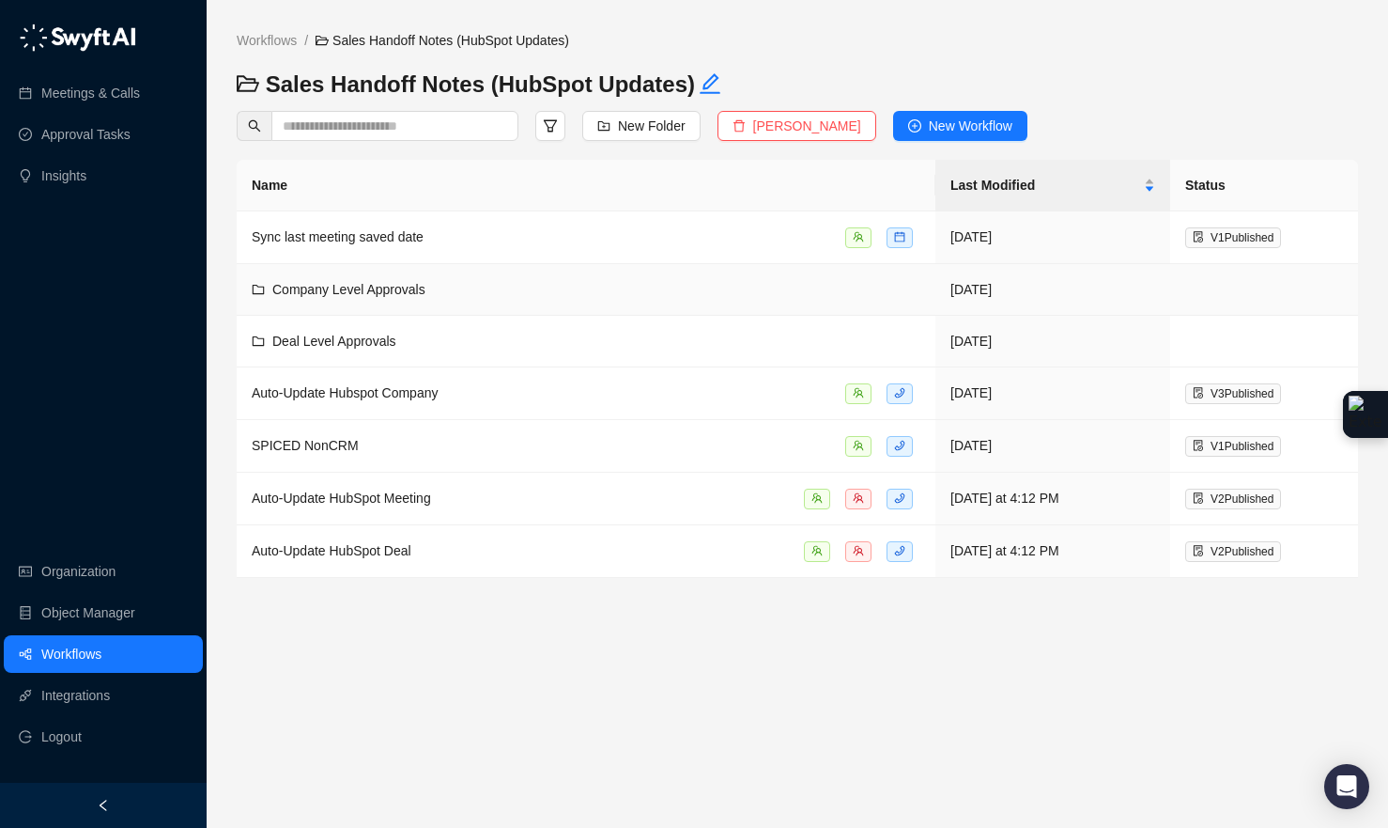
click at [413, 292] on span "Company Level Approvals" at bounding box center [348, 289] width 153 height 15
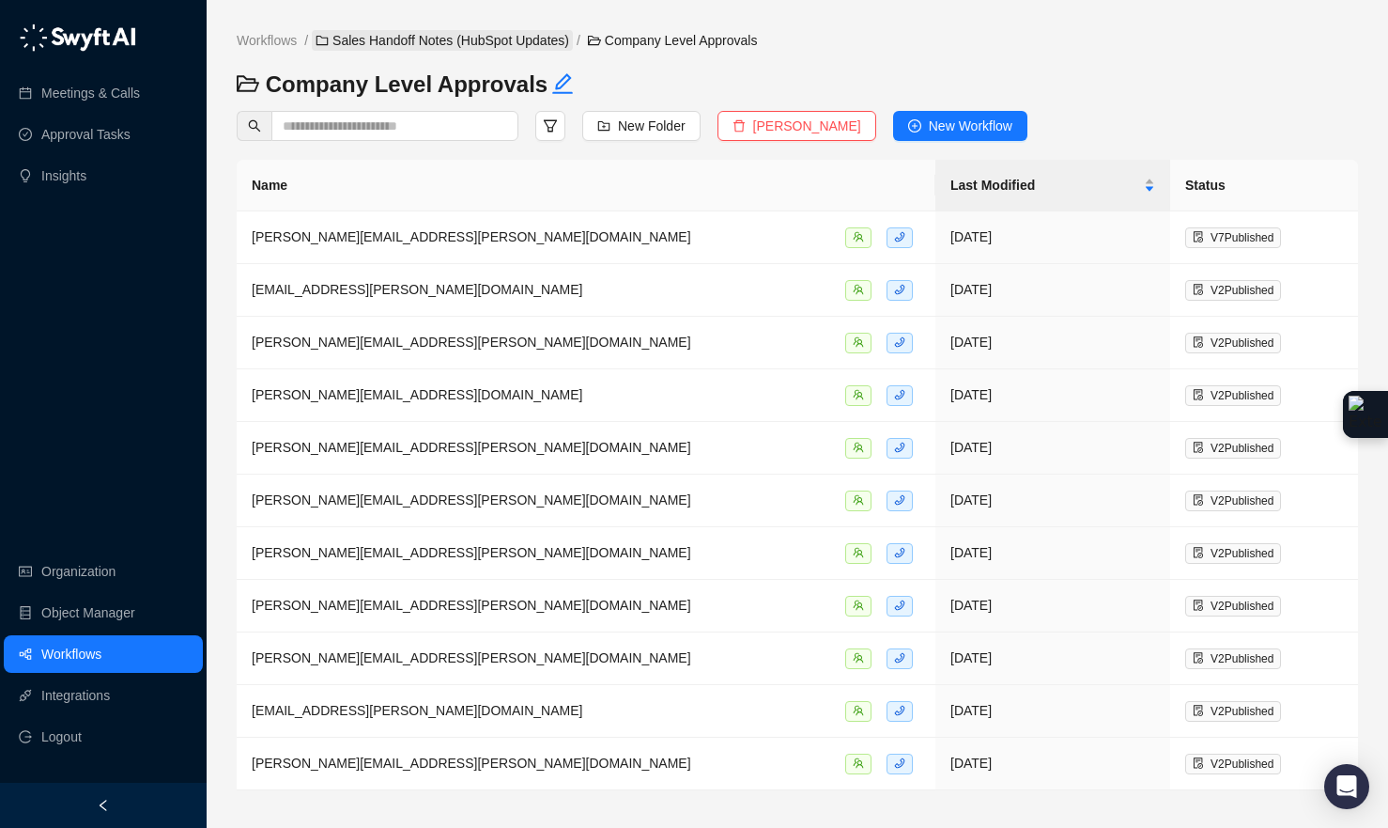
click at [399, 45] on link "Sales Handoff Notes (HubSpot Updates)" at bounding box center [442, 40] width 261 height 21
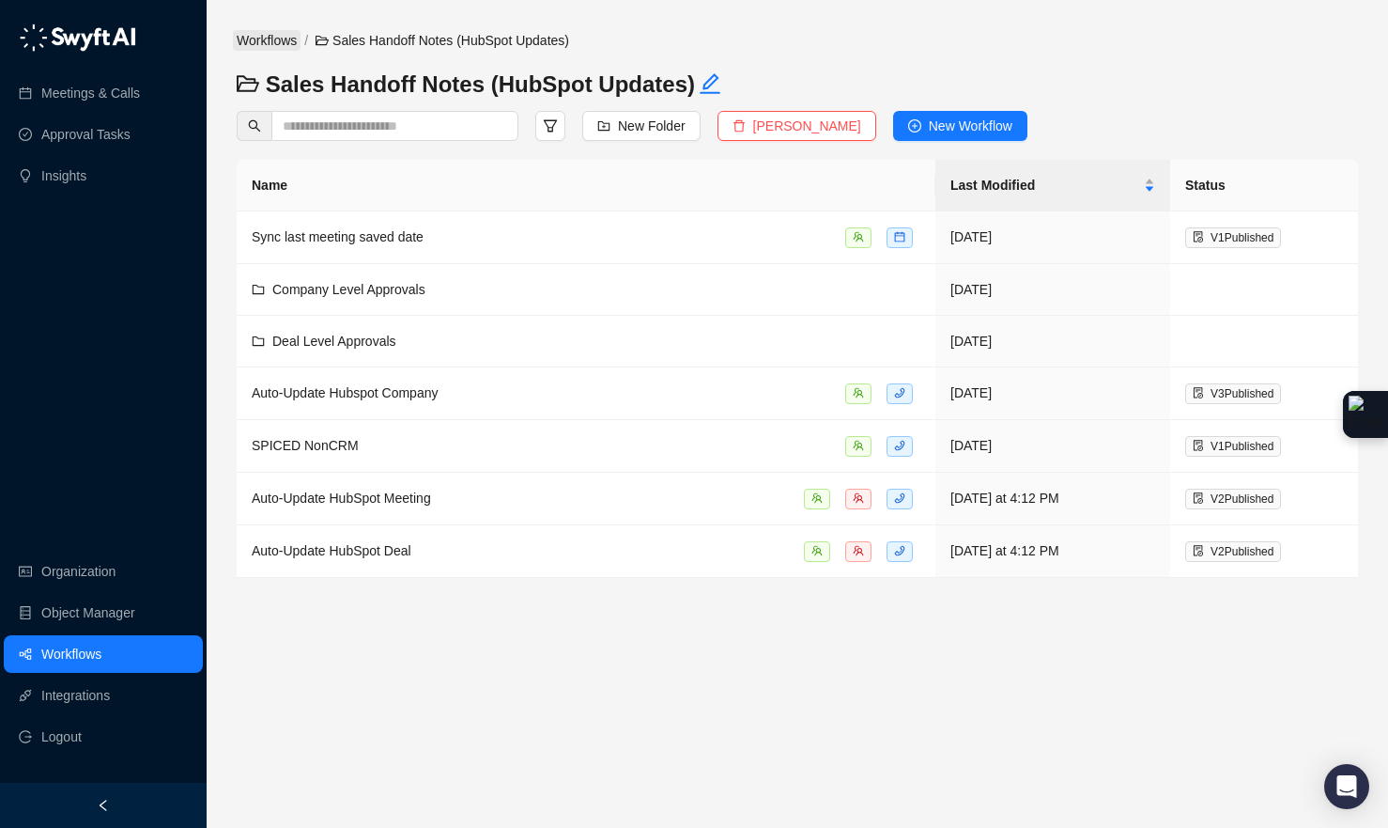
click at [297, 46] on link "Workflows" at bounding box center [267, 40] width 68 height 21
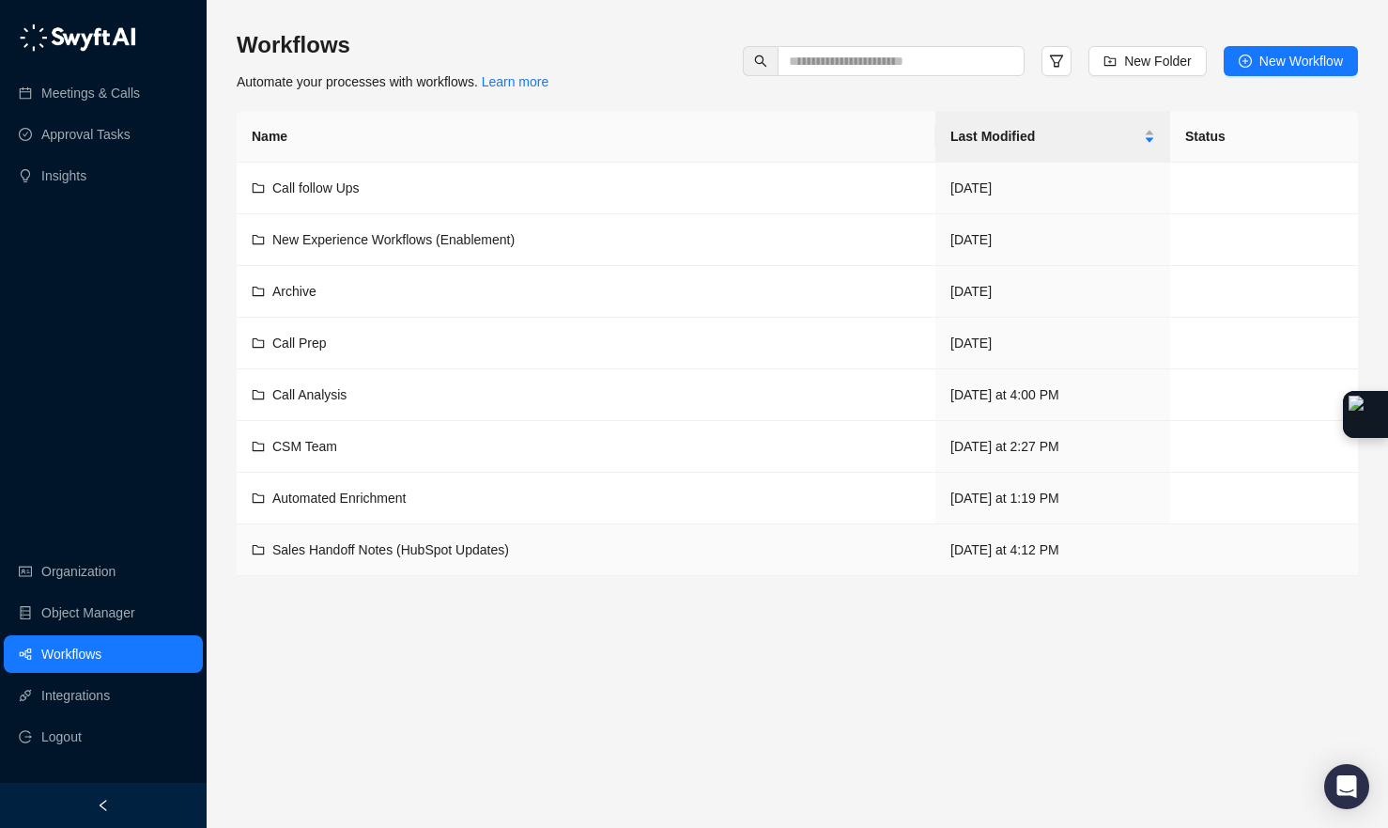
click at [331, 546] on span "Sales Handoff Notes (HubSpot Updates)" at bounding box center [390, 549] width 237 height 15
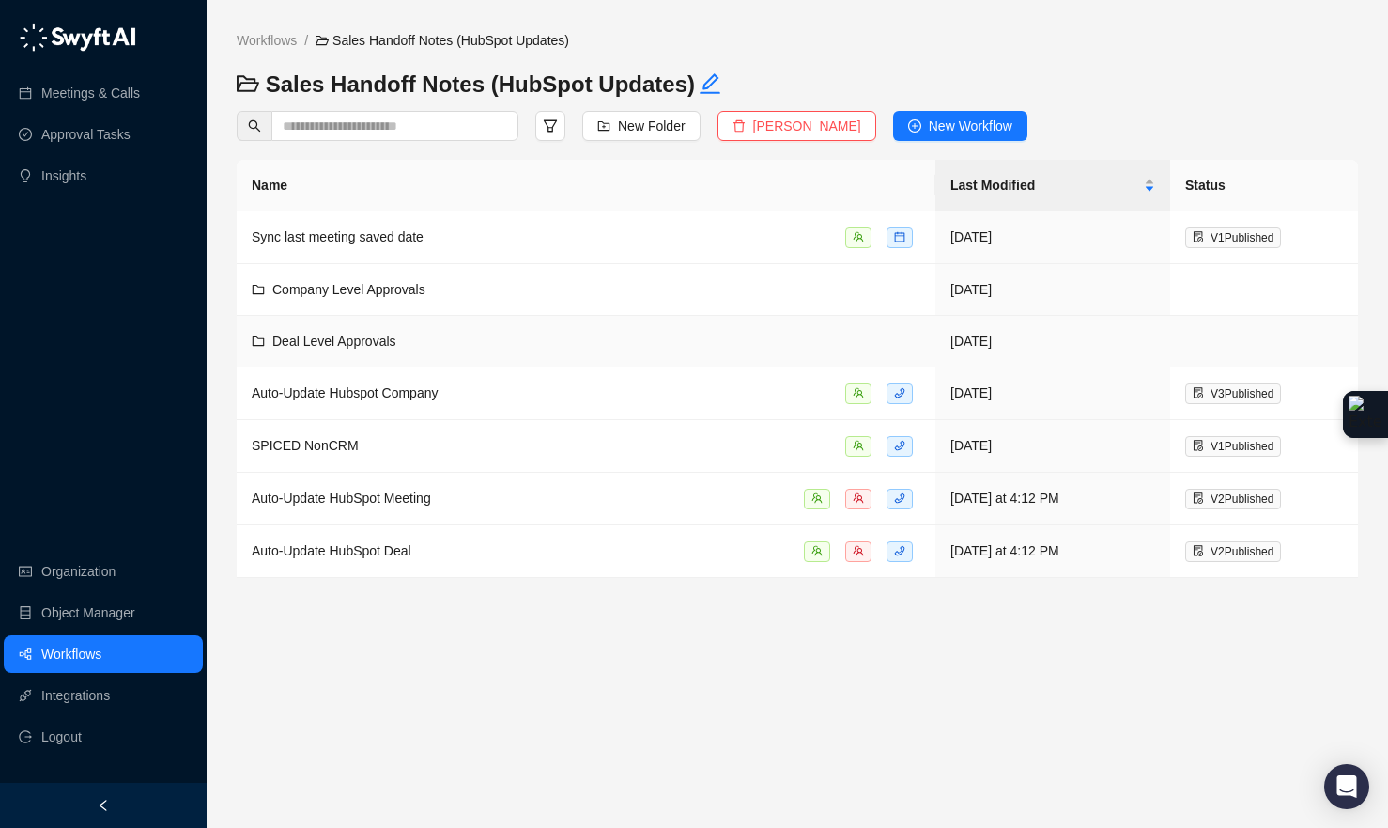
click at [399, 354] on td "Deal Level Approvals" at bounding box center [586, 342] width 699 height 52
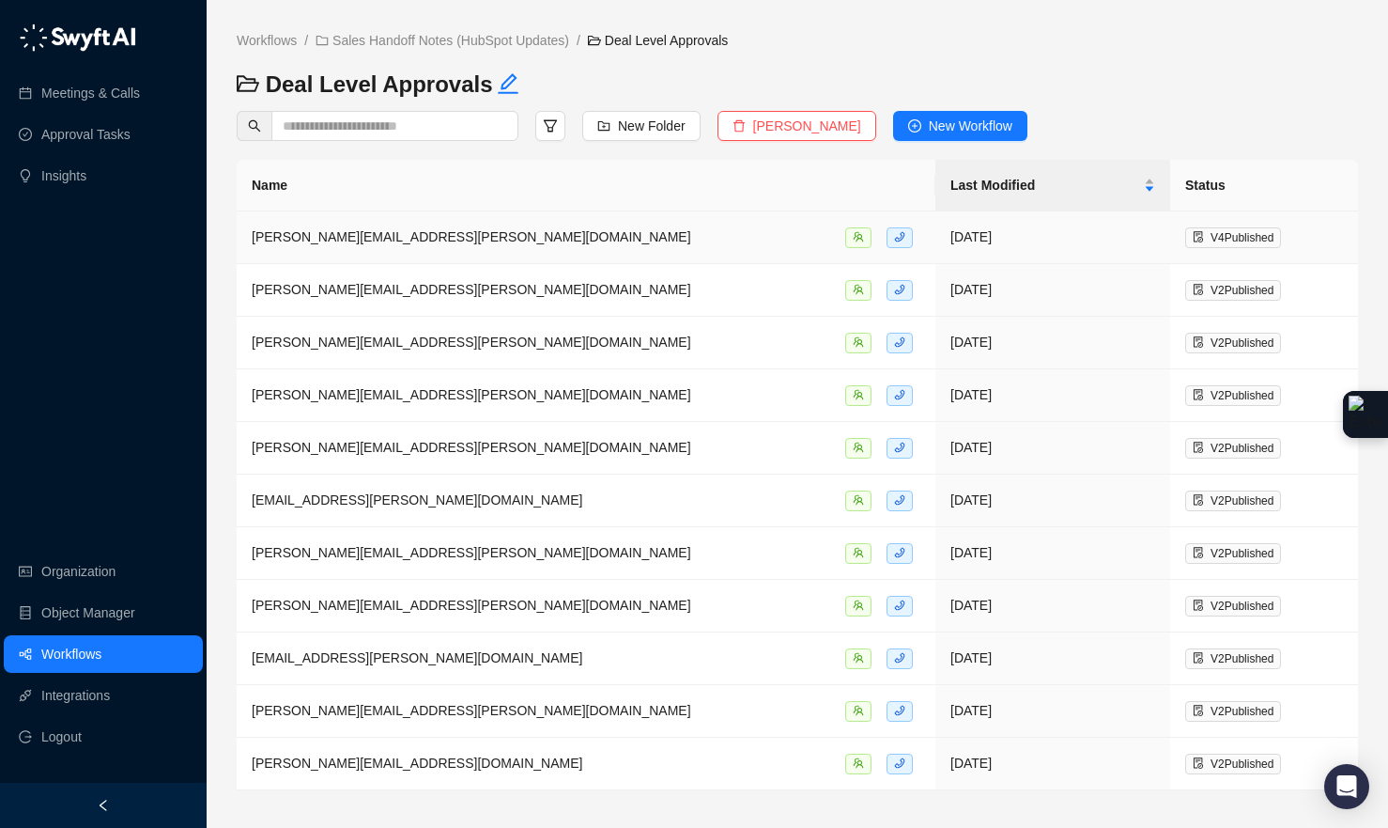
click at [503, 235] on div "[PERSON_NAME][EMAIL_ADDRESS][PERSON_NAME][DOMAIN_NAME]" at bounding box center [586, 237] width 669 height 22
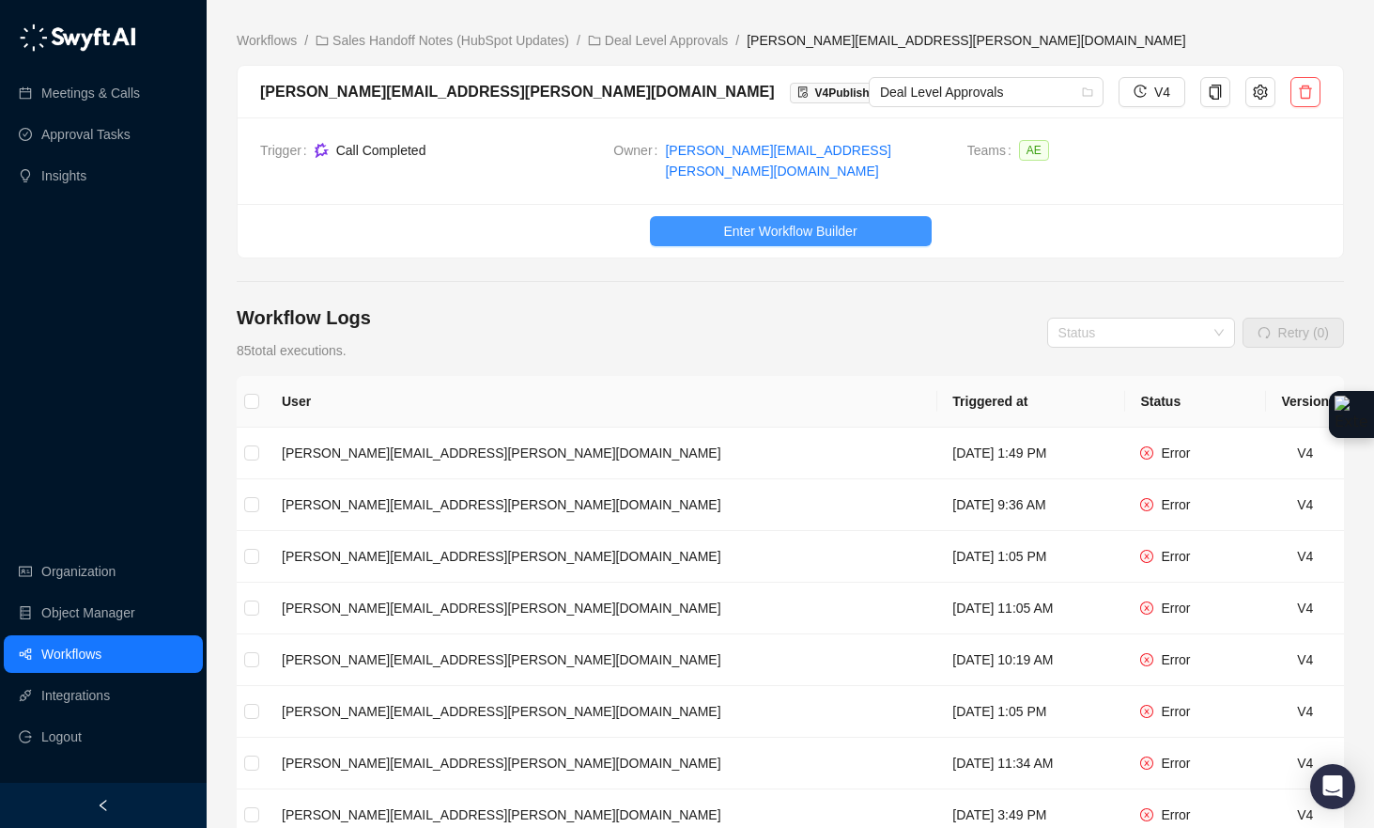
click at [751, 221] on span "Enter Workflow Builder" at bounding box center [789, 231] width 133 height 21
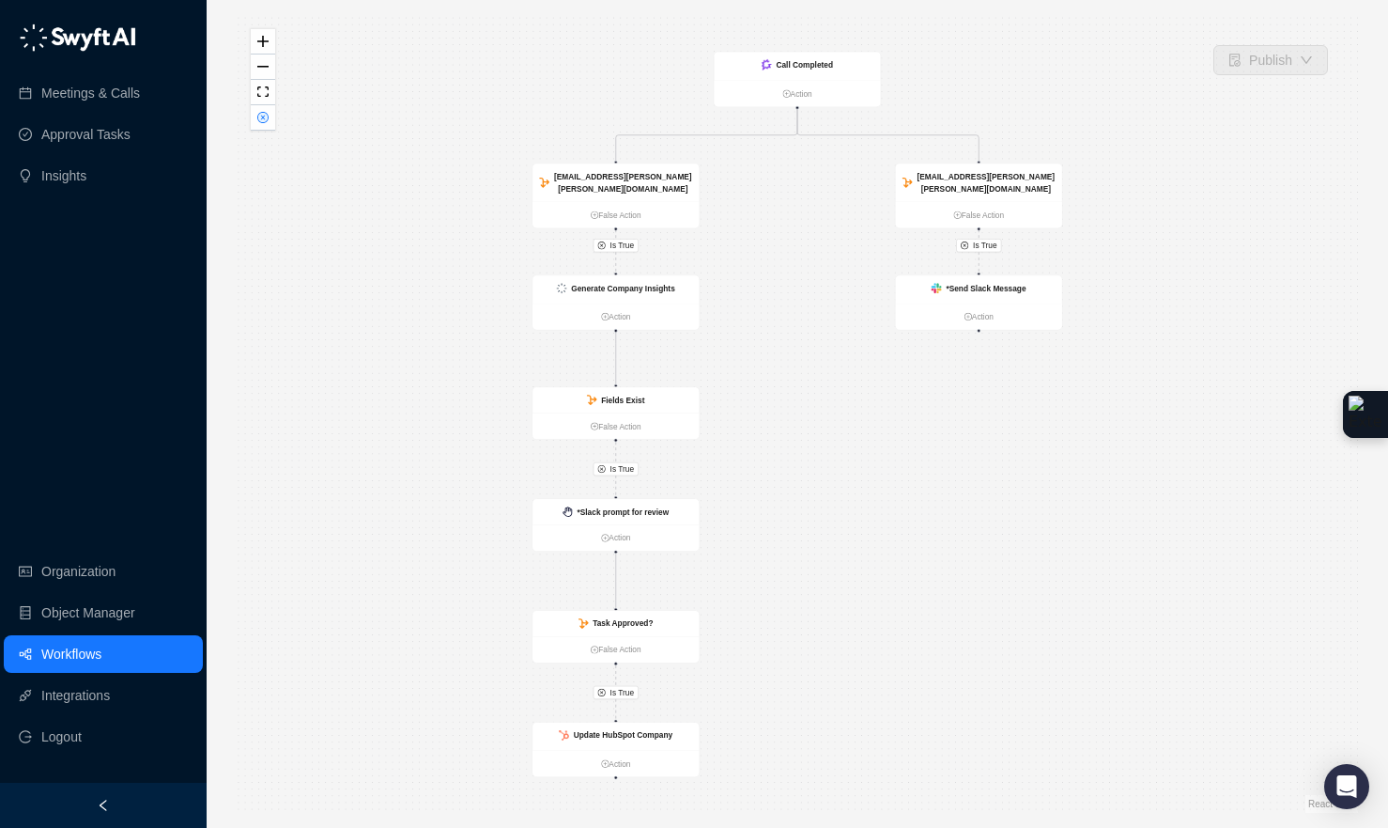
drag, startPoint x: 806, startPoint y: 347, endPoint x: 780, endPoint y: 312, distance: 43.6
click at [720, 382] on div "Is True Is True Is True Is True Call Completed Action [EMAIL_ADDRESS][PERSON_NA…" at bounding box center [798, 413] width 1122 height 797
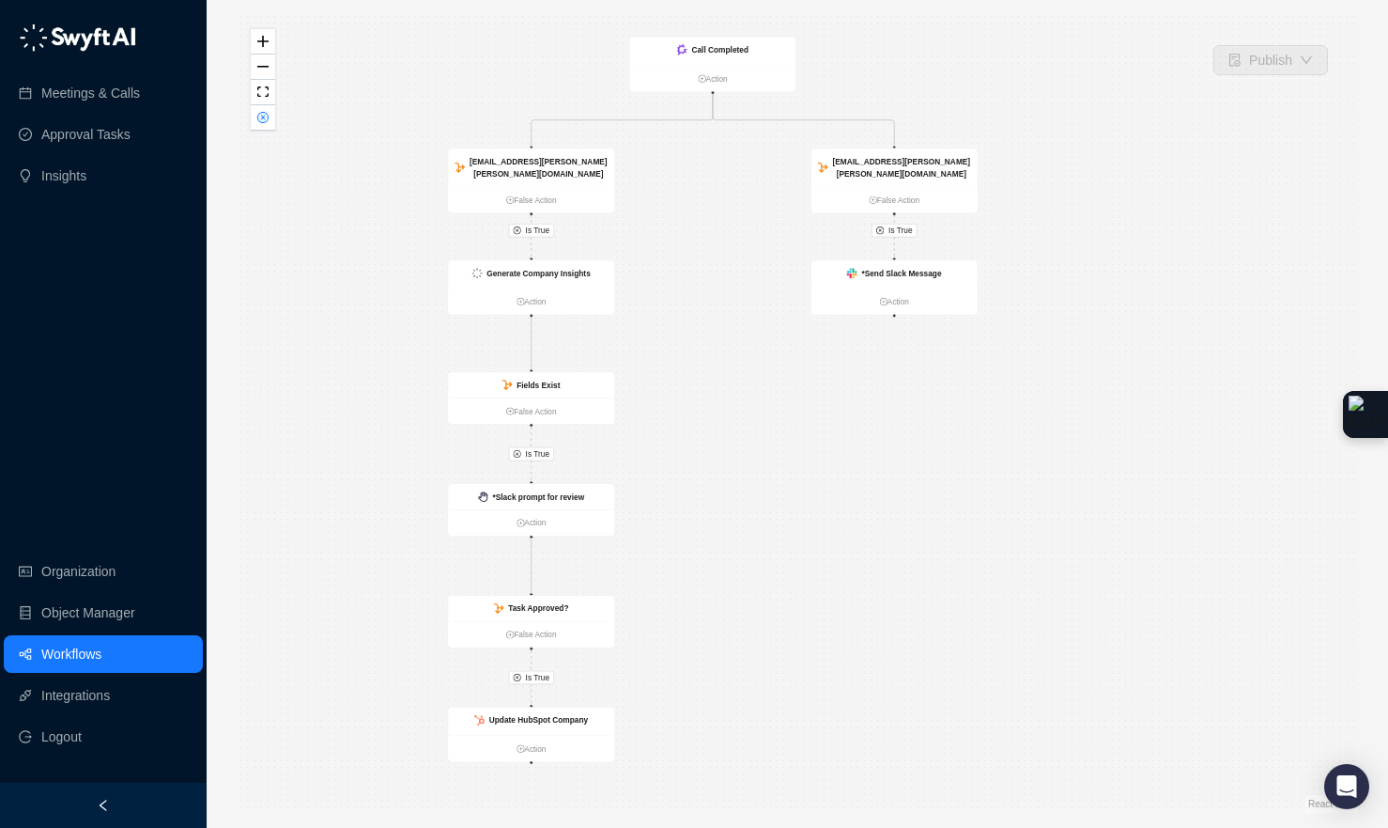
drag, startPoint x: 768, startPoint y: 298, endPoint x: 772, endPoint y: 246, distance: 51.8
click at [772, 246] on div "Is True Is True Is True Is True Call Completed Action [EMAIL_ADDRESS][PERSON_NA…" at bounding box center [798, 413] width 1122 height 797
